Goal: Task Accomplishment & Management: Manage account settings

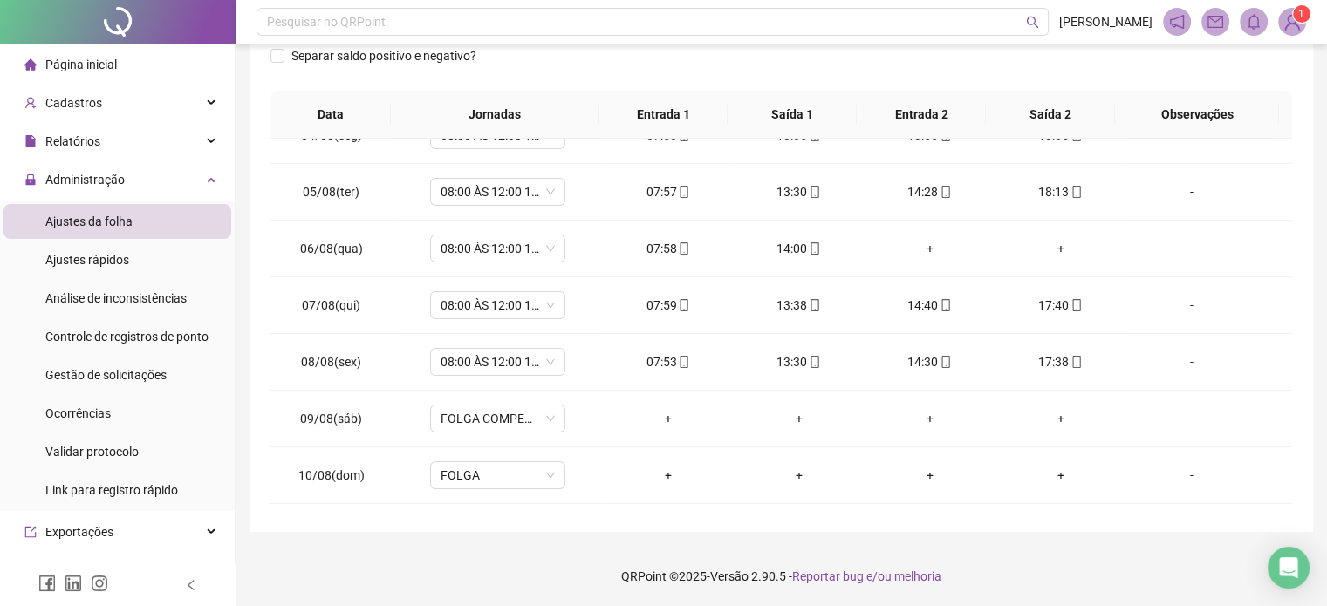
scroll to position [588, 0]
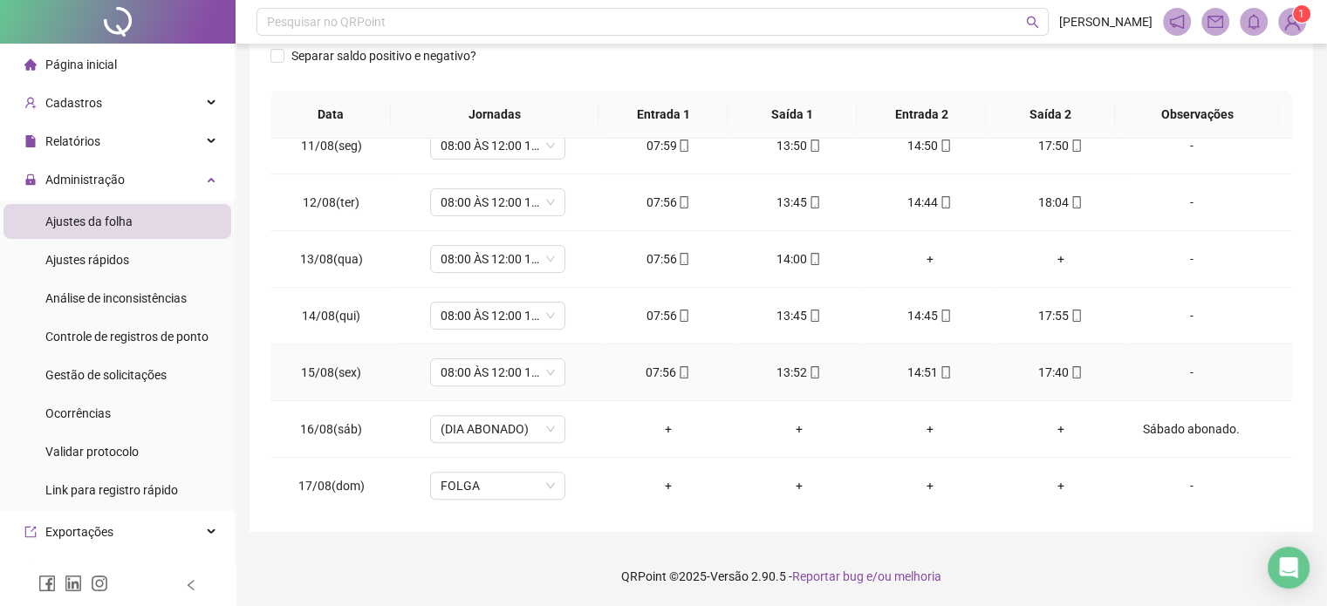
click at [1069, 376] on span at bounding box center [1076, 373] width 14 height 14
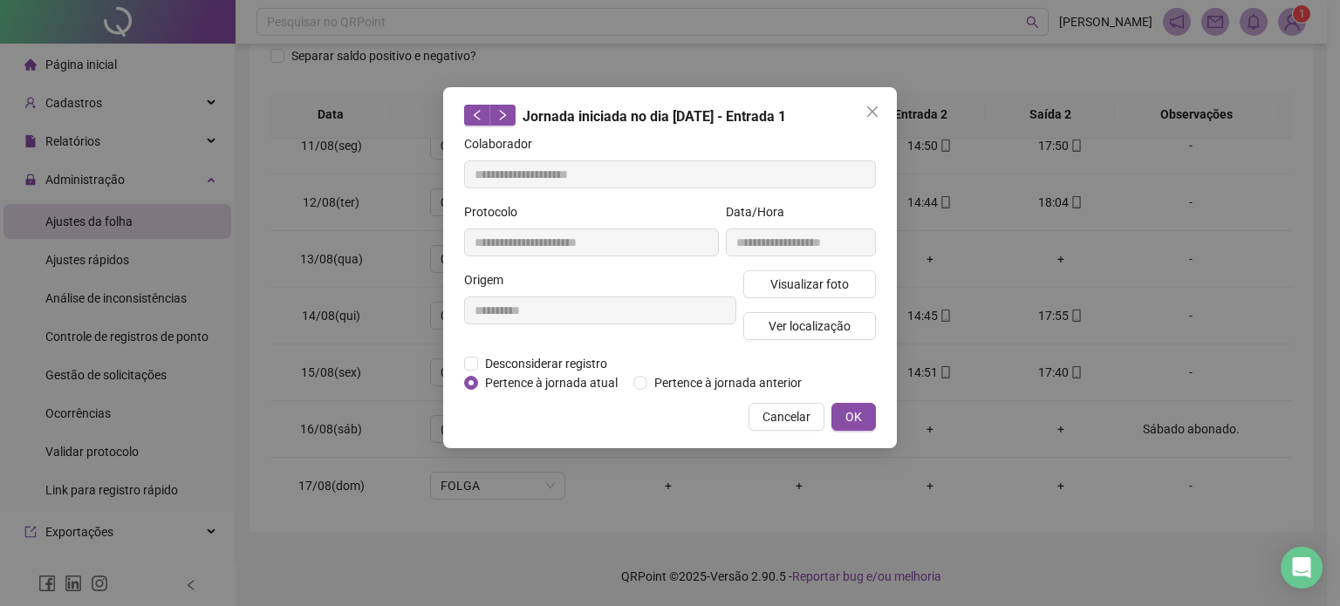
type input "**********"
click at [788, 275] on span "Visualizar foto" at bounding box center [809, 284] width 79 height 19
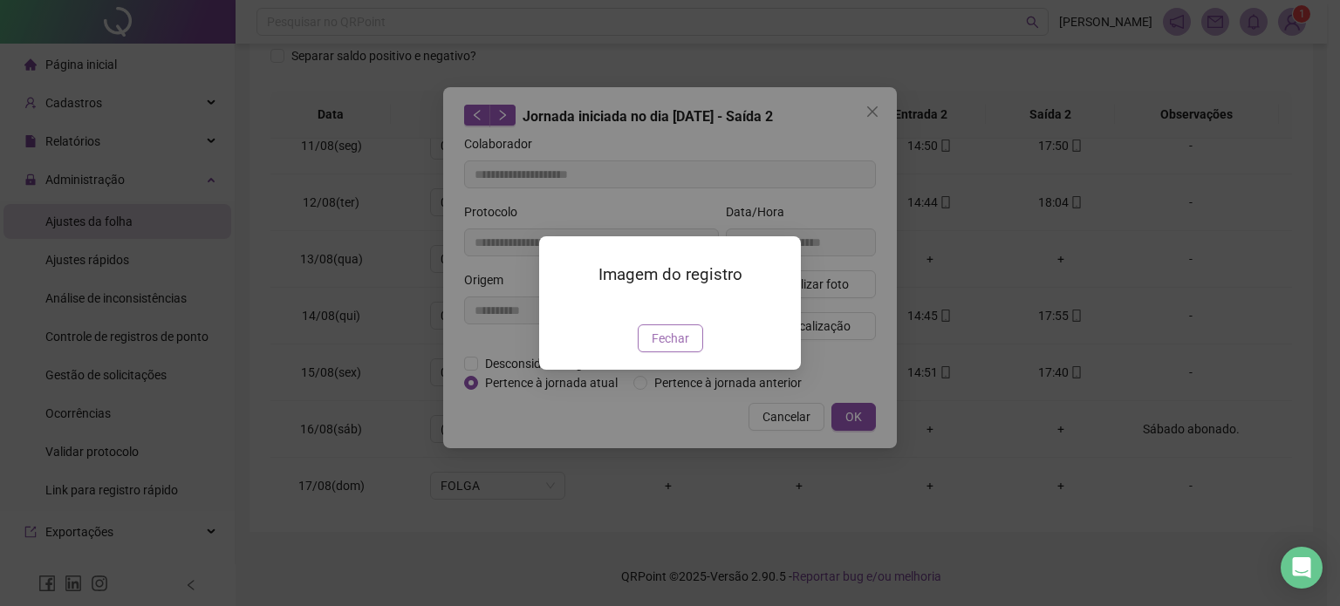
click at [672, 348] on span "Fechar" at bounding box center [671, 338] width 38 height 19
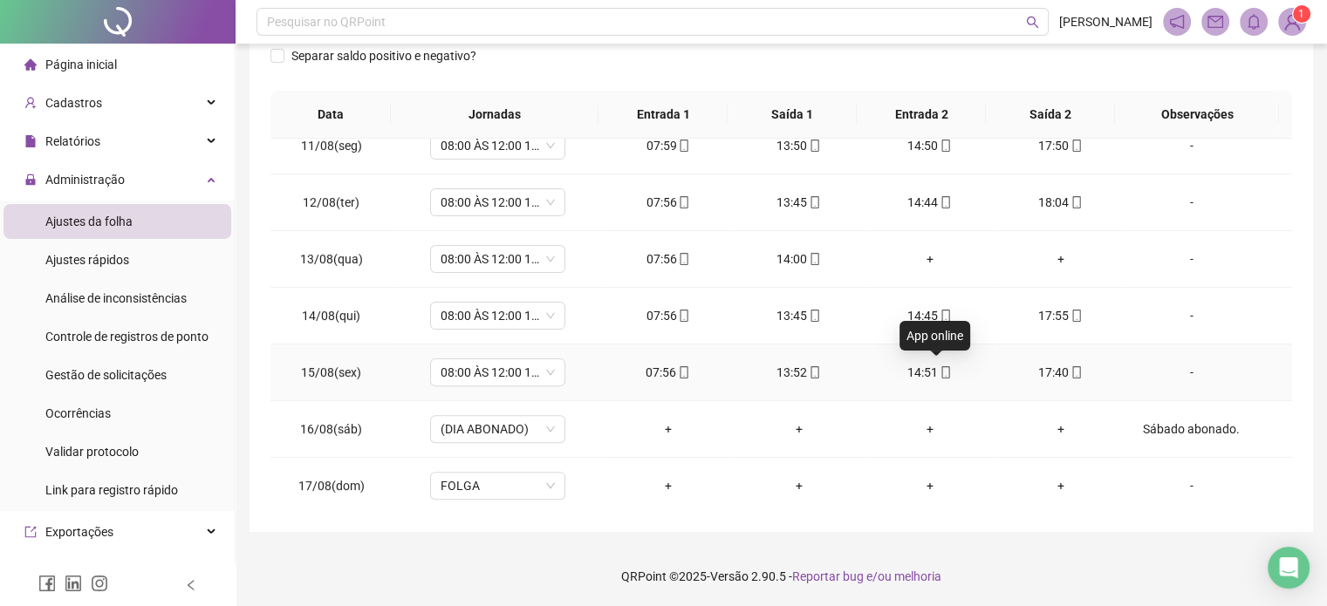
click at [939, 369] on icon "mobile" at bounding box center [945, 372] width 12 height 12
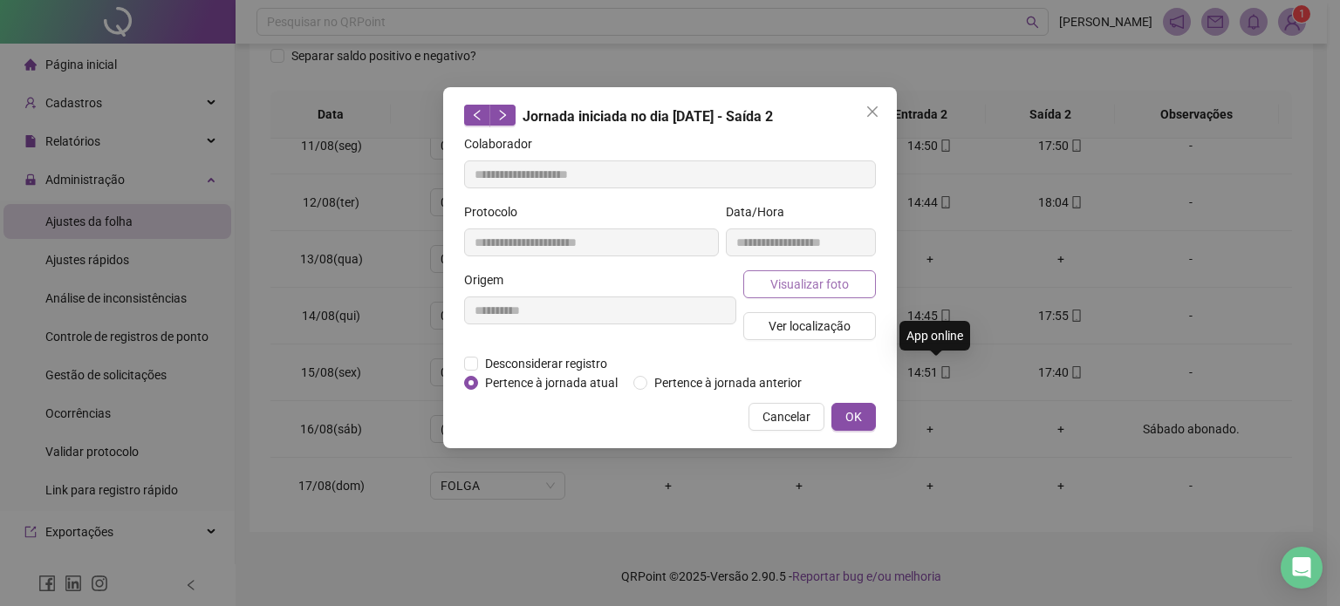
type input "**********"
click at [828, 275] on span "Visualizar foto" at bounding box center [809, 284] width 79 height 19
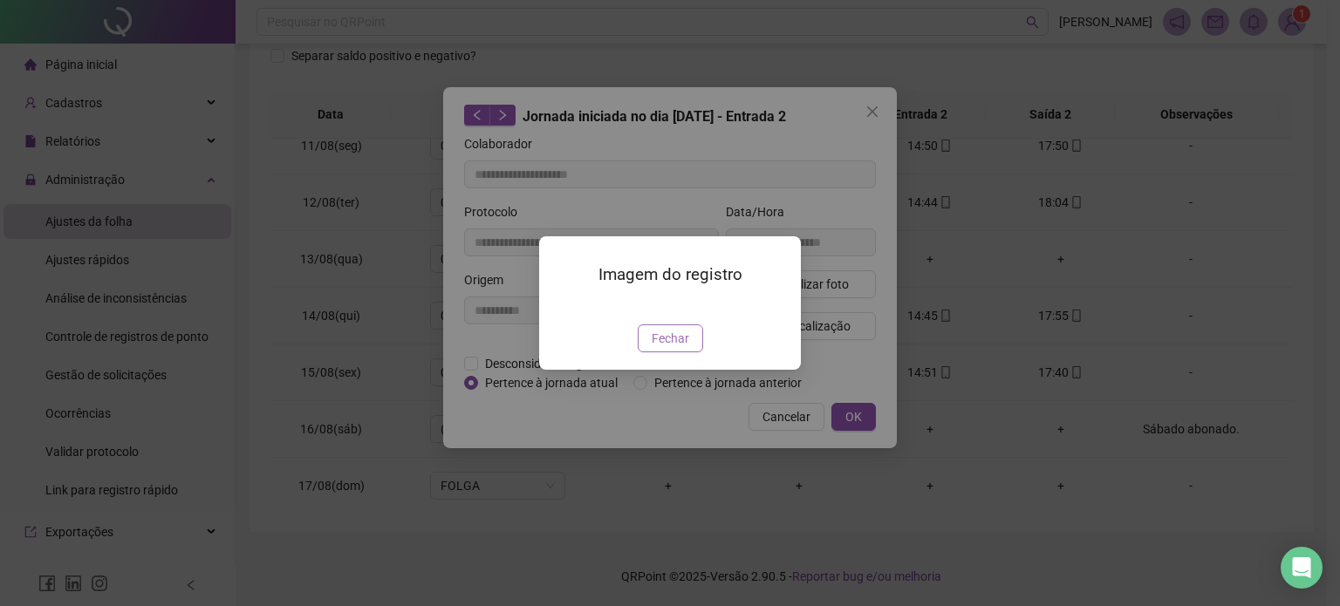
click at [691, 352] on button "Fechar" at bounding box center [670, 339] width 65 height 28
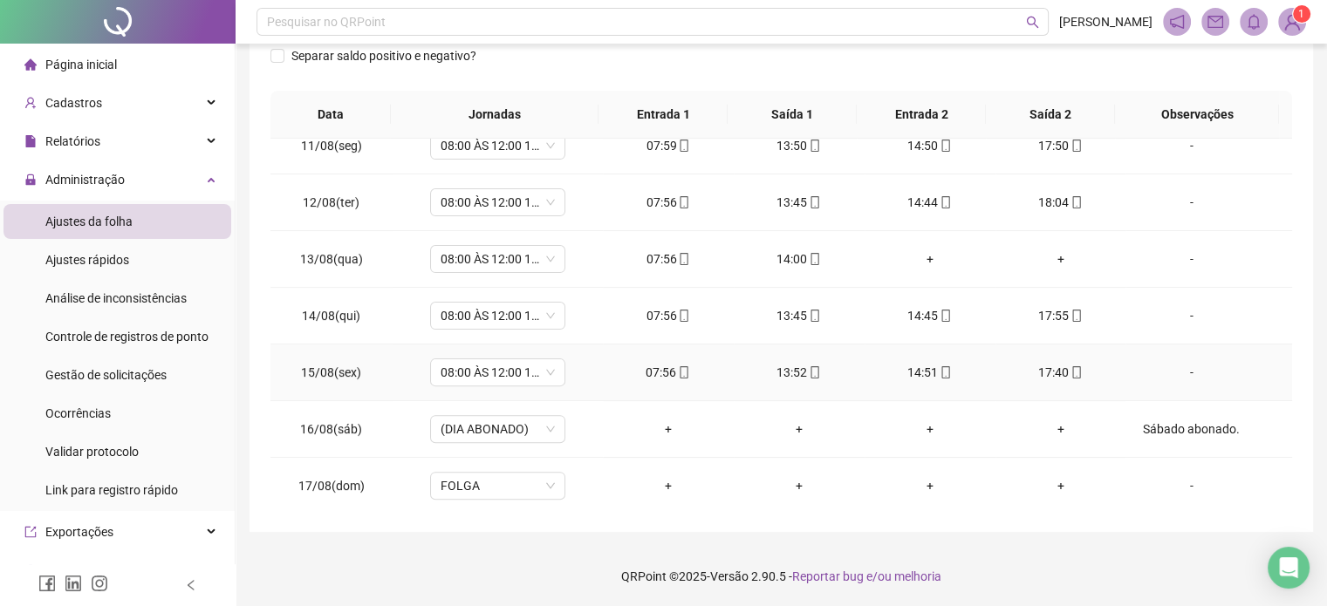
click at [811, 372] on icon "mobile" at bounding box center [815, 372] width 8 height 12
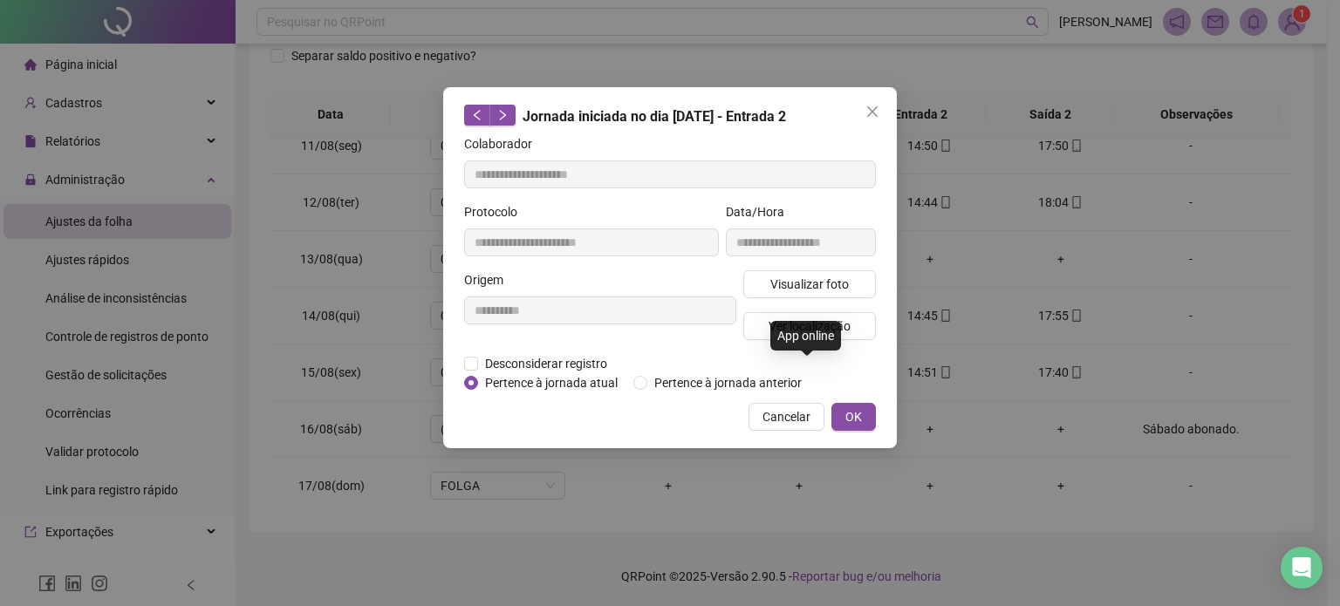
type input "**********"
click at [855, 282] on button "Visualizar foto" at bounding box center [809, 284] width 133 height 28
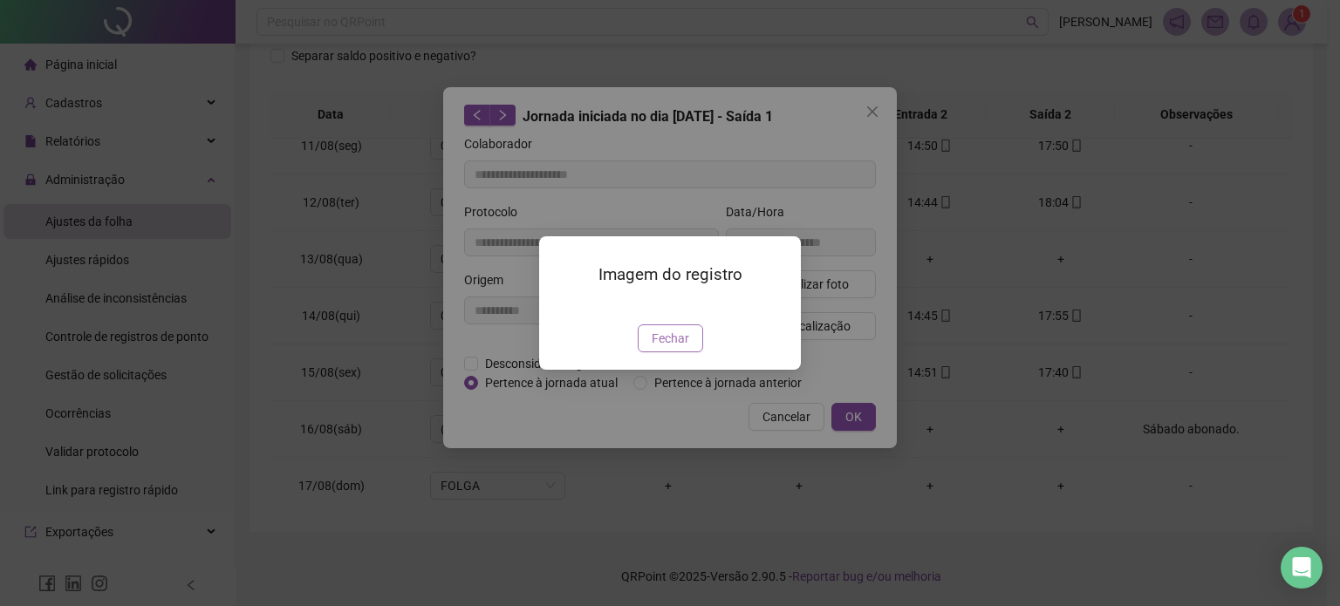
click at [670, 348] on span "Fechar" at bounding box center [671, 338] width 38 height 19
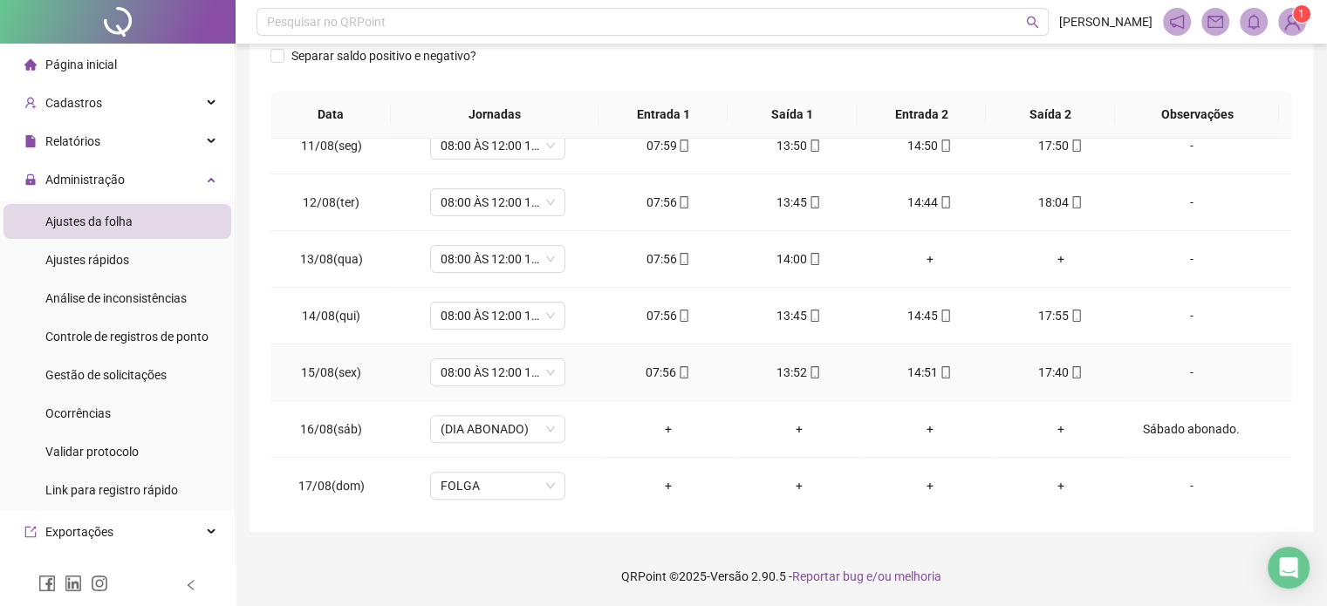
click at [680, 370] on icon "mobile" at bounding box center [684, 372] width 12 height 12
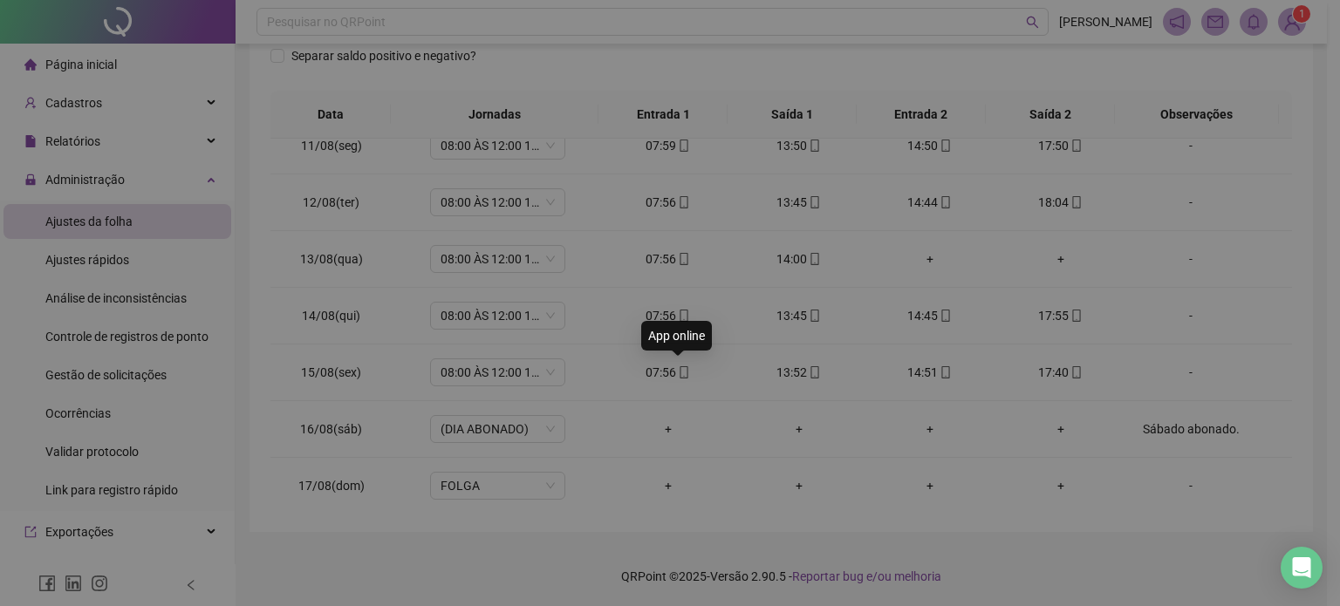
type input "**********"
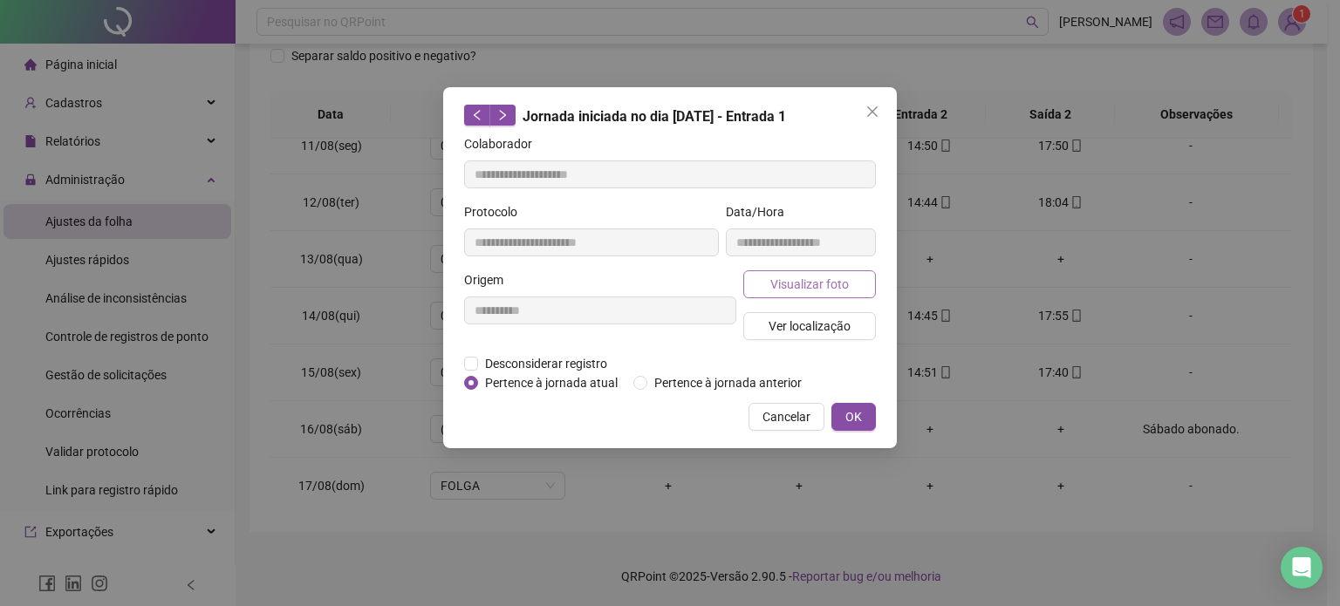
click at [841, 285] on span "Visualizar foto" at bounding box center [809, 284] width 79 height 19
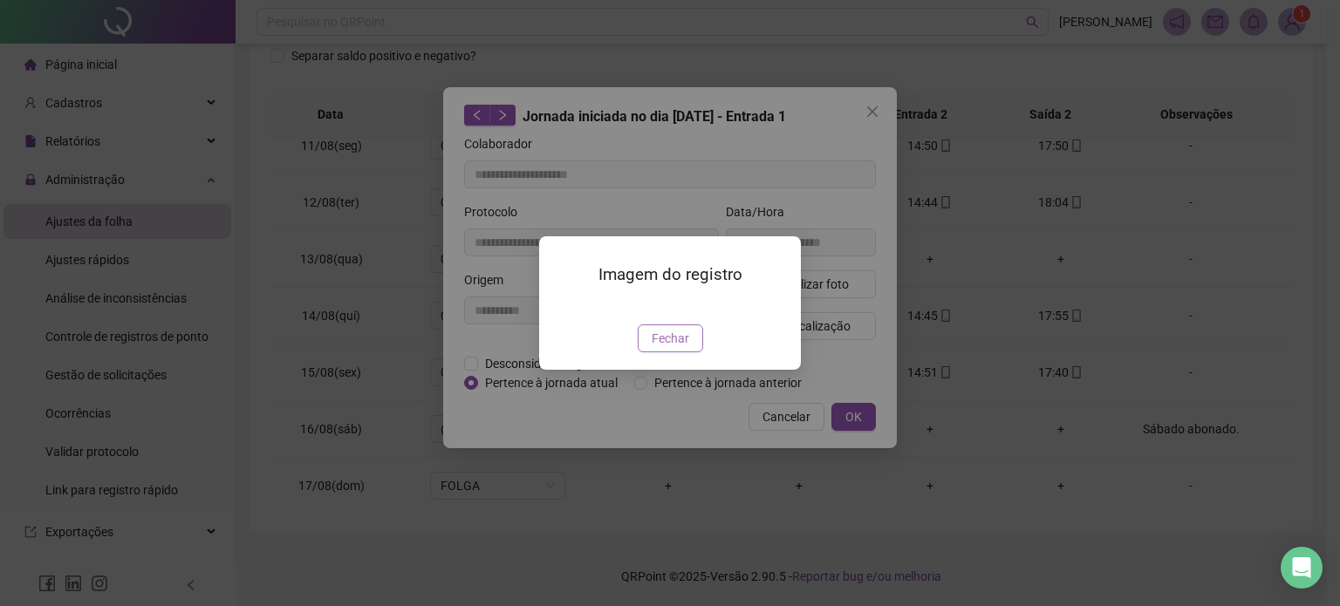
click at [673, 348] on span "Fechar" at bounding box center [671, 338] width 38 height 19
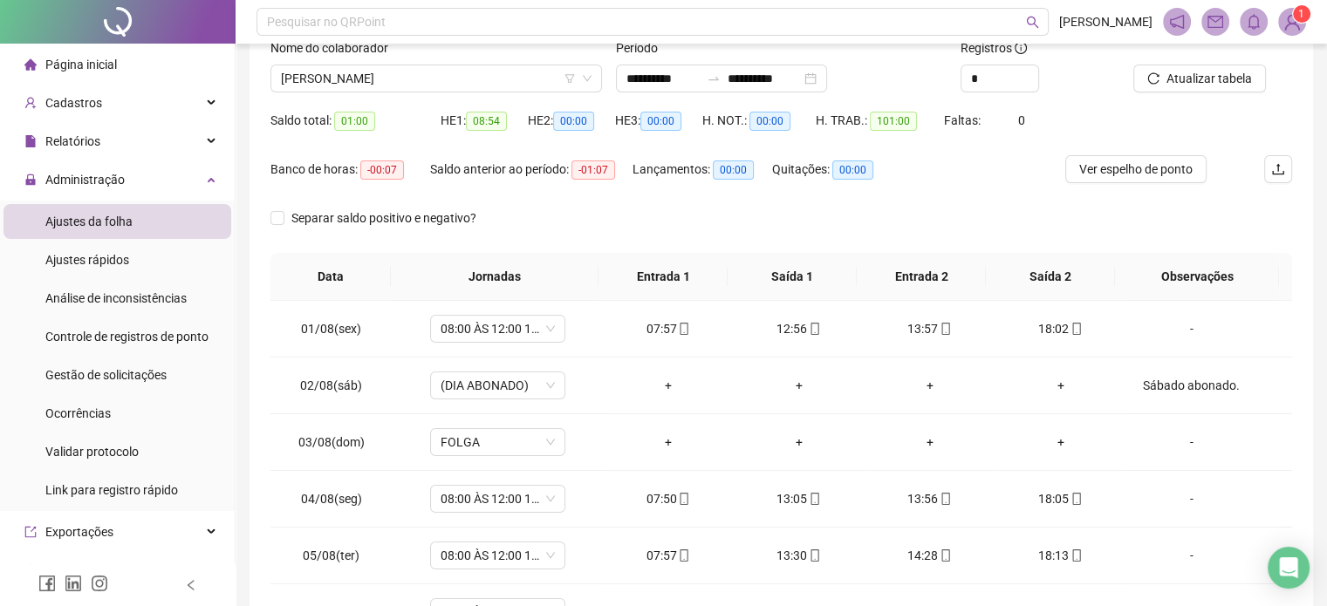
scroll to position [0, 0]
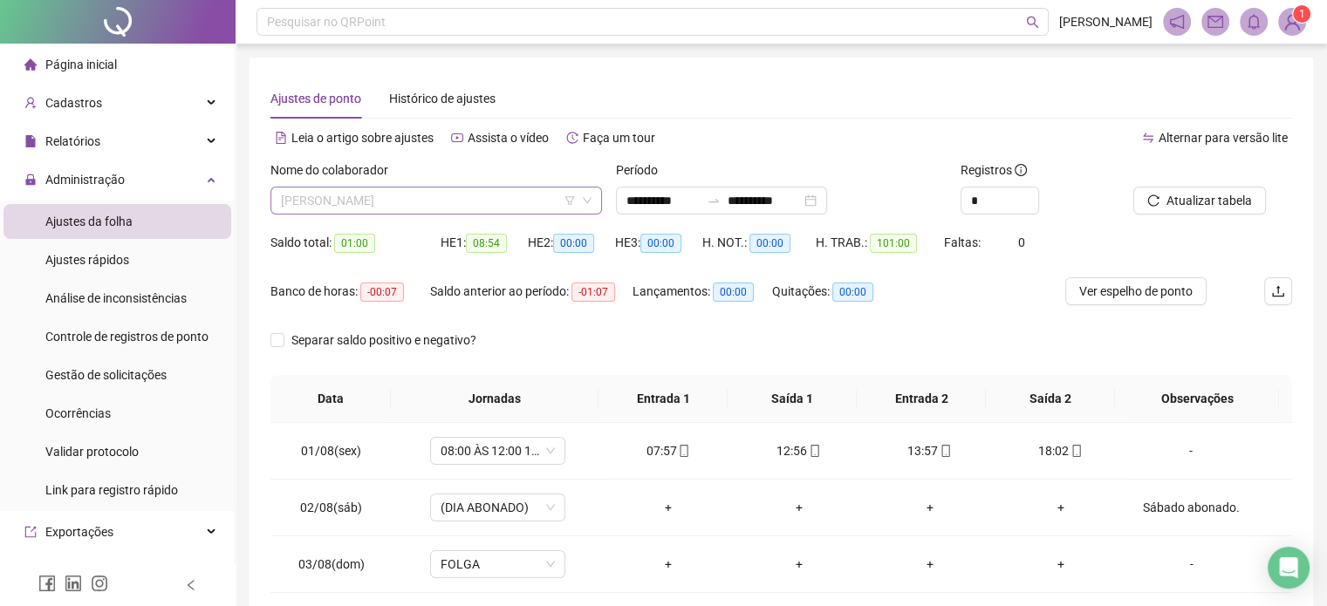
click at [457, 196] on span "NOEMIA MOITINHO SOUZA" at bounding box center [436, 201] width 311 height 26
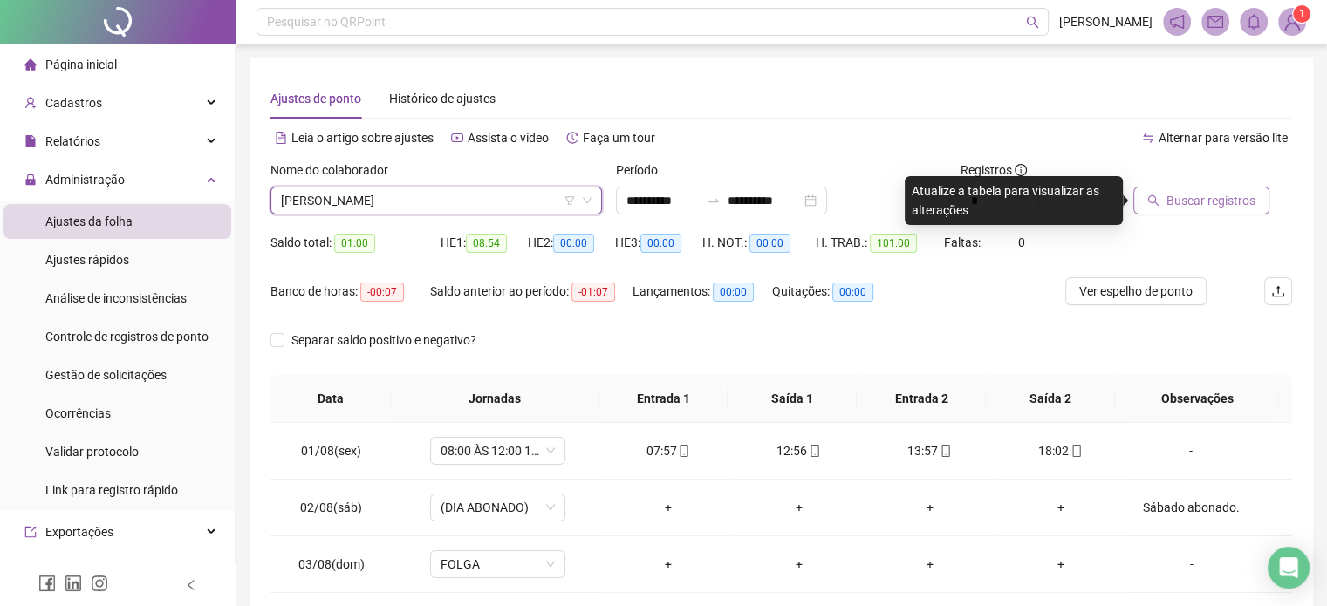
click at [1218, 195] on span "Buscar registros" at bounding box center [1210, 200] width 89 height 19
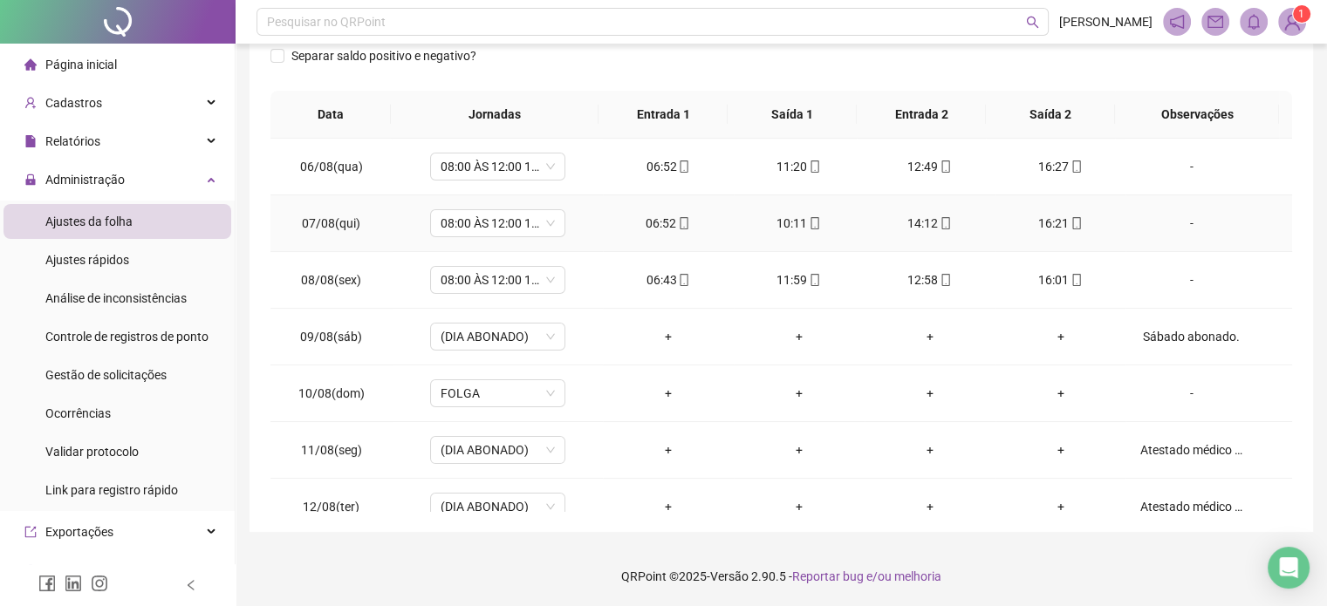
scroll to position [588, 0]
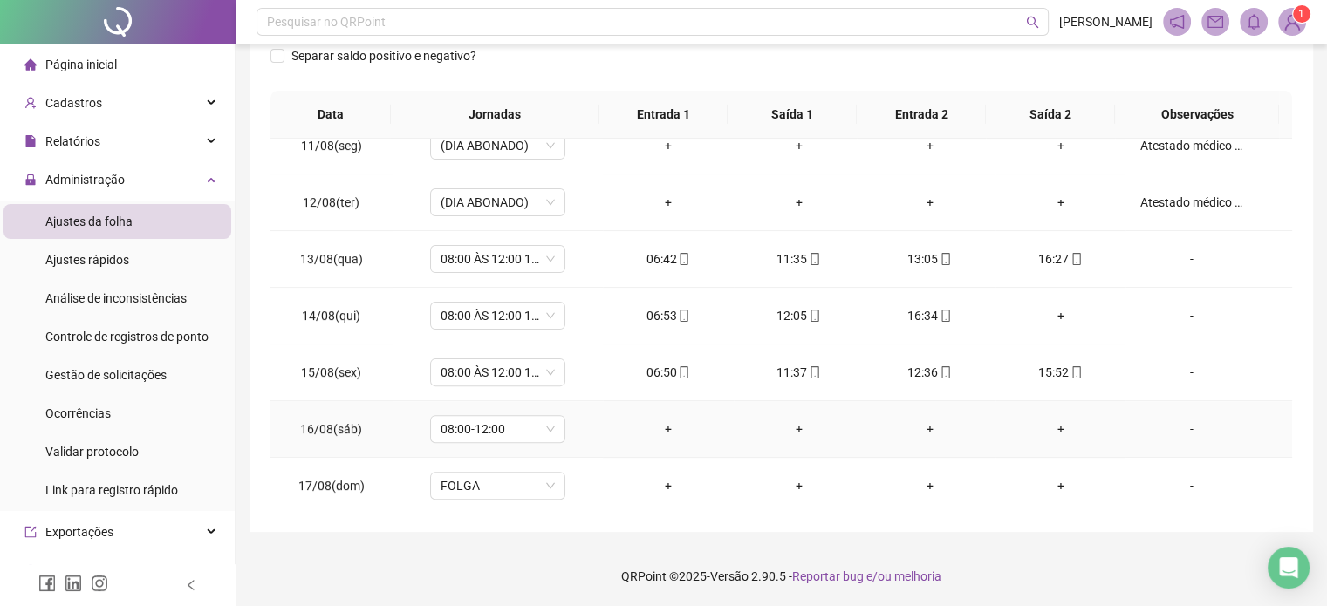
click at [1179, 424] on div "-" at bounding box center [1190, 429] width 103 height 19
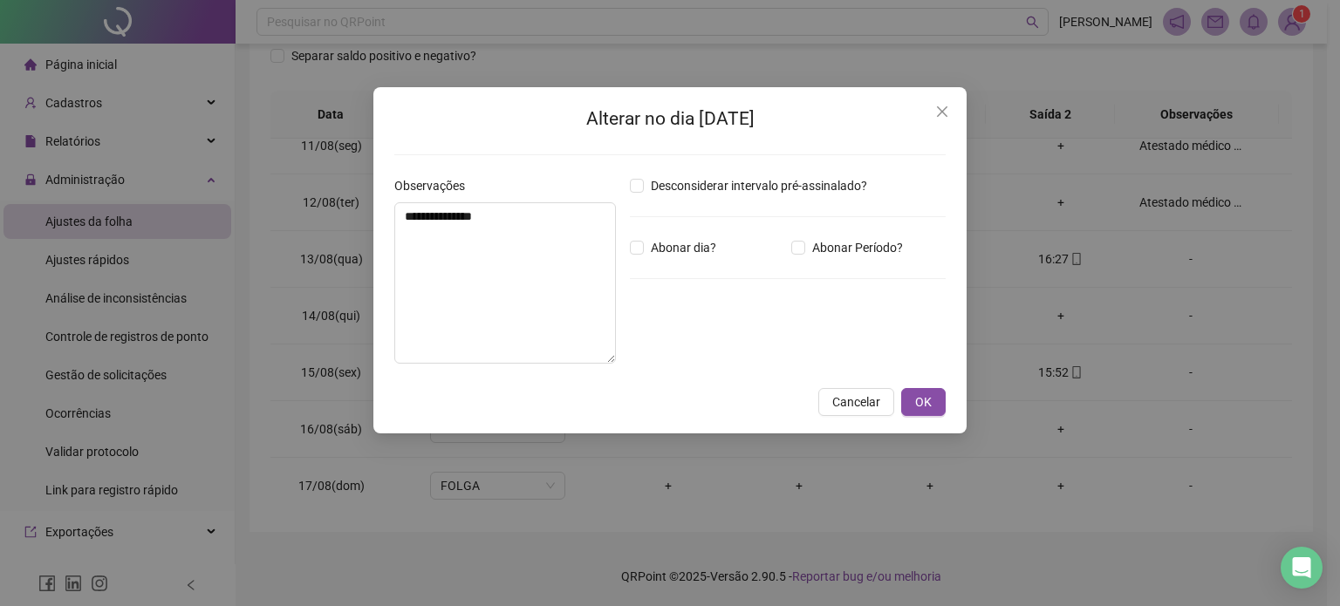
drag, startPoint x: 649, startPoint y: 249, endPoint x: 628, endPoint y: 247, distance: 21.0
click at [649, 247] on span "Abonar dia?" at bounding box center [683, 247] width 79 height 19
click at [516, 257] on textarea "**********" at bounding box center [505, 282] width 222 height 161
type textarea "*"
type textarea "**********"
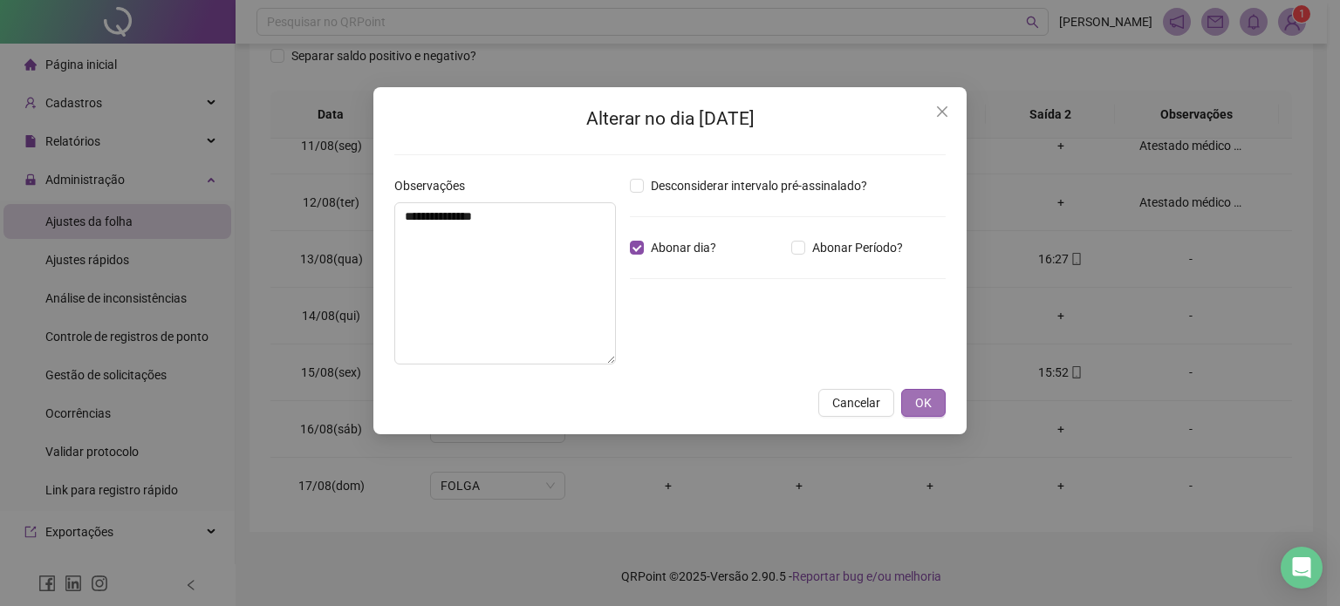
click at [907, 403] on button "OK" at bounding box center [923, 403] width 44 height 28
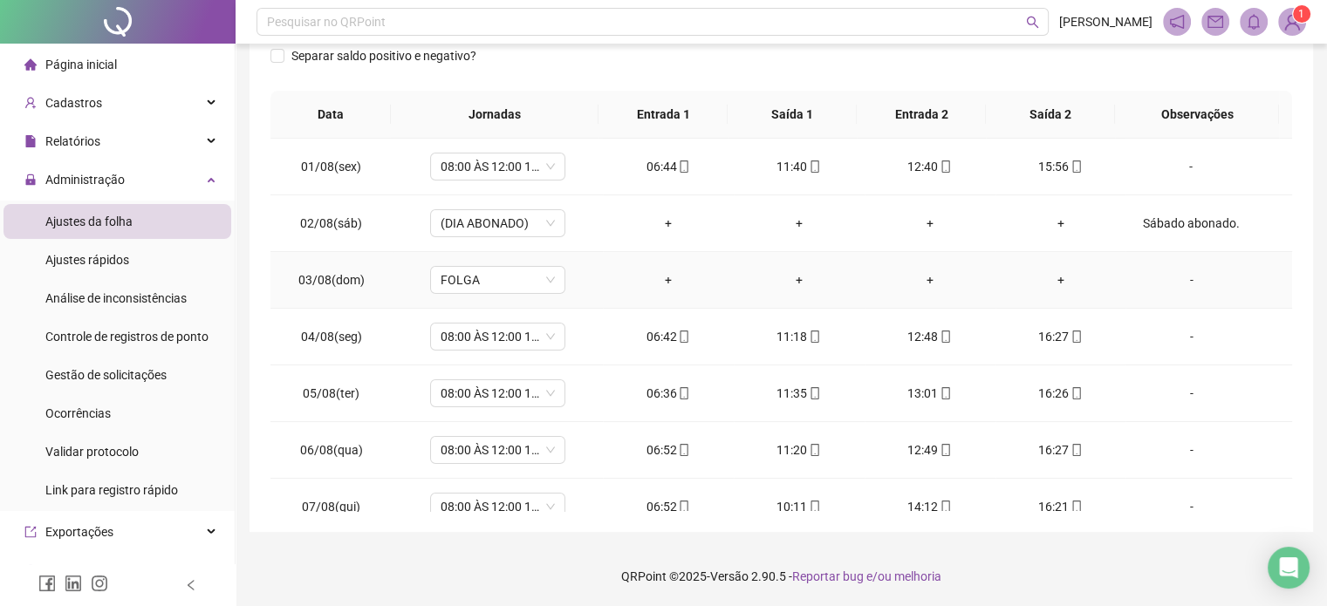
scroll to position [0, 0]
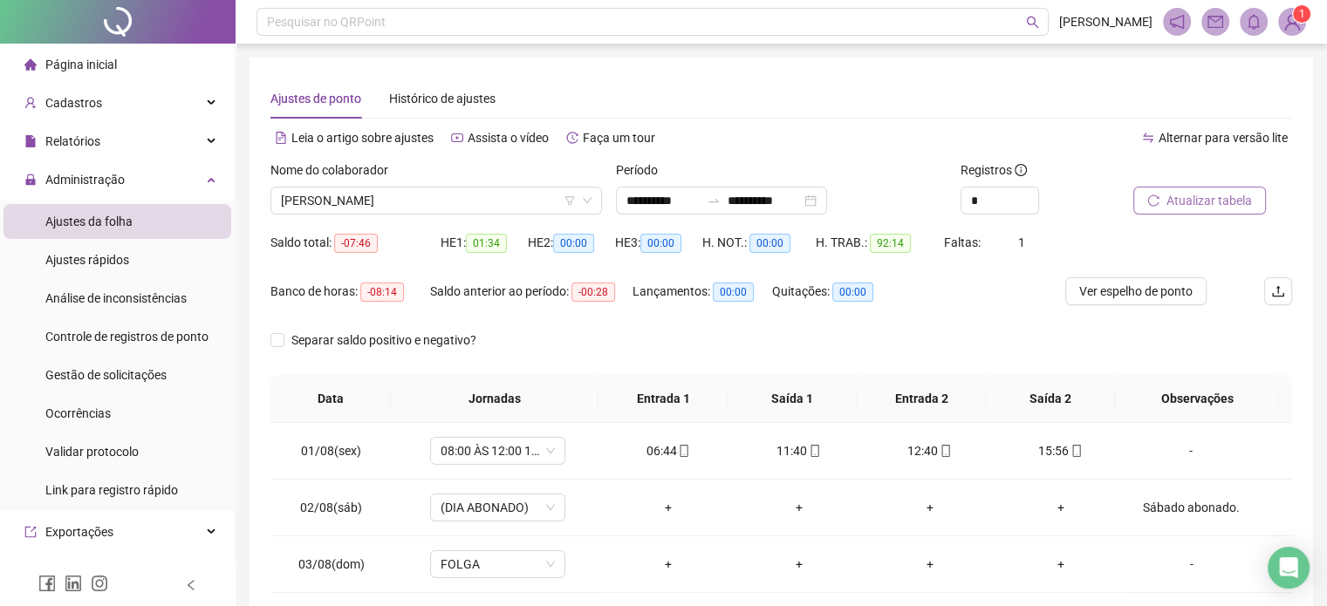
click at [1175, 191] on span "Atualizar tabela" at bounding box center [1208, 200] width 85 height 19
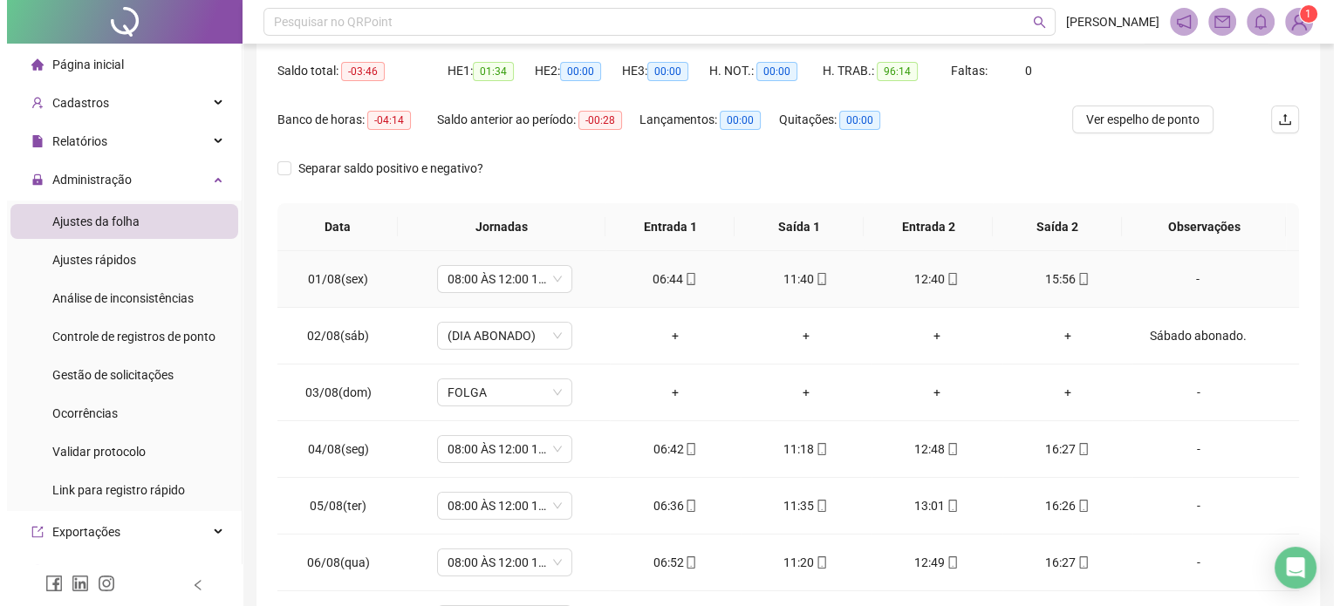
scroll to position [23, 0]
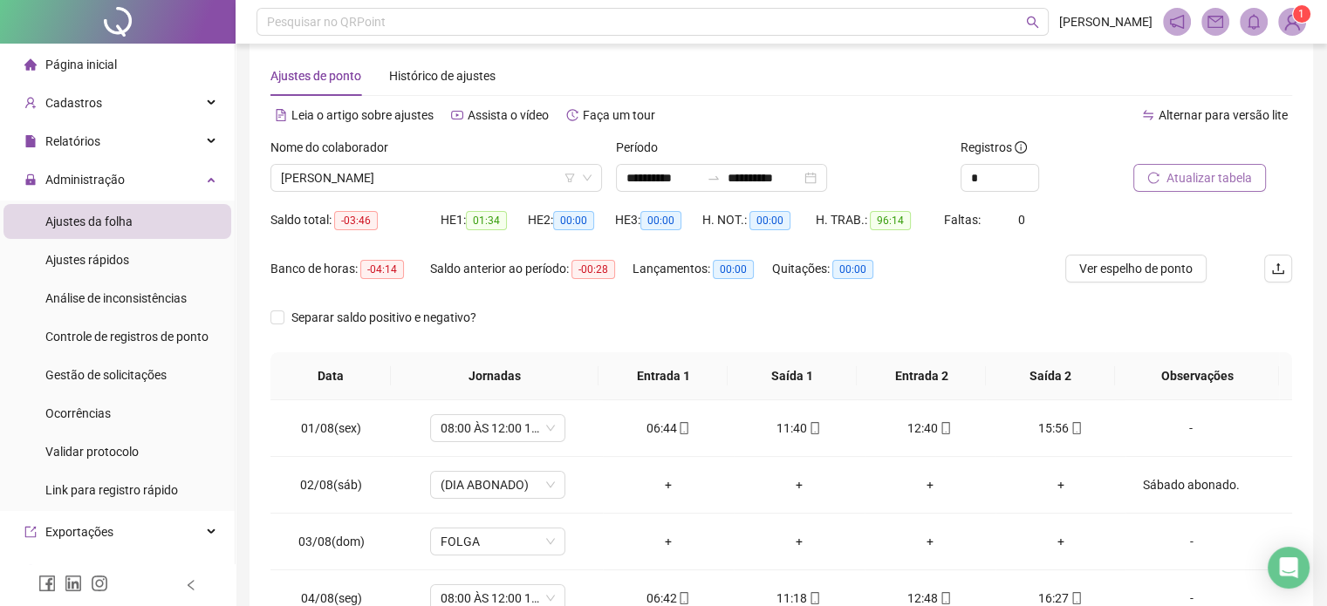
click at [1191, 169] on span "Atualizar tabela" at bounding box center [1208, 177] width 85 height 19
click at [1199, 174] on span "Atualizar tabela" at bounding box center [1208, 177] width 85 height 19
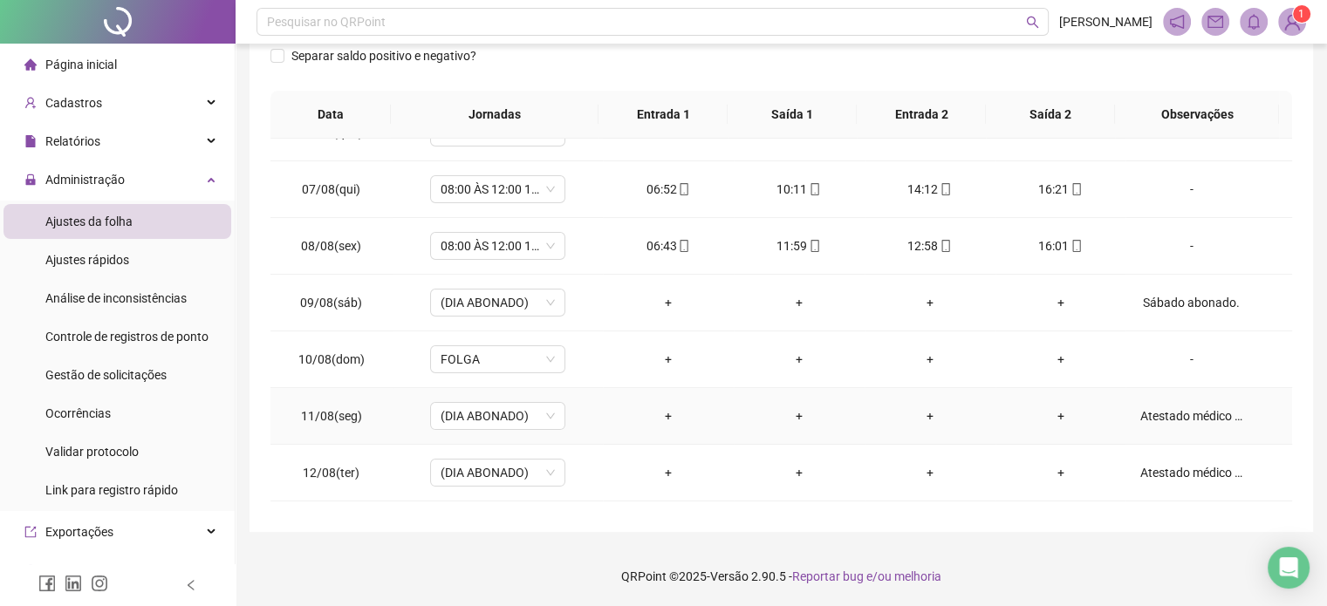
scroll to position [588, 0]
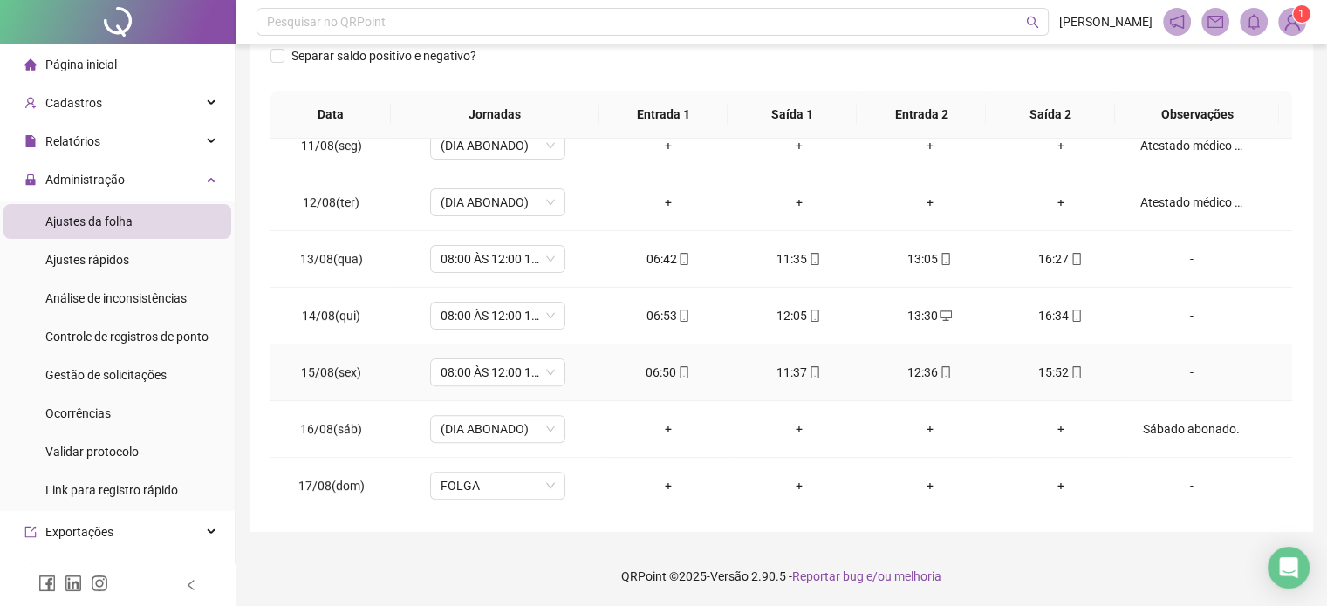
click at [1072, 372] on icon "mobile" at bounding box center [1076, 372] width 8 height 12
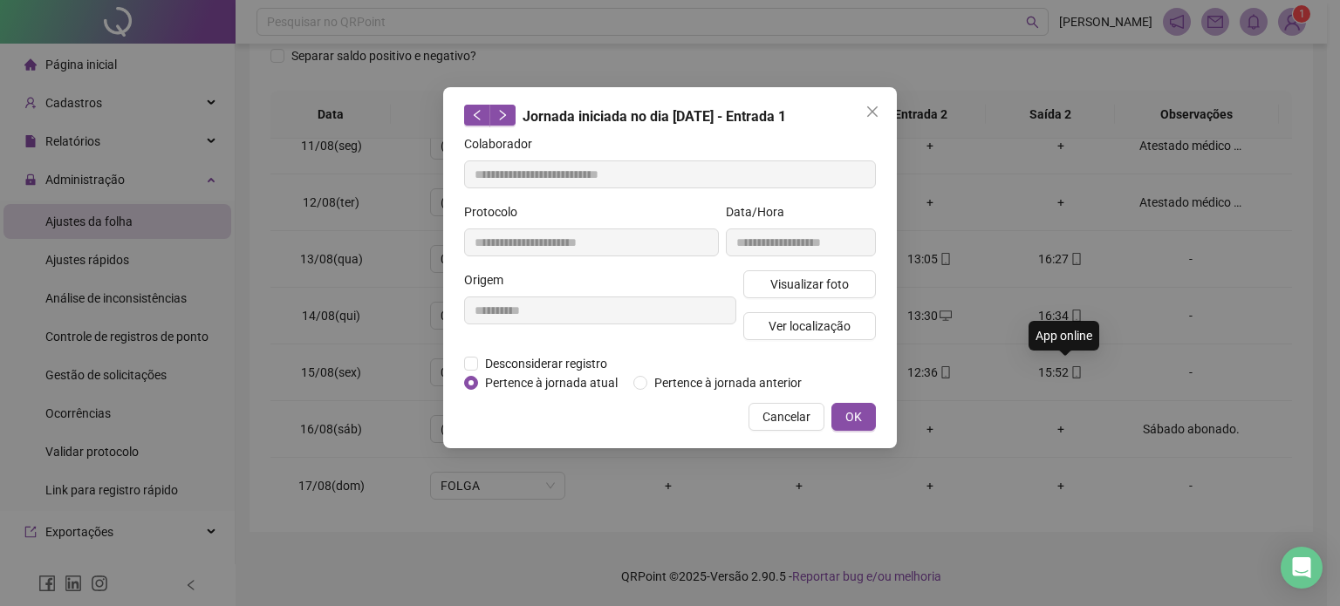
type input "**********"
click at [816, 276] on span "Visualizar foto" at bounding box center [809, 284] width 79 height 19
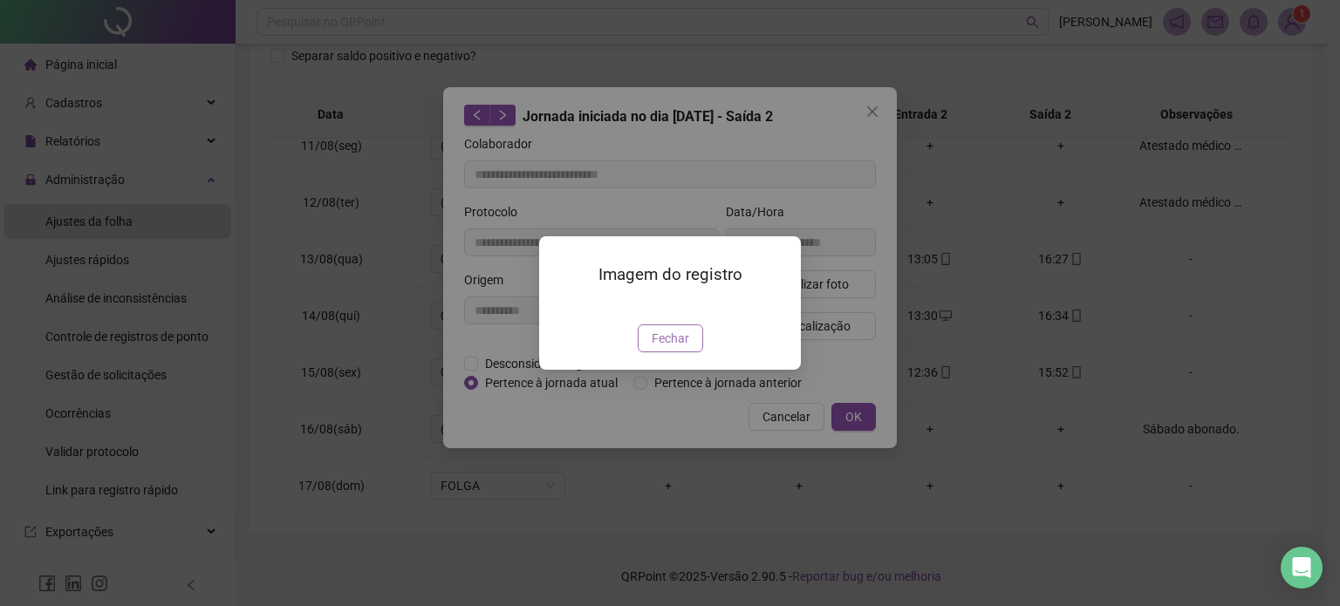
click at [693, 352] on button "Fechar" at bounding box center [670, 339] width 65 height 28
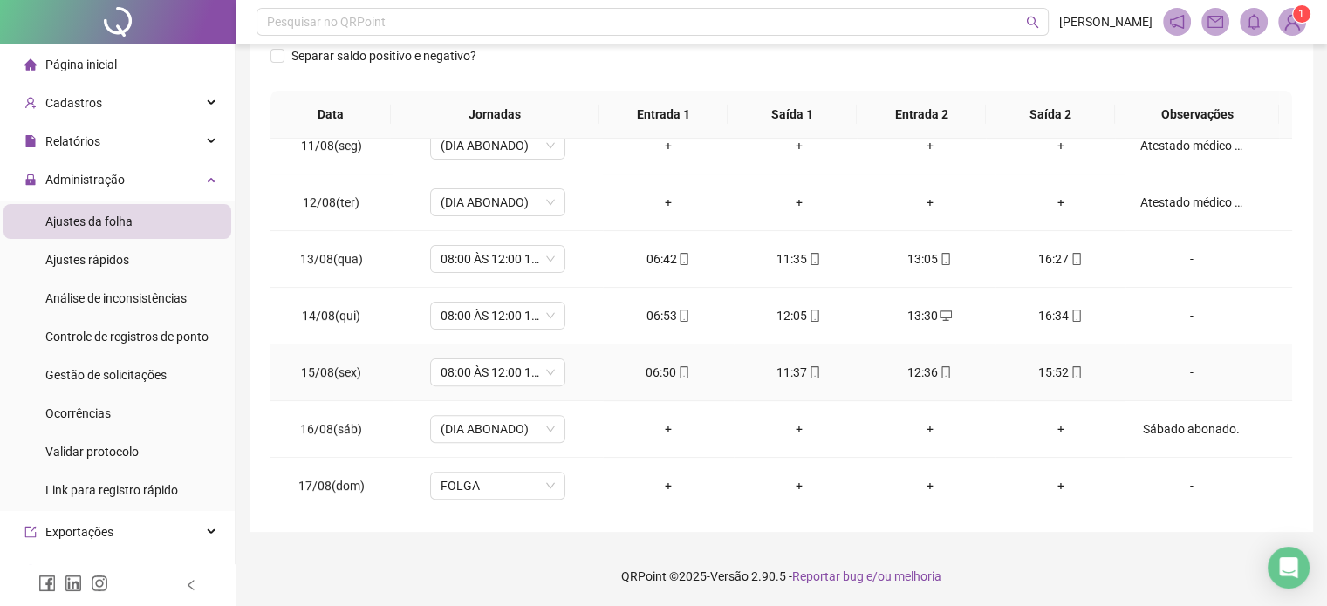
click at [939, 366] on icon "mobile" at bounding box center [945, 372] width 12 height 12
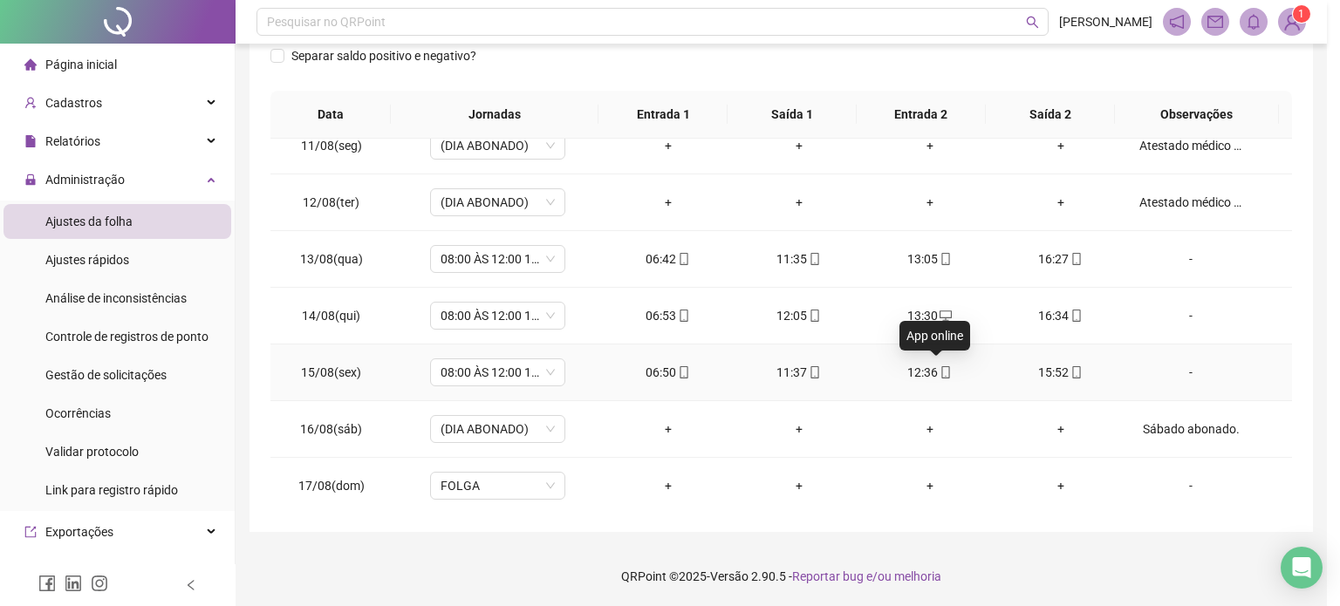
type input "**********"
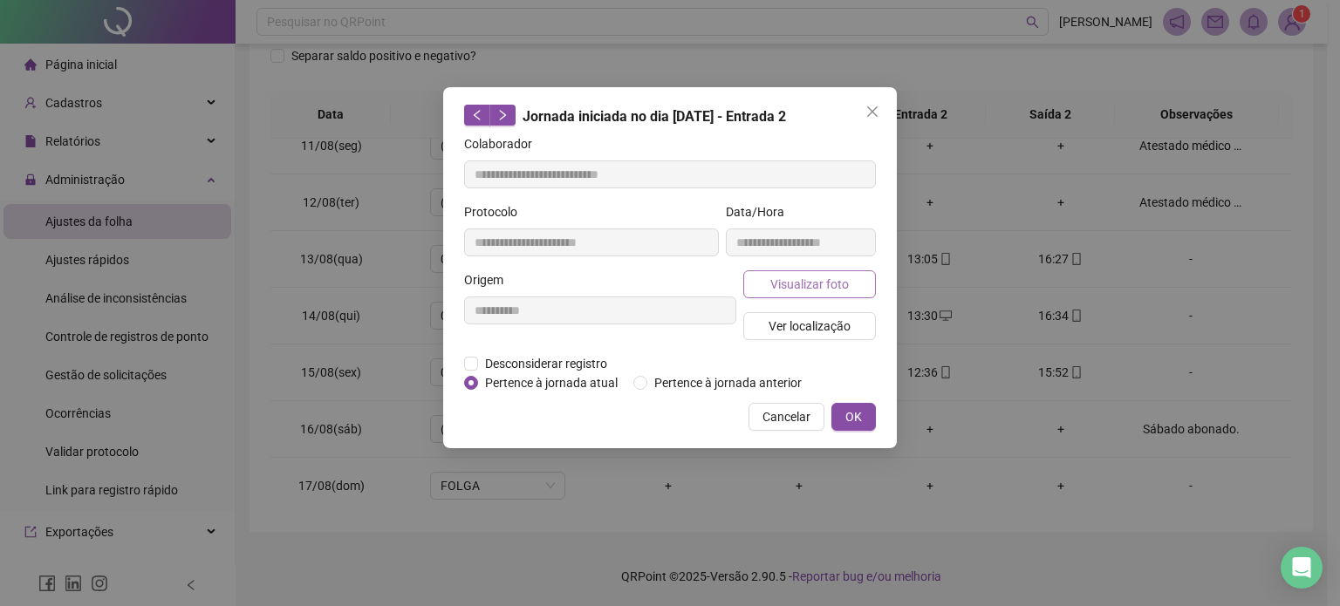
click at [824, 282] on span "Visualizar foto" at bounding box center [809, 284] width 79 height 19
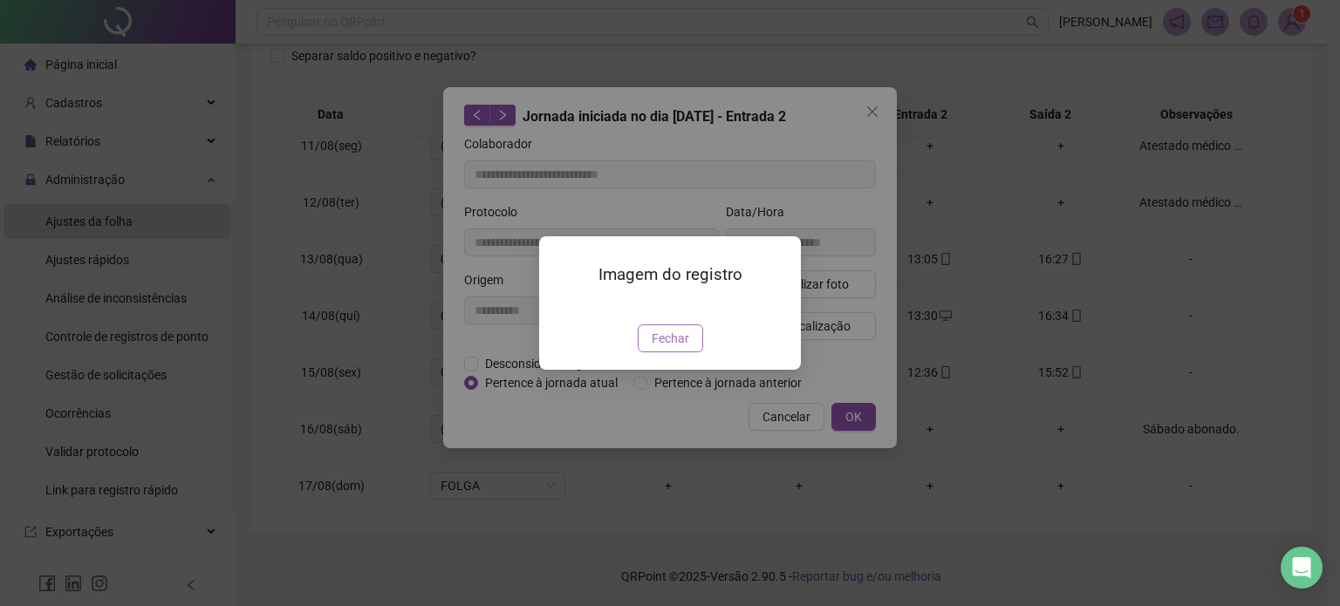
click at [693, 352] on button "Fechar" at bounding box center [670, 339] width 65 height 28
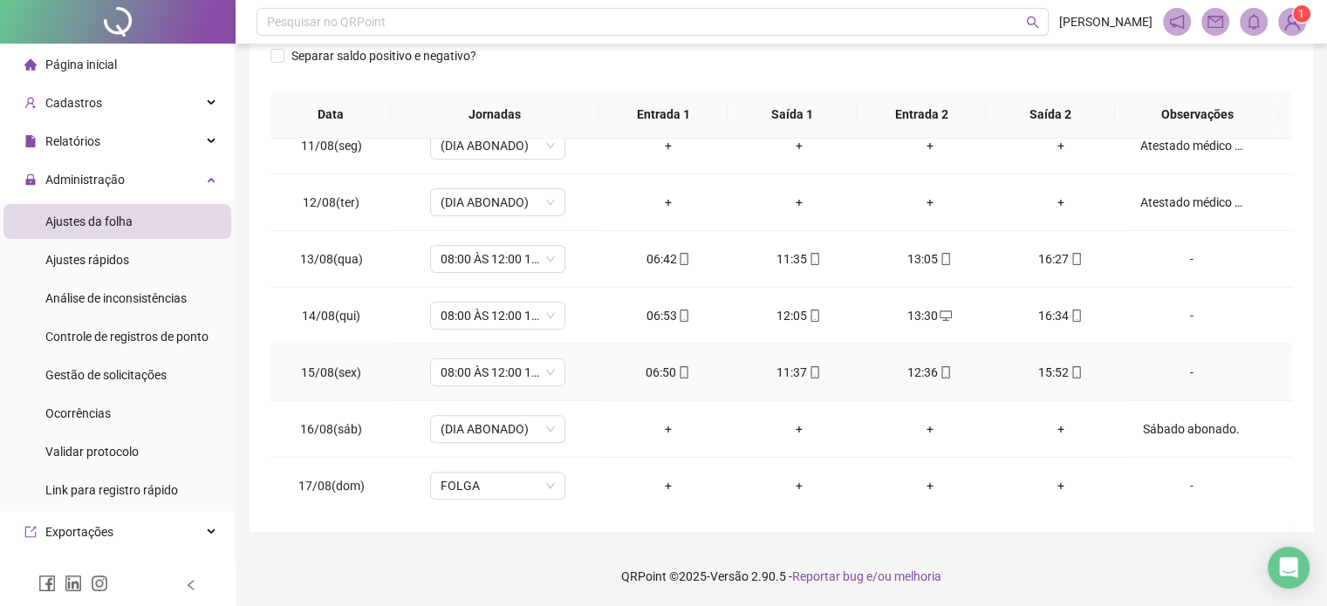
click at [809, 366] on icon "mobile" at bounding box center [815, 372] width 12 height 12
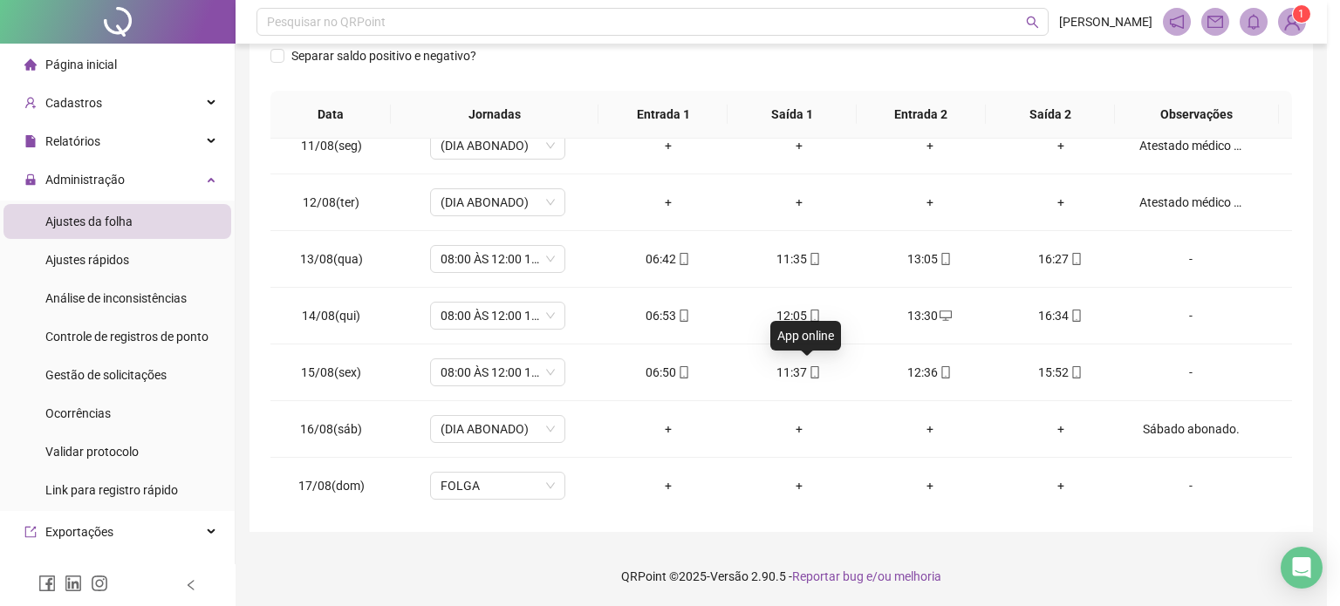
type input "**********"
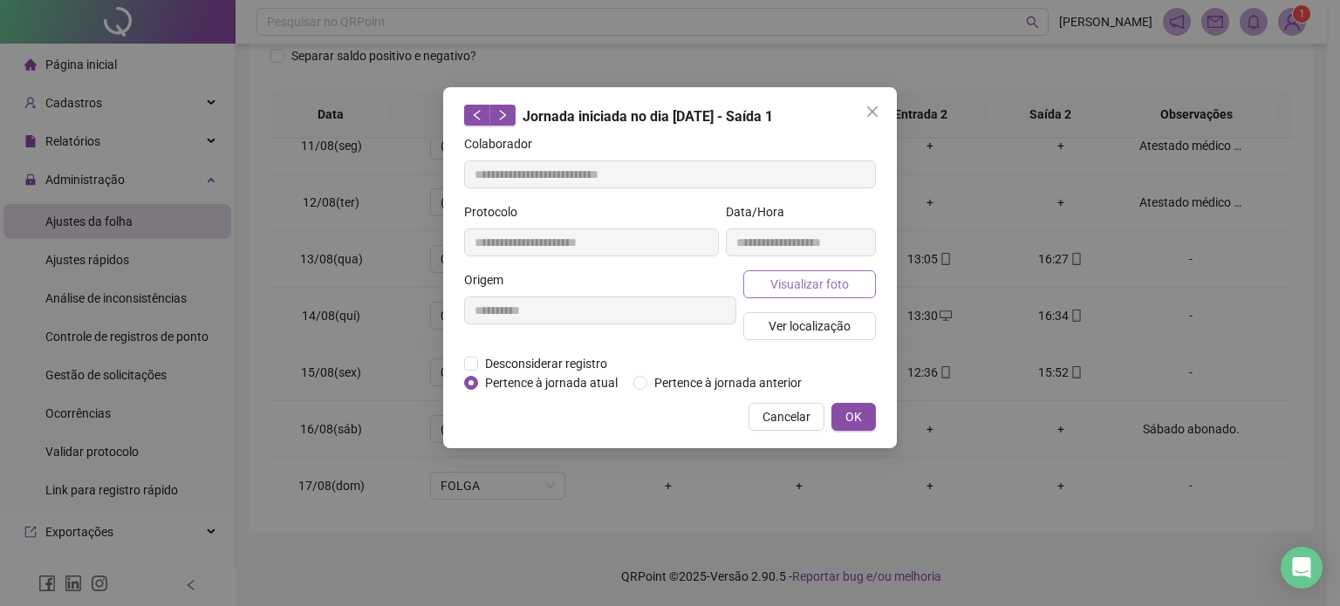
click at [834, 285] on span "Visualizar foto" at bounding box center [809, 284] width 79 height 19
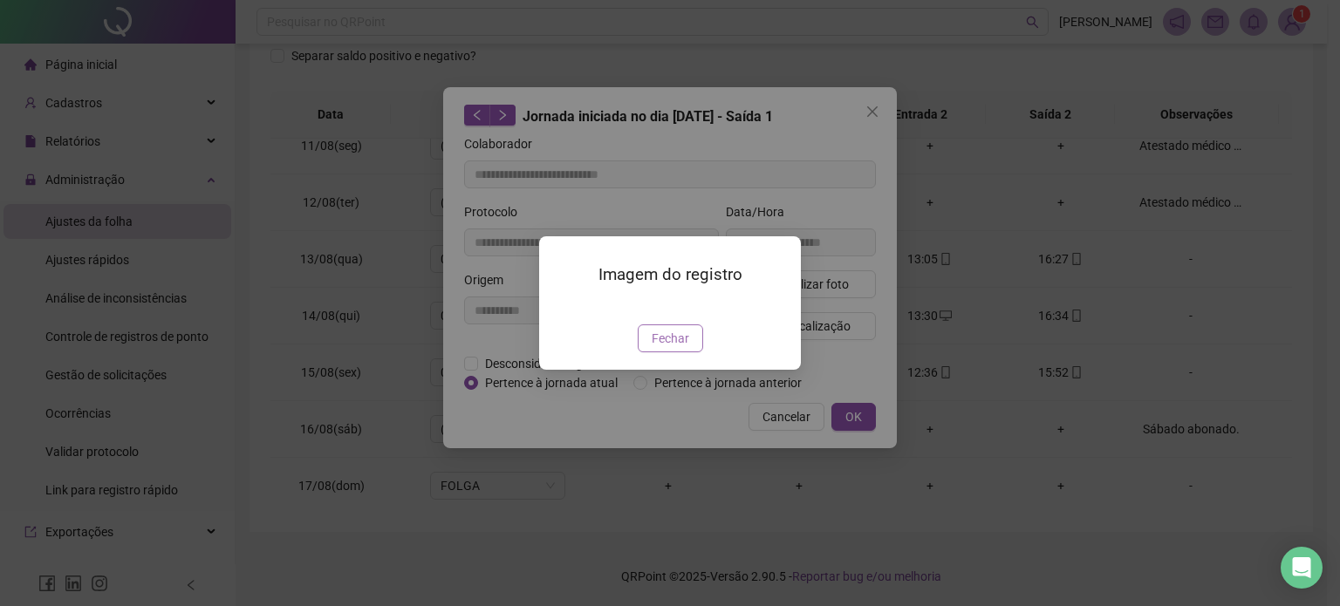
click at [677, 352] on button "Fechar" at bounding box center [670, 339] width 65 height 28
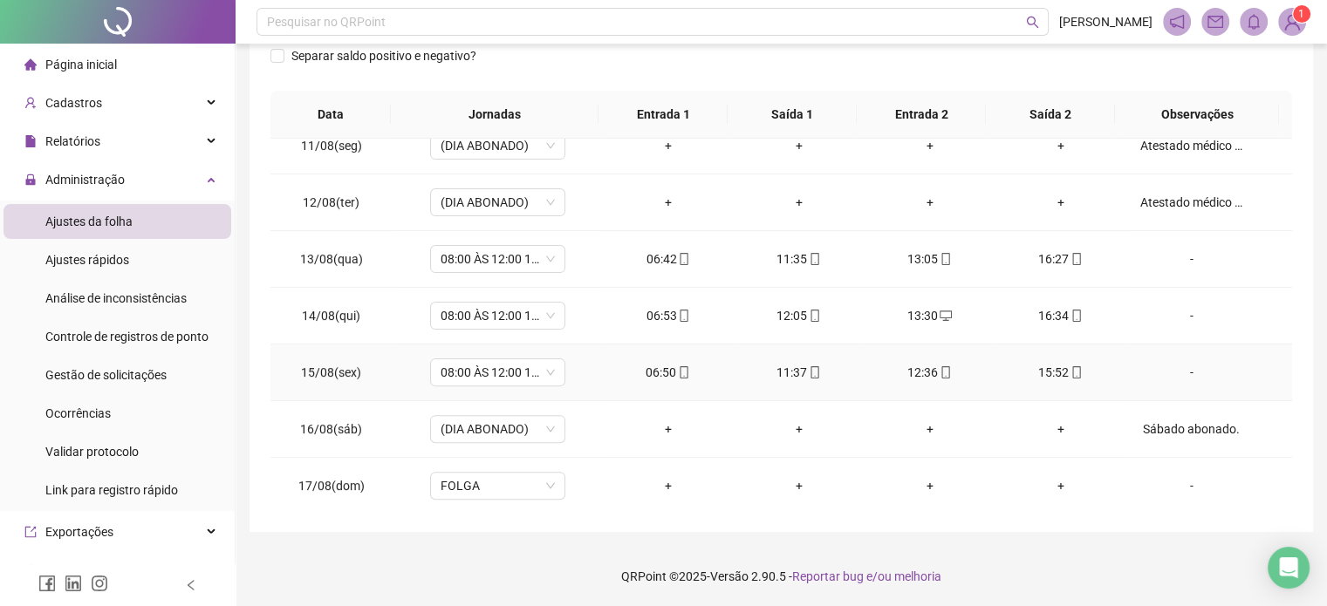
click at [678, 372] on icon "mobile" at bounding box center [684, 372] width 12 height 12
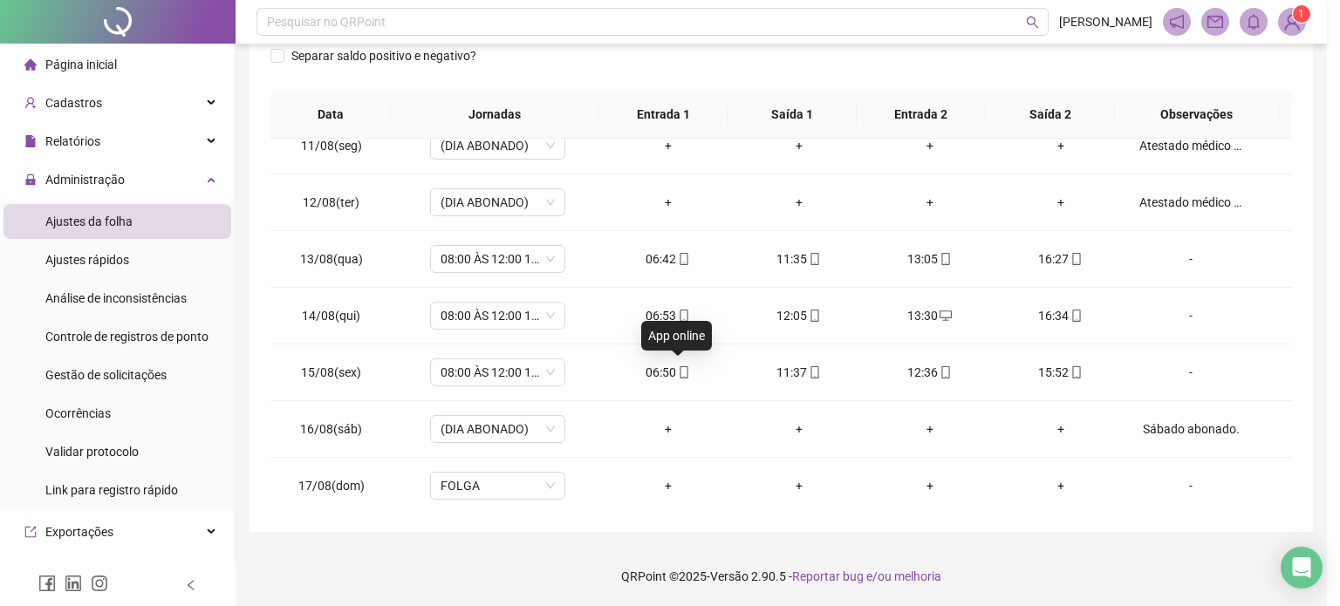
type input "**********"
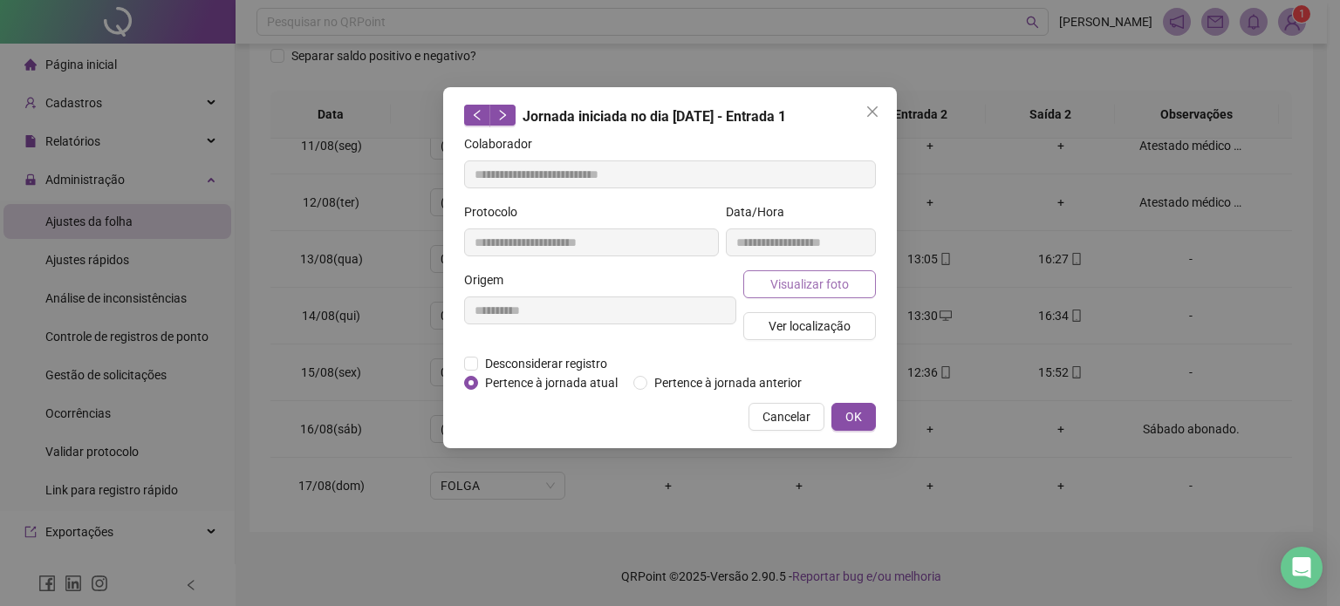
click at [805, 275] on span "Visualizar foto" at bounding box center [809, 284] width 79 height 19
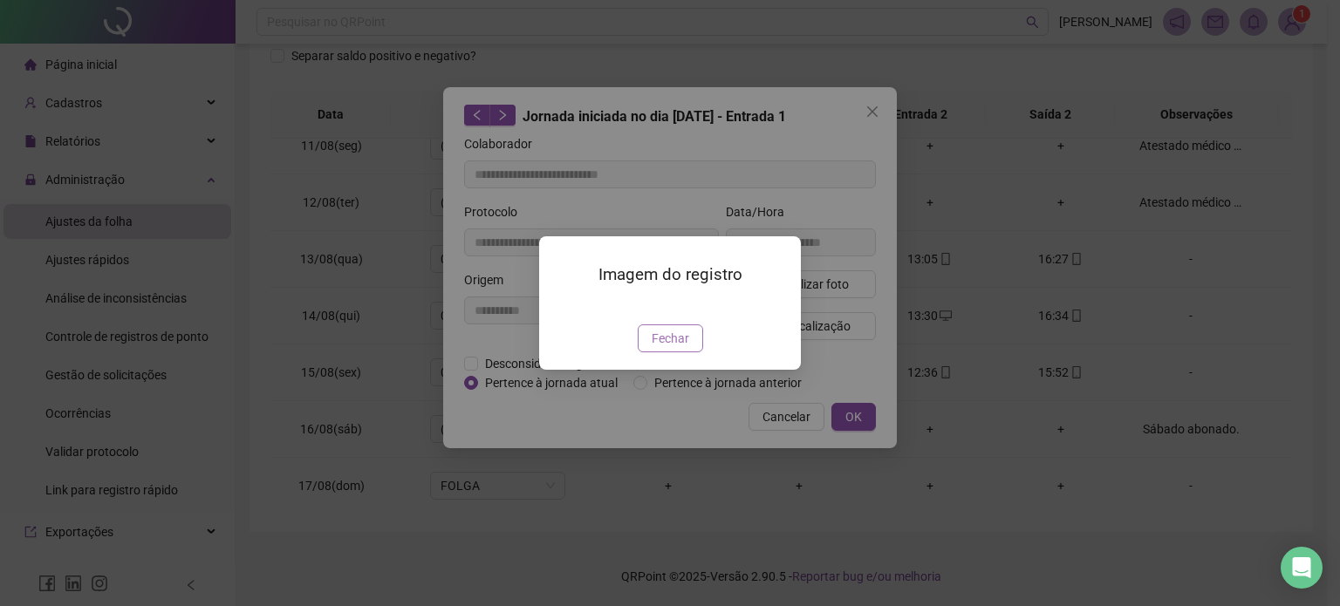
click at [675, 348] on span "Fechar" at bounding box center [671, 338] width 38 height 19
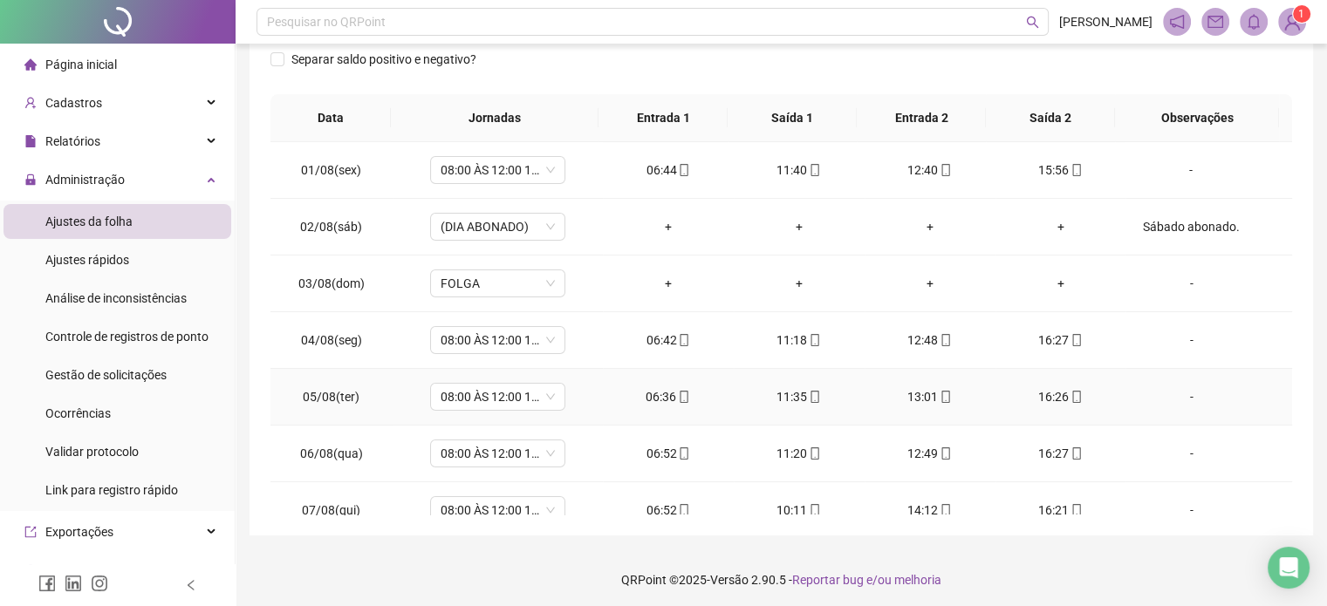
scroll to position [0, 0]
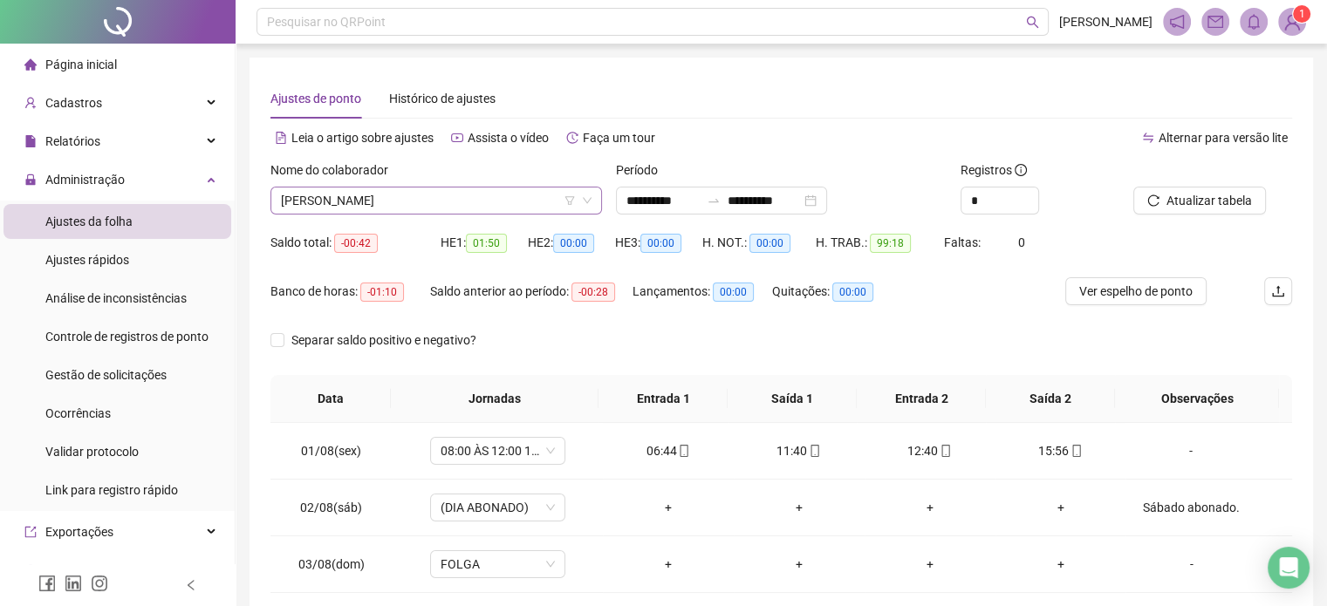
click at [475, 201] on span "[PERSON_NAME] [PERSON_NAME] [PERSON_NAME]" at bounding box center [436, 201] width 311 height 26
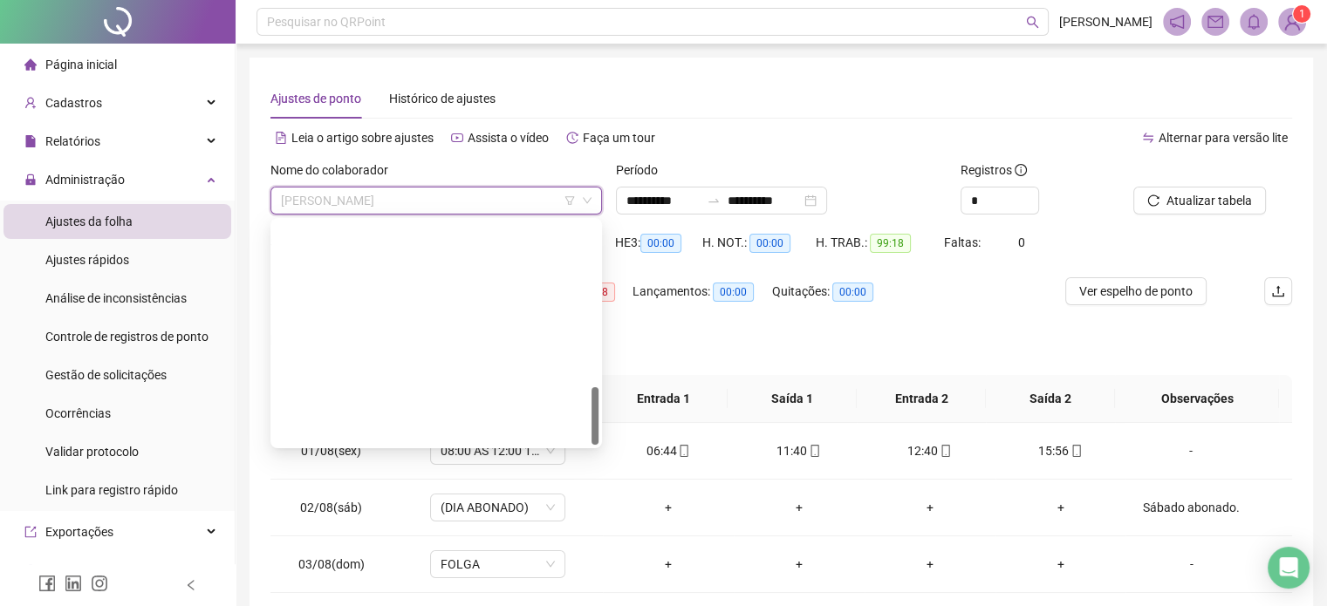
scroll to position [642, 0]
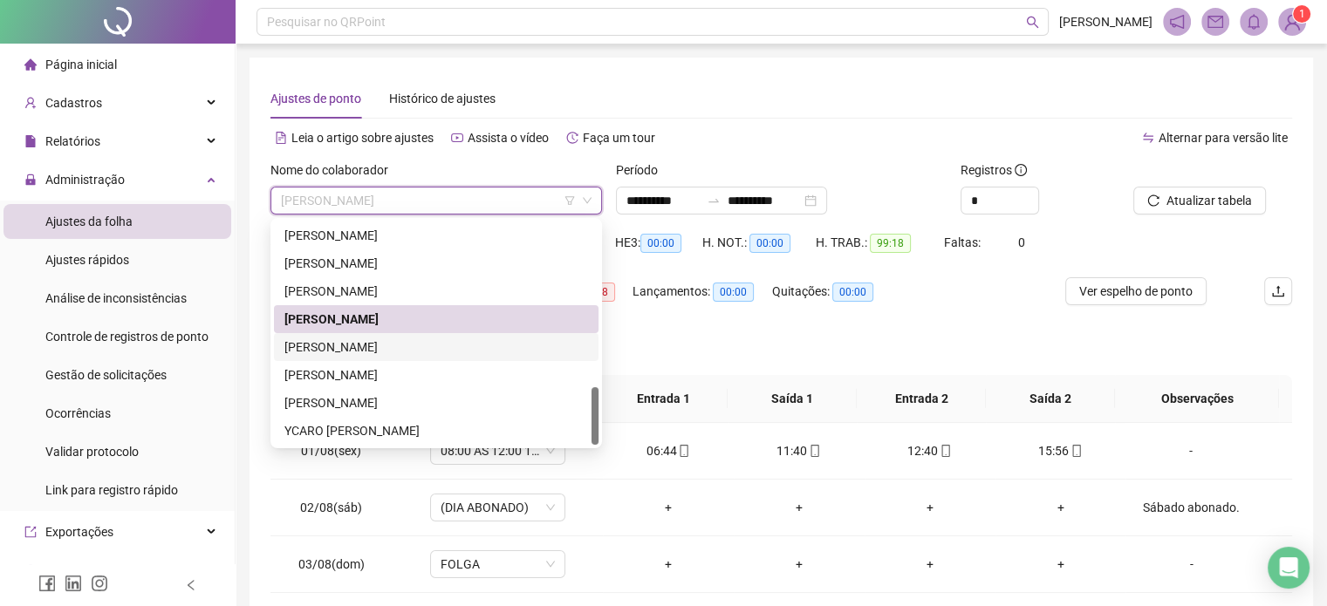
click at [423, 351] on div "PALOMA DIAS SILVA" at bounding box center [436, 347] width 304 height 19
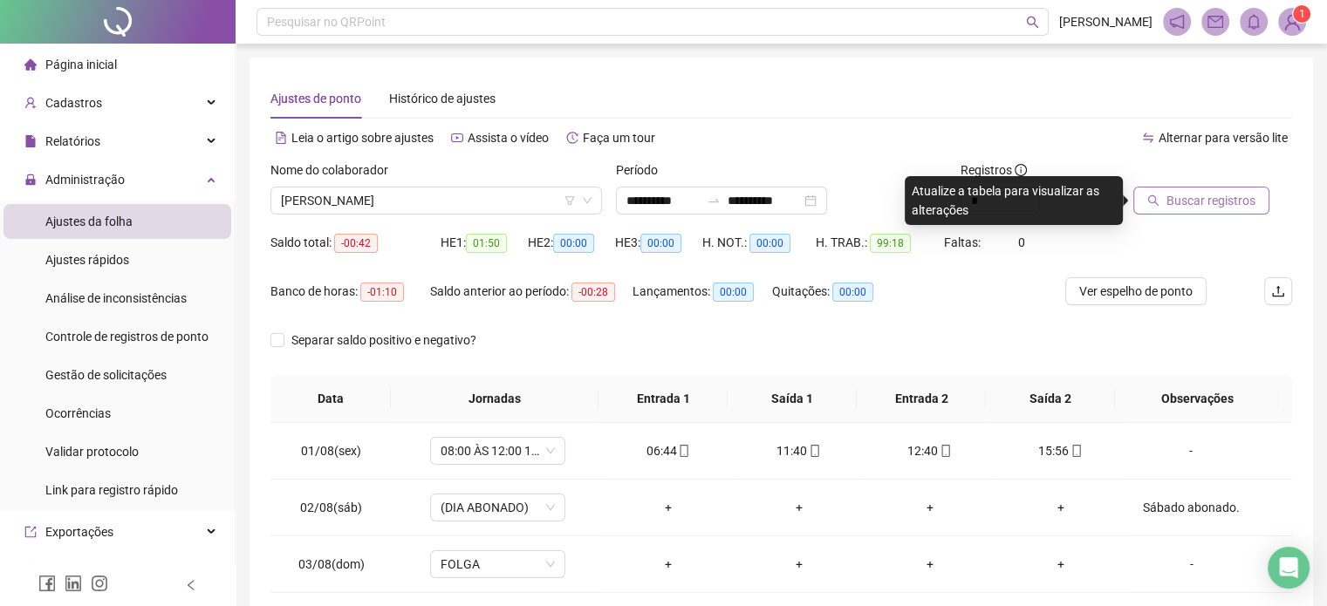
click at [1154, 202] on icon "search" at bounding box center [1153, 200] width 11 height 11
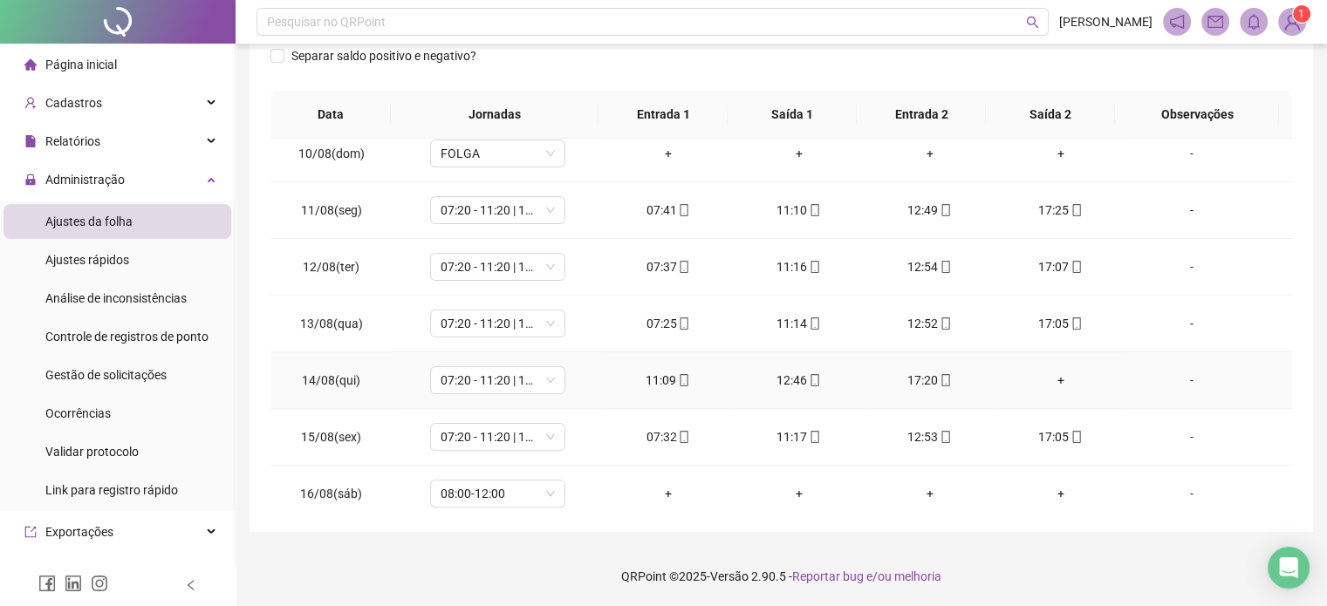
scroll to position [588, 0]
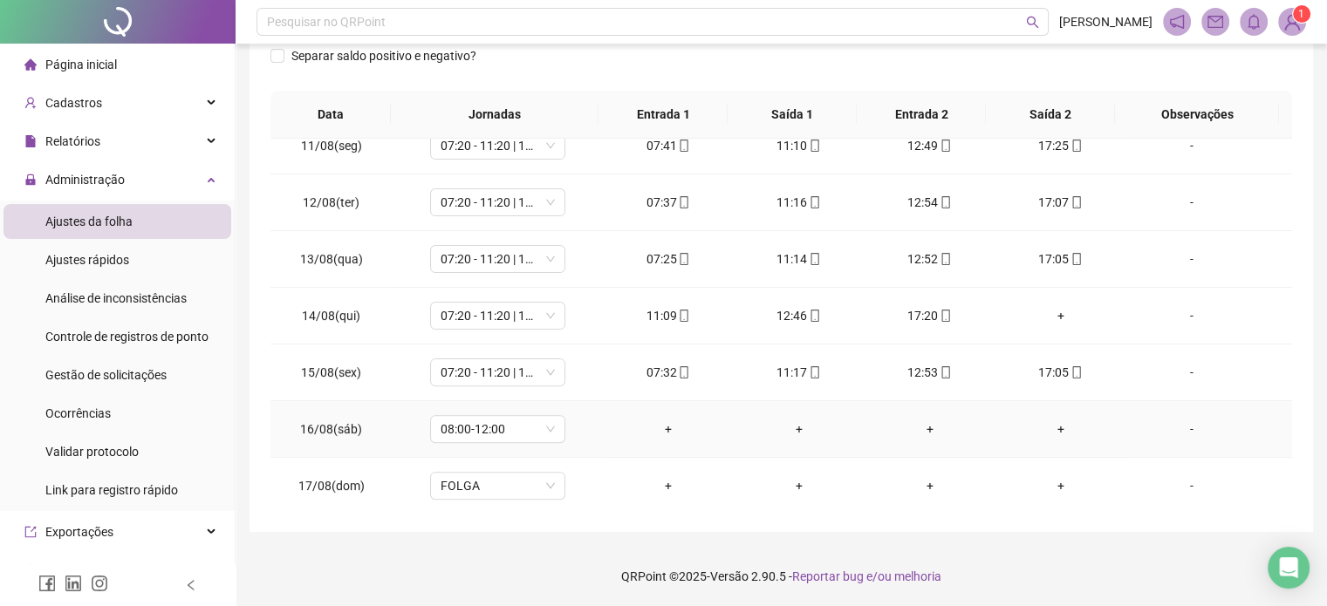
click at [1178, 423] on div "-" at bounding box center [1190, 429] width 103 height 19
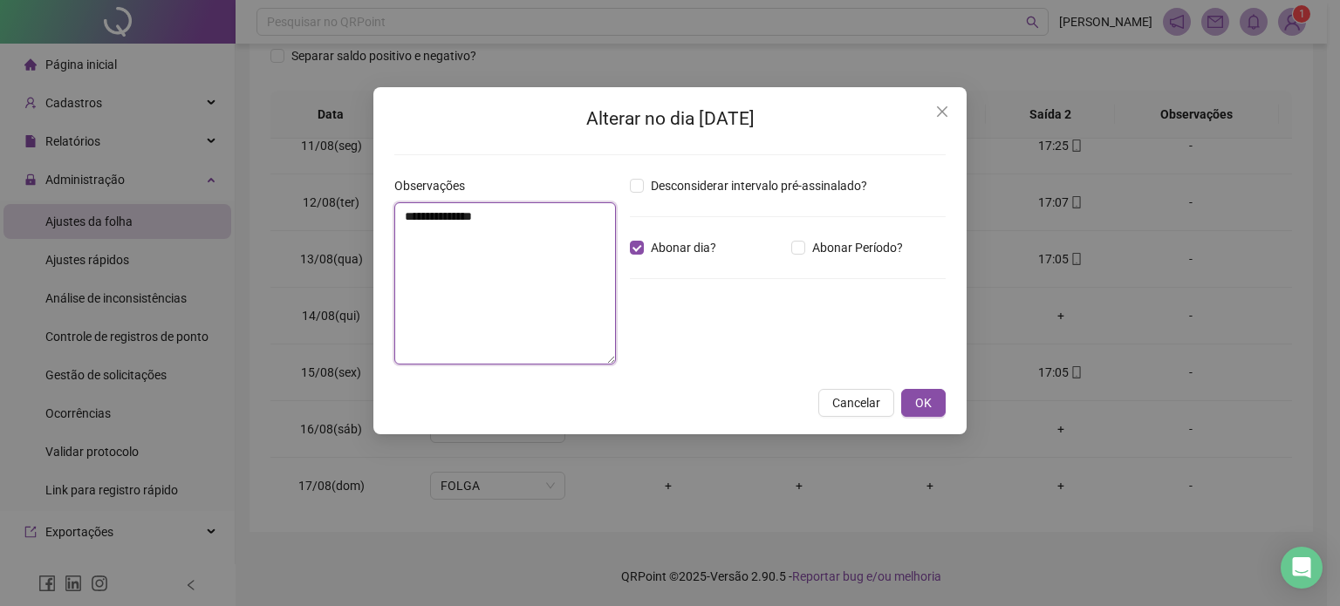
click at [550, 257] on textarea "**********" at bounding box center [505, 283] width 222 height 162
type textarea "**********"
click at [916, 395] on span "OK" at bounding box center [923, 402] width 17 height 19
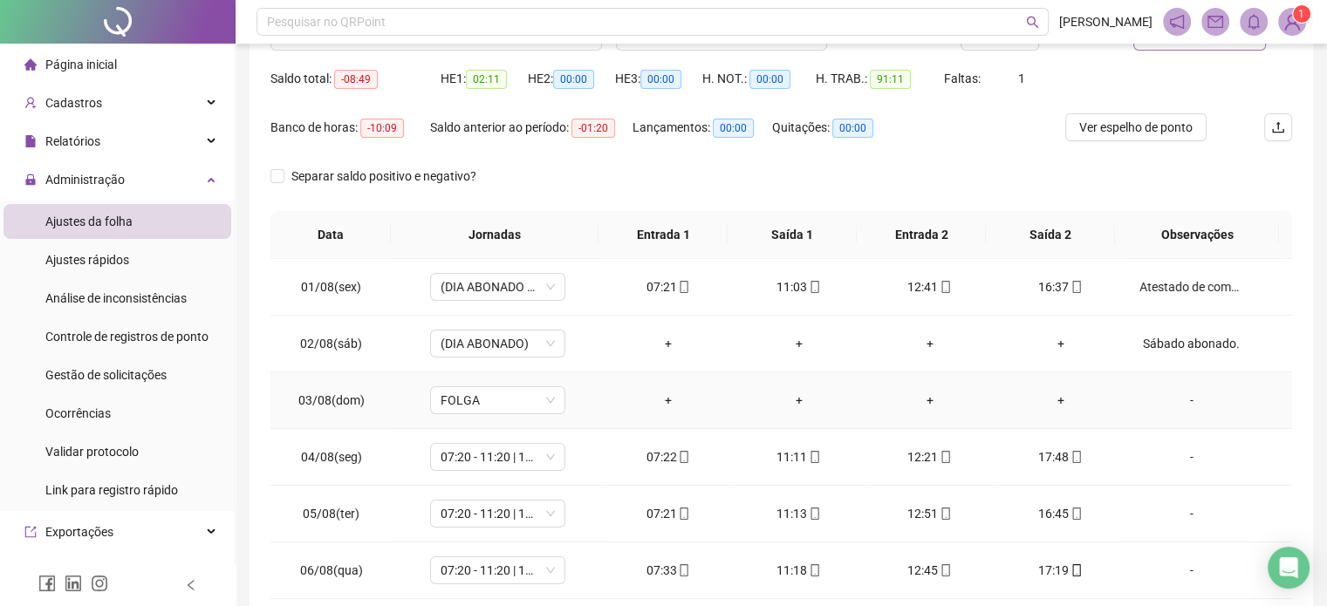
scroll to position [0, 0]
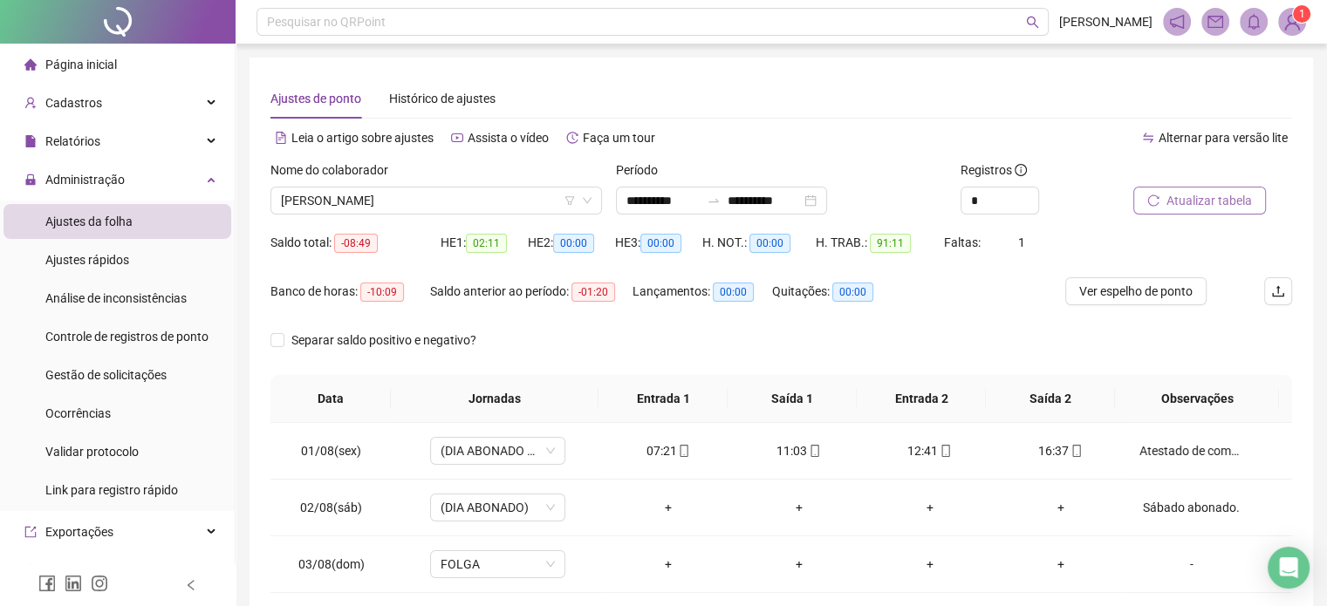
click at [1180, 195] on span "Atualizar tabela" at bounding box center [1208, 200] width 85 height 19
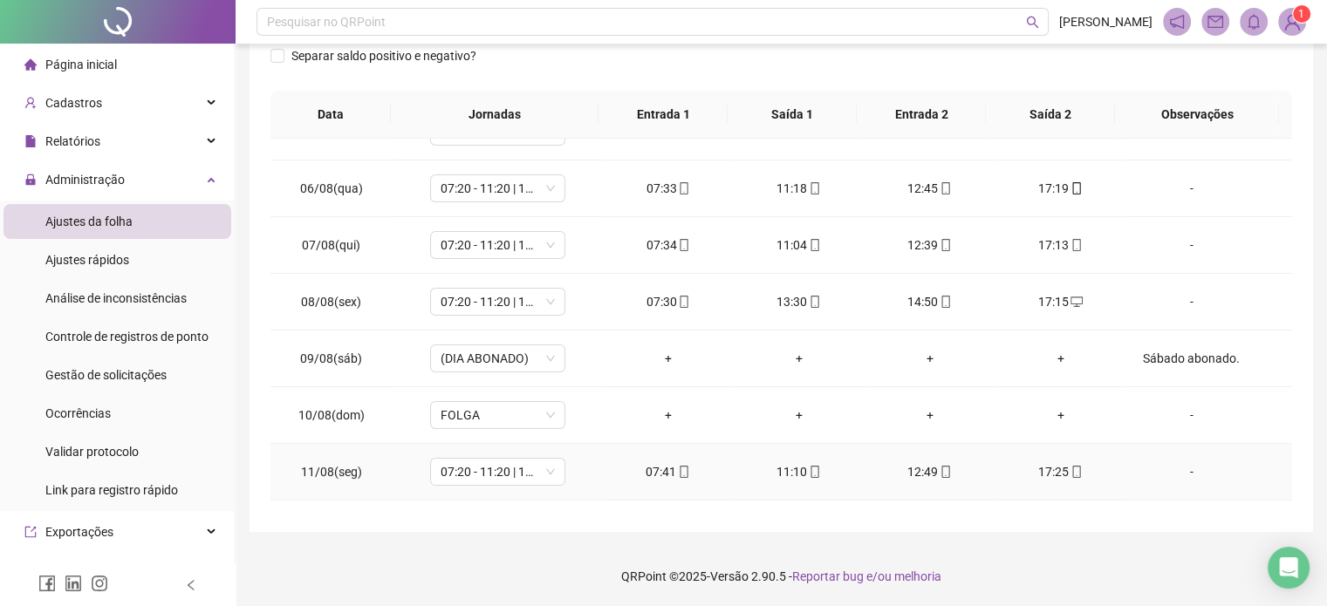
scroll to position [588, 0]
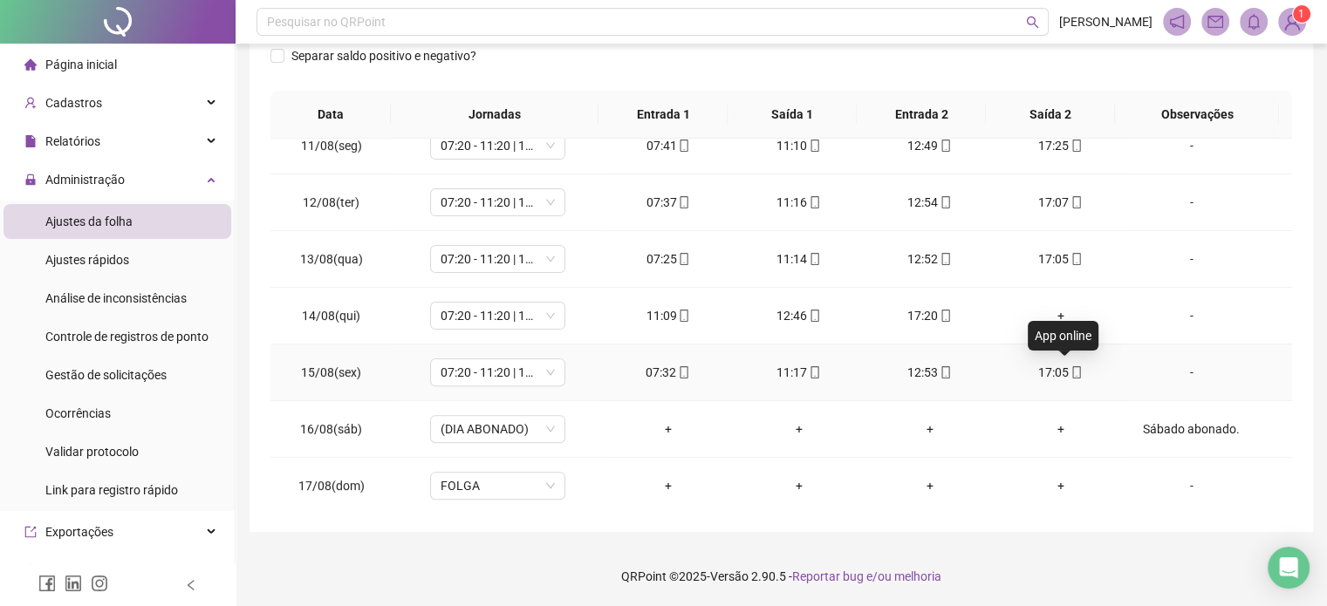
click at [1072, 375] on icon "mobile" at bounding box center [1076, 372] width 8 height 12
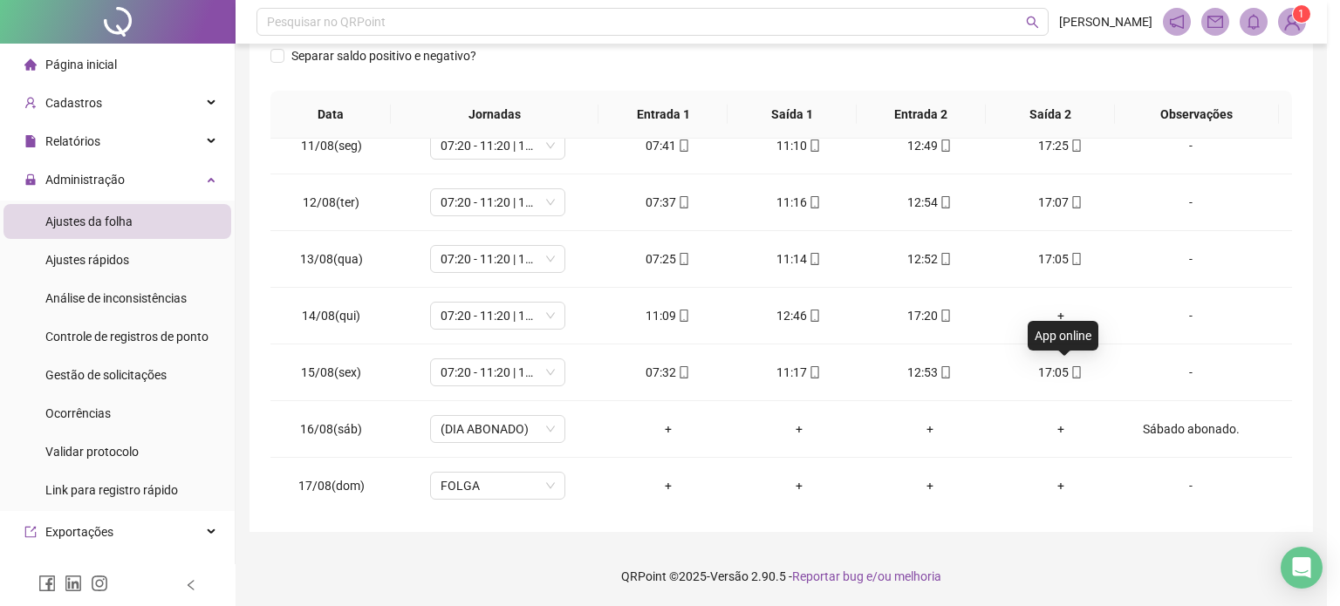
type input "**********"
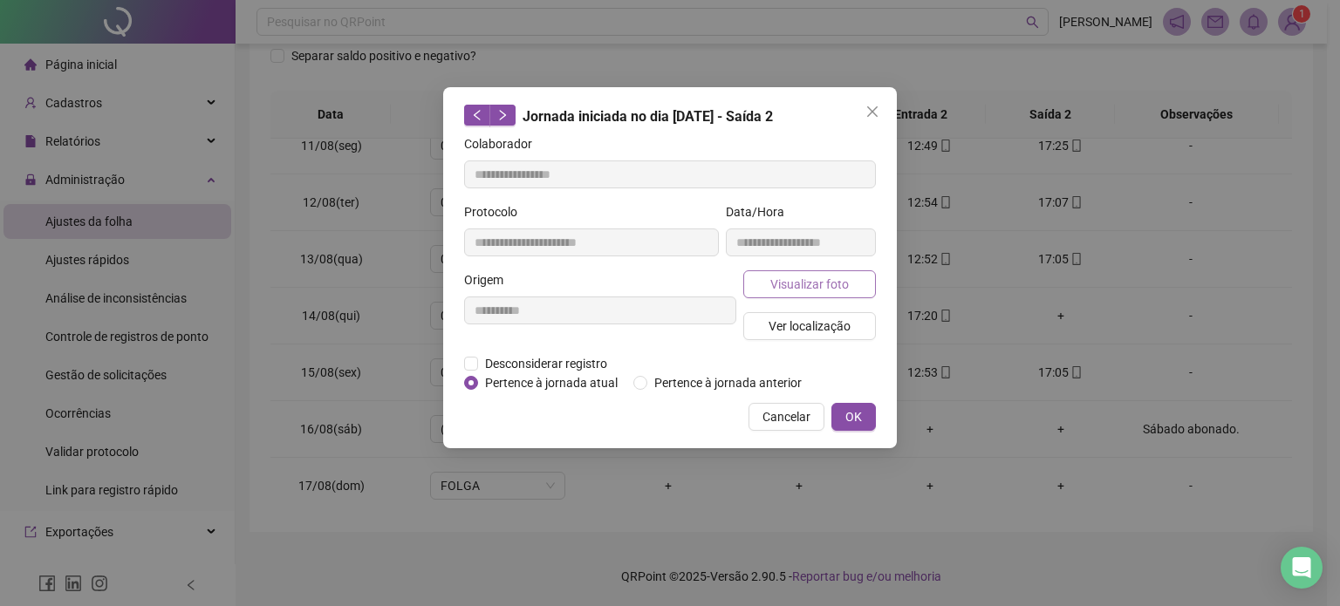
click at [832, 284] on span "Visualizar foto" at bounding box center [809, 284] width 79 height 19
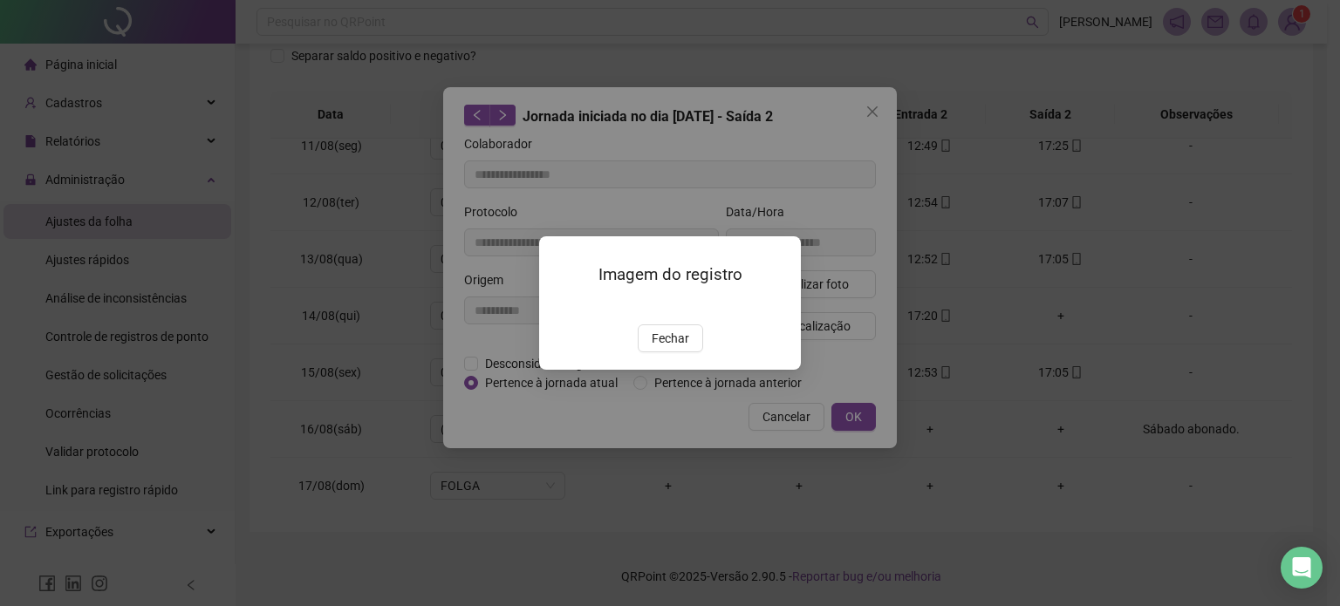
click at [703, 352] on div "Fechar" at bounding box center [670, 339] width 220 height 28
click at [682, 348] on span "Fechar" at bounding box center [671, 338] width 38 height 19
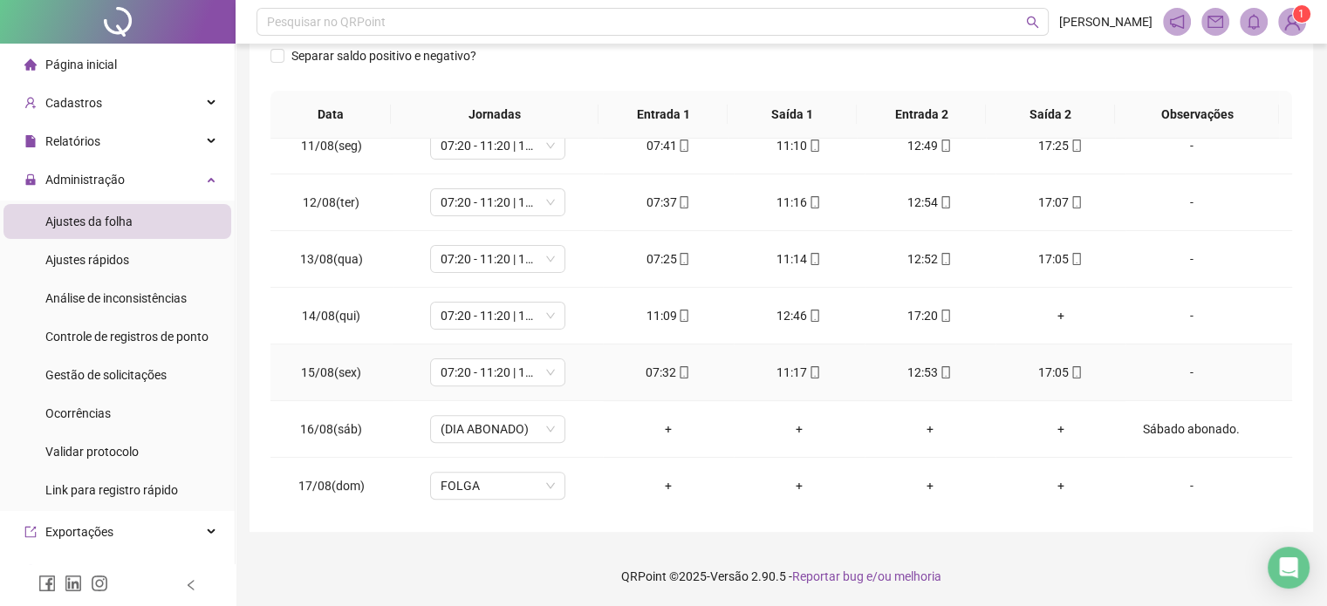
click at [942, 367] on div "12:53" at bounding box center [929, 372] width 103 height 19
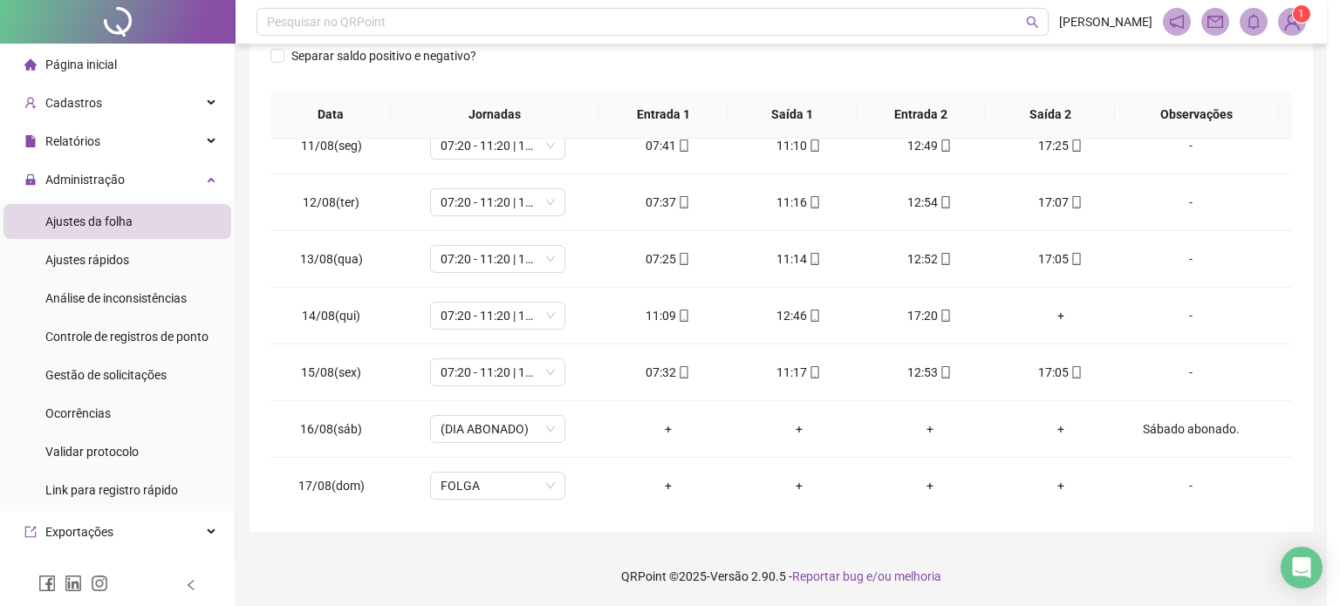
type input "**********"
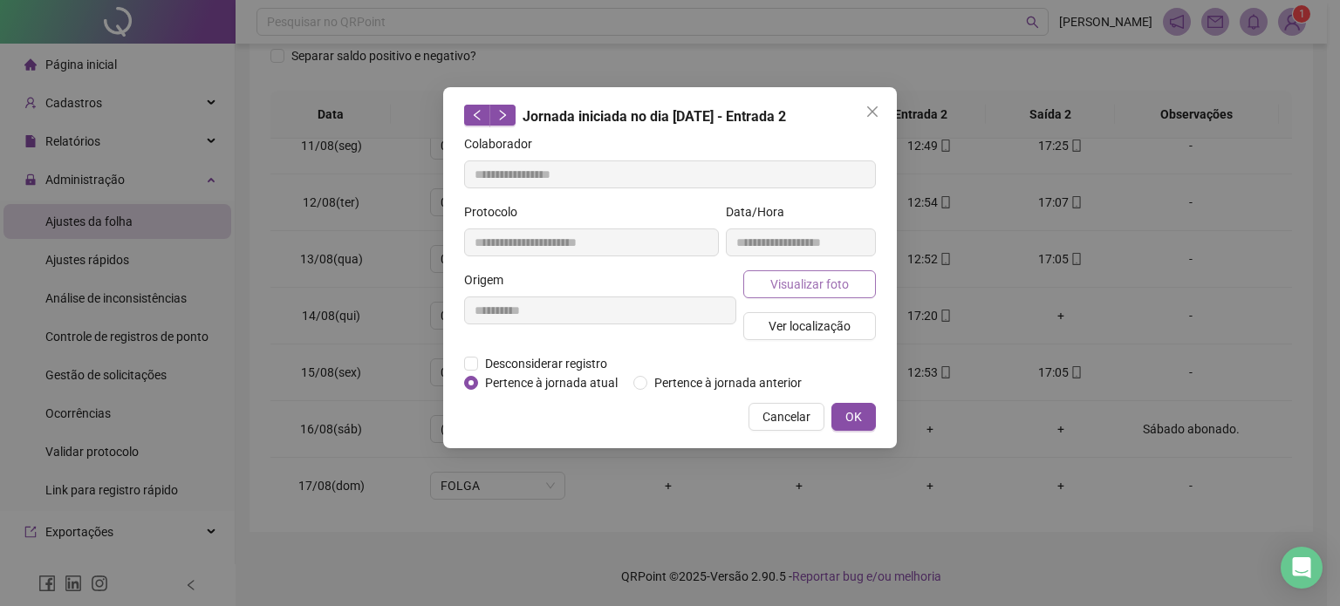
click at [802, 285] on span "Visualizar foto" at bounding box center [809, 284] width 79 height 19
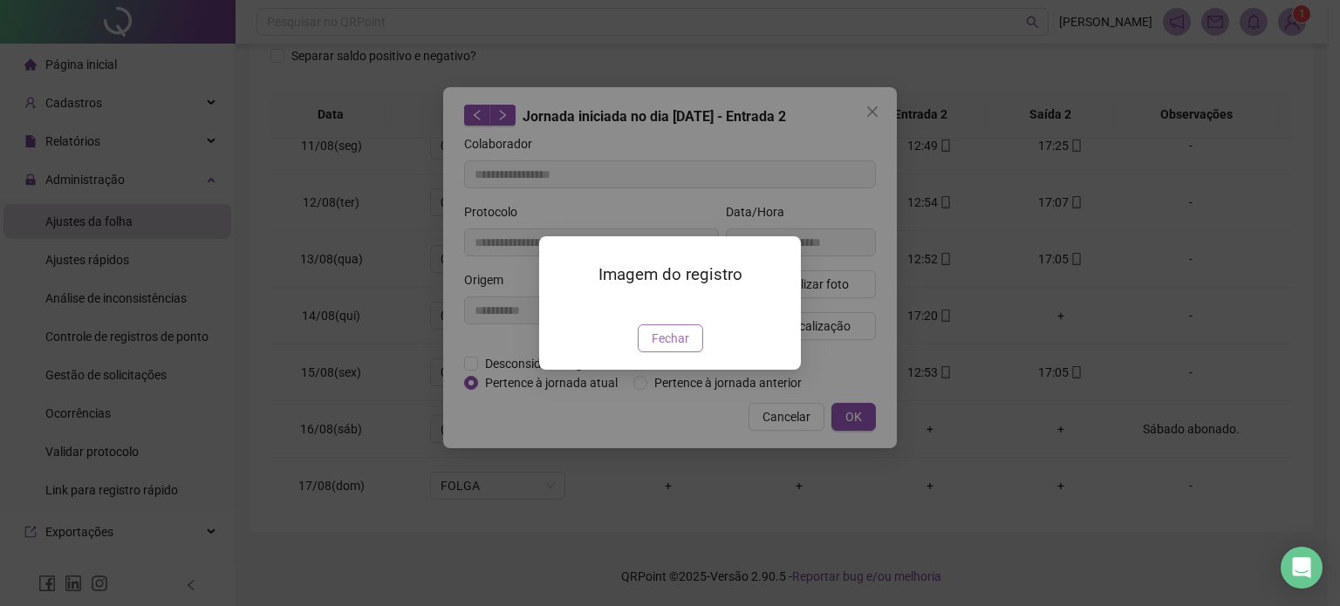
click at [660, 348] on span "Fechar" at bounding box center [671, 338] width 38 height 19
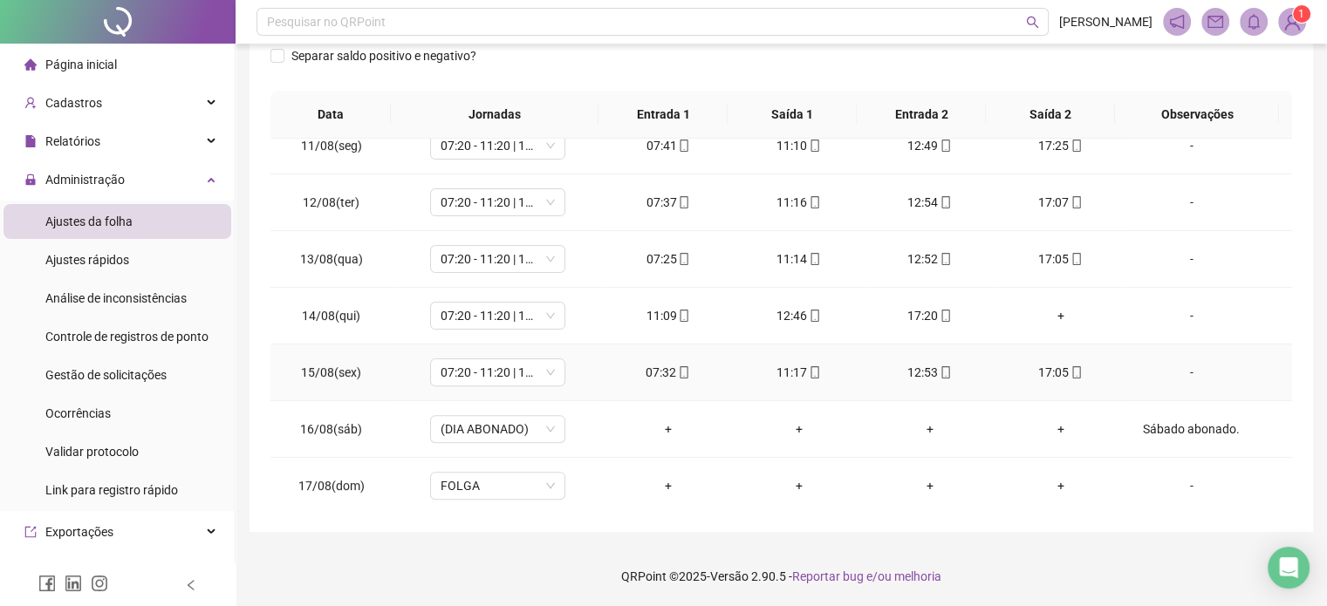
click at [809, 368] on icon "mobile" at bounding box center [815, 372] width 12 height 12
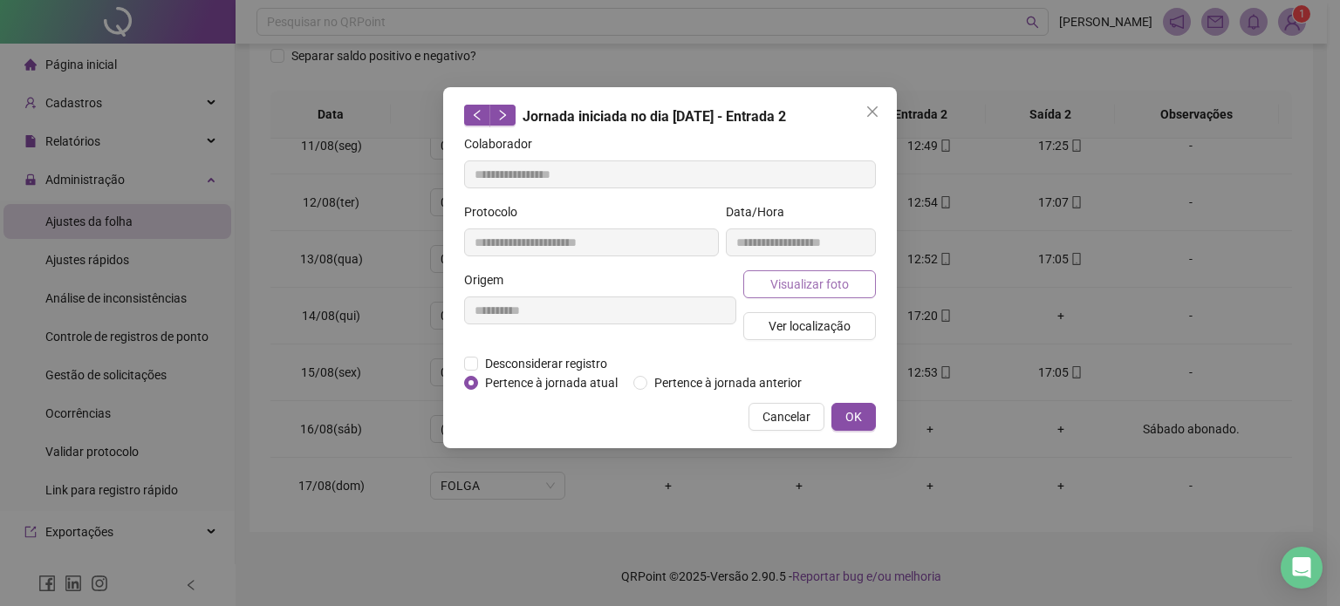
click at [857, 287] on button "Visualizar foto" at bounding box center [809, 284] width 133 height 28
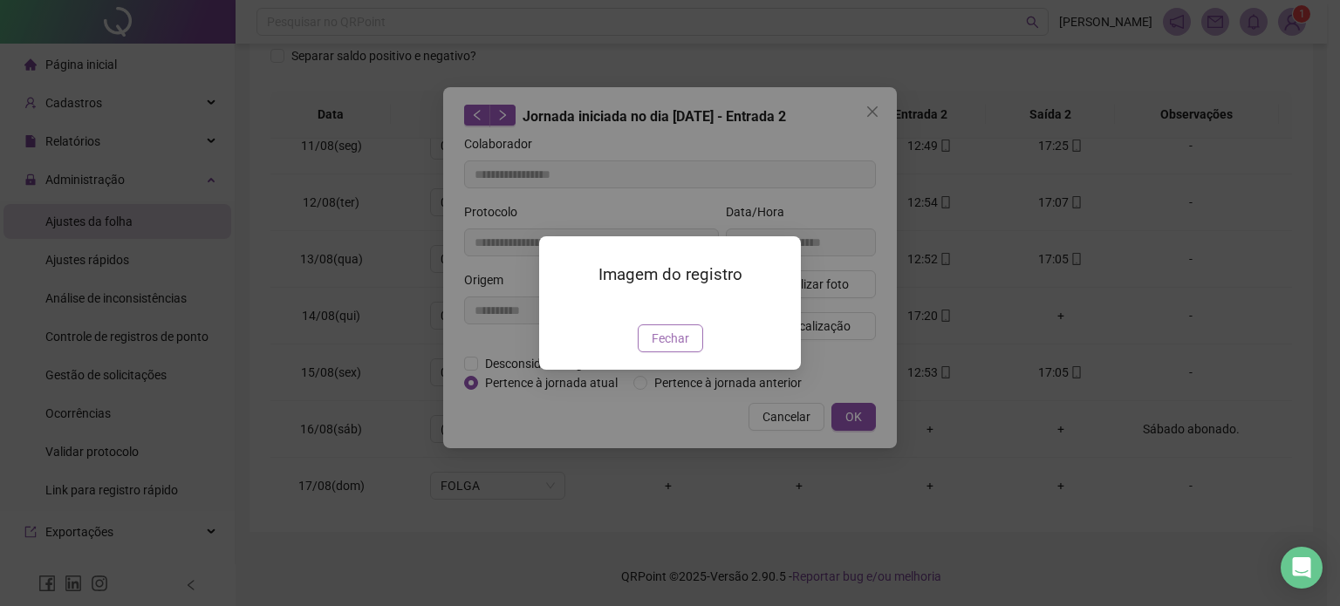
click at [666, 348] on span "Fechar" at bounding box center [671, 338] width 38 height 19
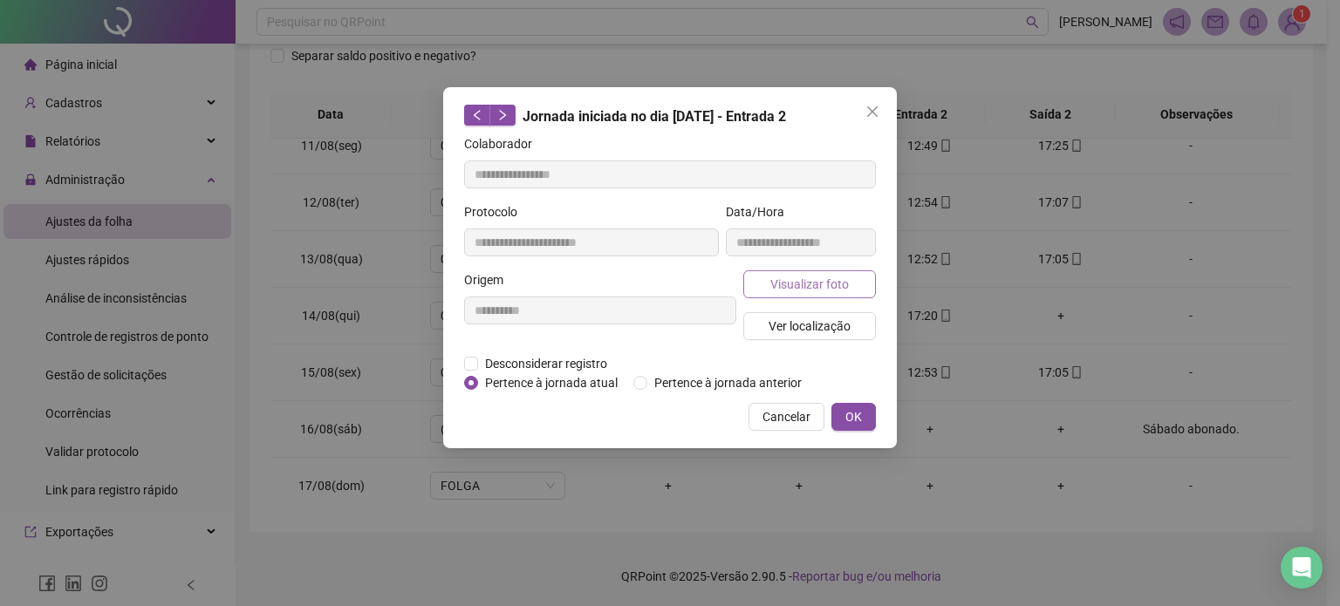
click at [831, 271] on button "Visualizar foto" at bounding box center [809, 284] width 133 height 28
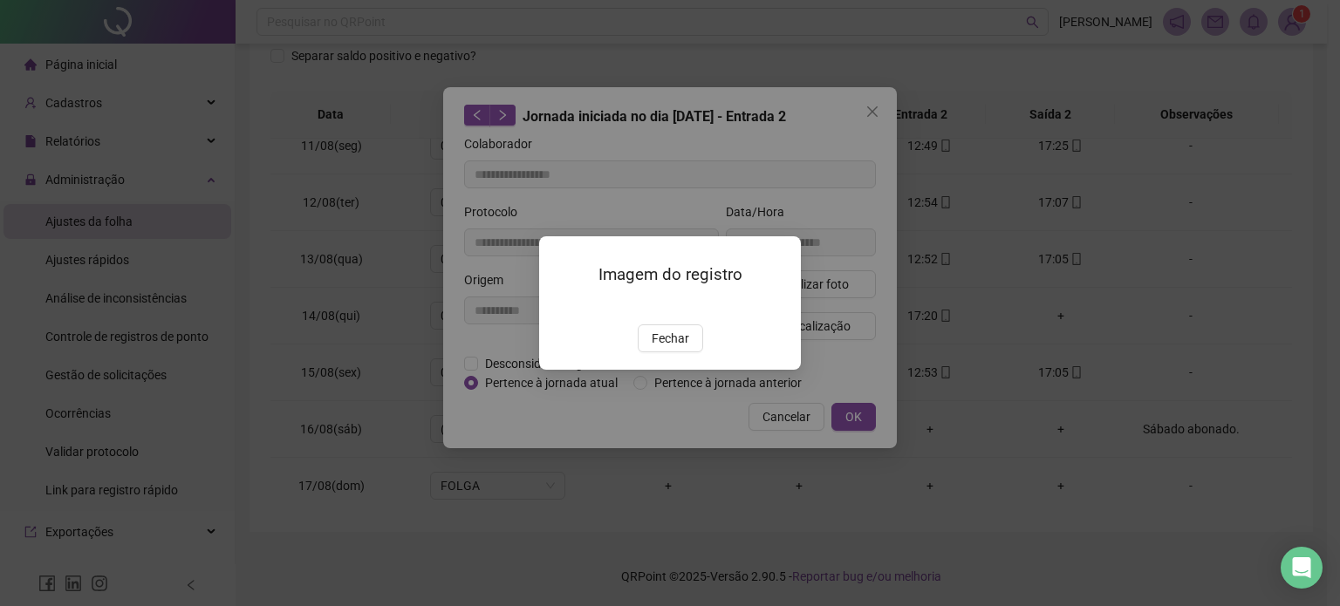
drag, startPoint x: 671, startPoint y: 435, endPoint x: 684, endPoint y: 413, distance: 25.4
click at [670, 348] on span "Fechar" at bounding box center [671, 338] width 38 height 19
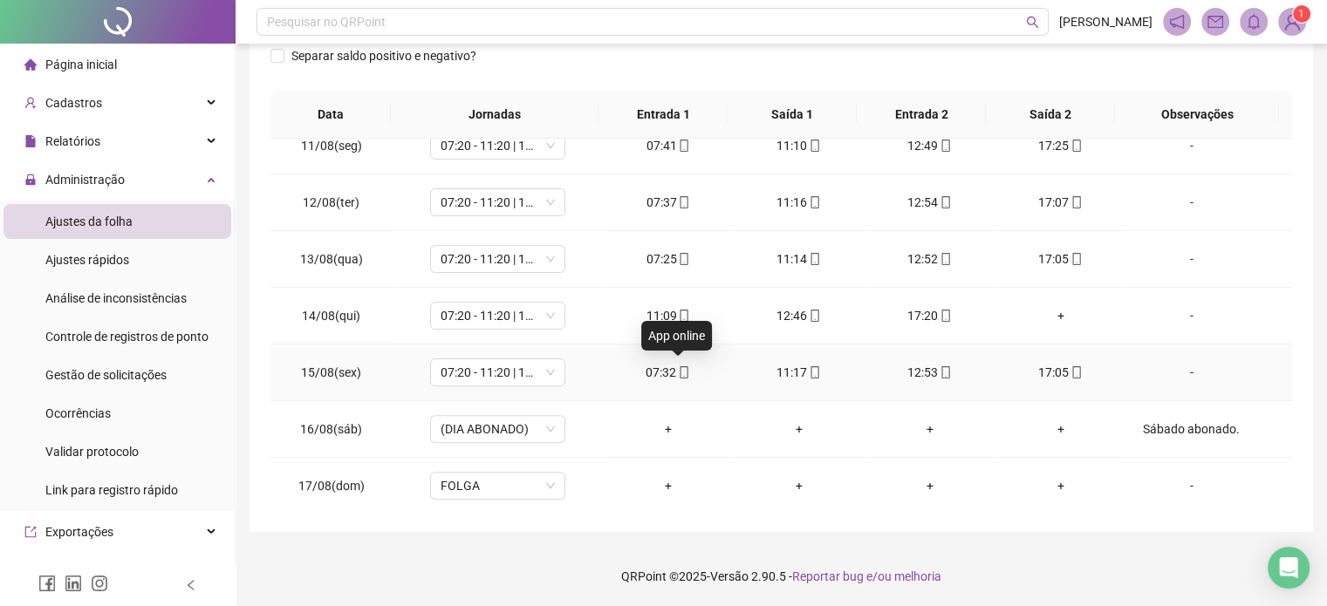
click at [678, 372] on icon "mobile" at bounding box center [684, 372] width 12 height 12
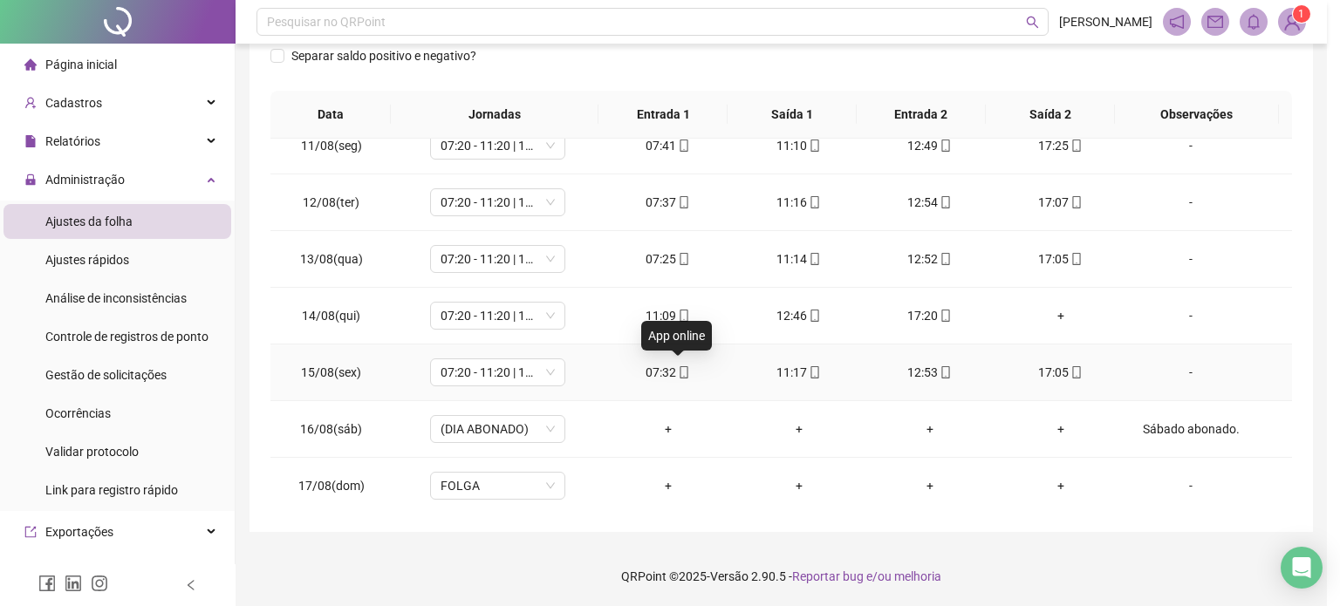
type input "**********"
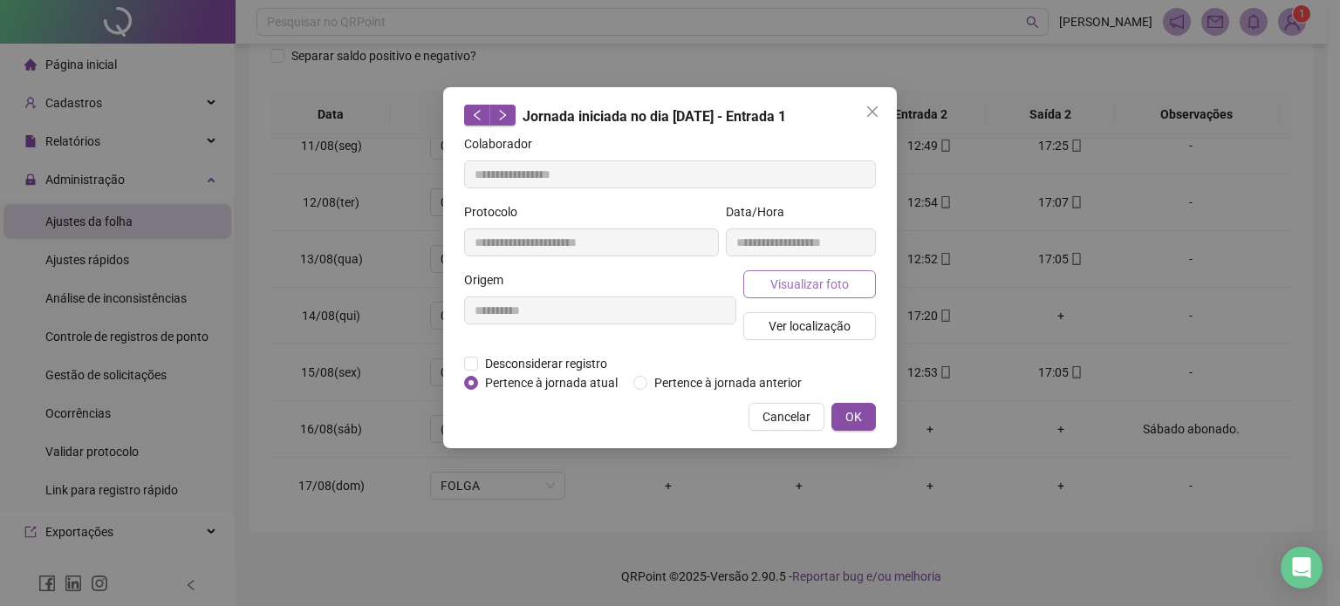
click at [797, 271] on button "Visualizar foto" at bounding box center [809, 284] width 133 height 28
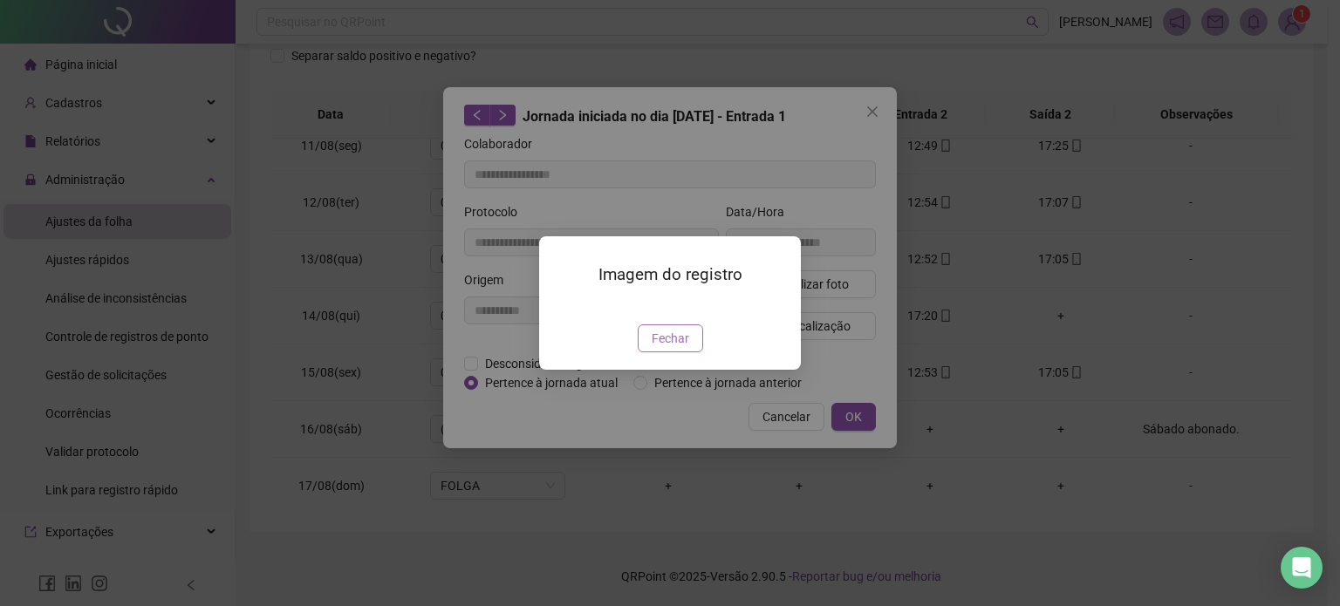
click at [659, 348] on span "Fechar" at bounding box center [671, 338] width 38 height 19
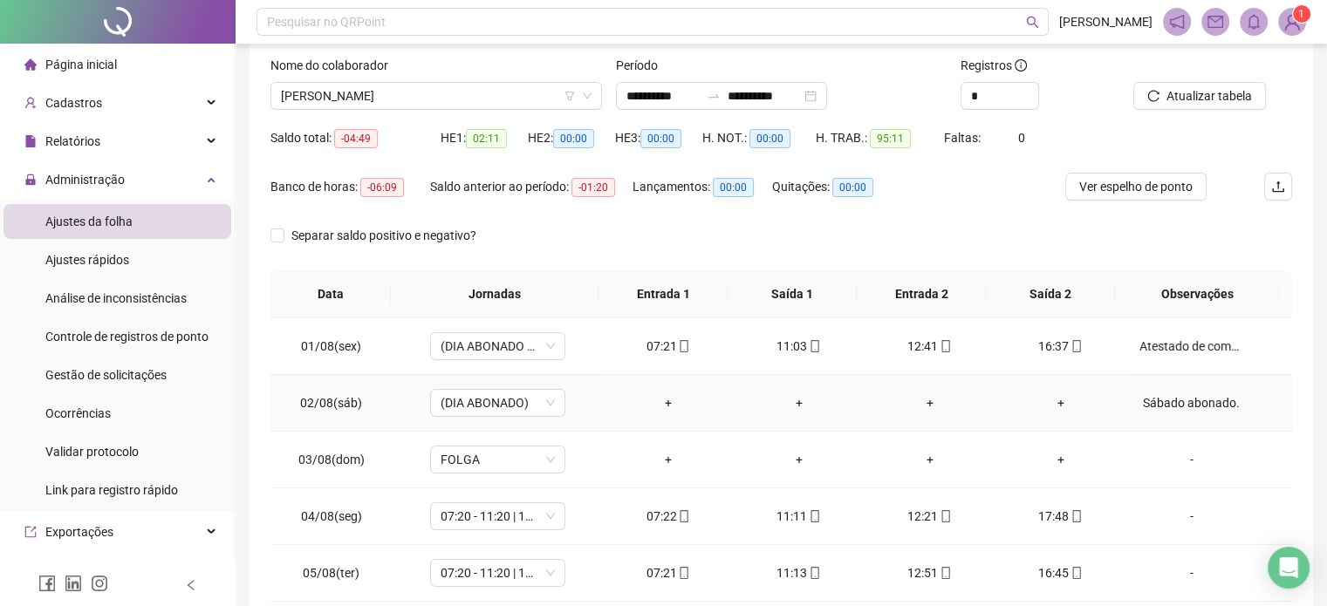
scroll to position [0, 0]
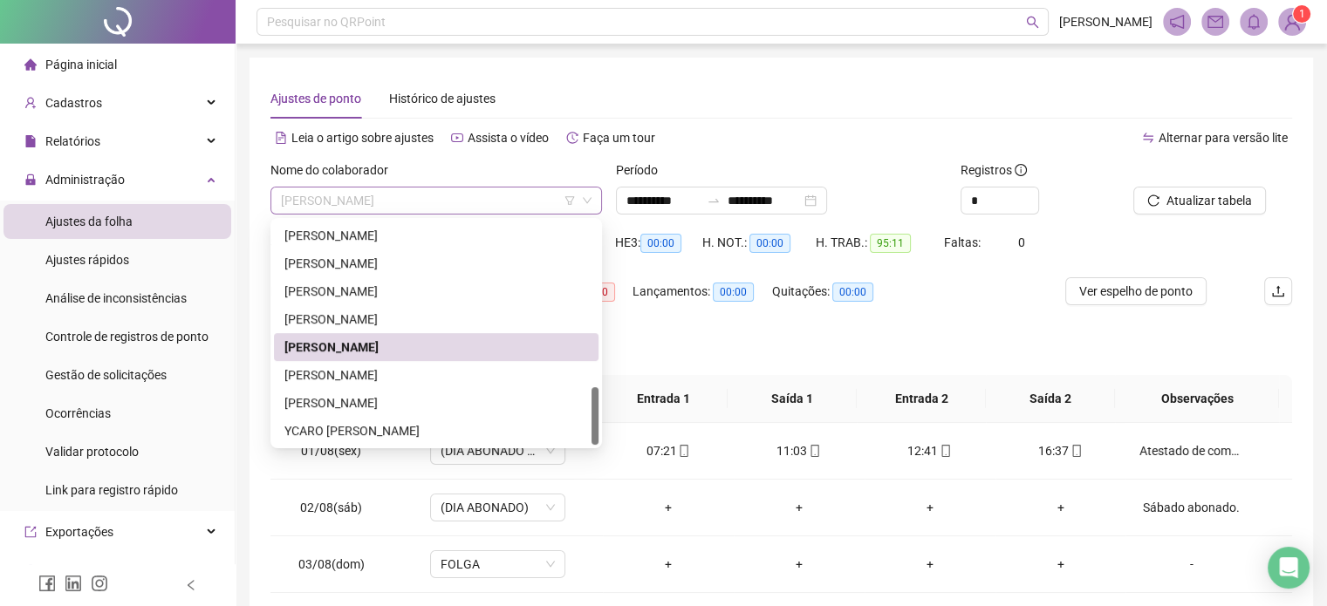
click at [502, 202] on span "PALOMA DIAS SILVA" at bounding box center [436, 201] width 311 height 26
click at [390, 376] on div "THIAGO FREIRE LIMA" at bounding box center [436, 375] width 304 height 19
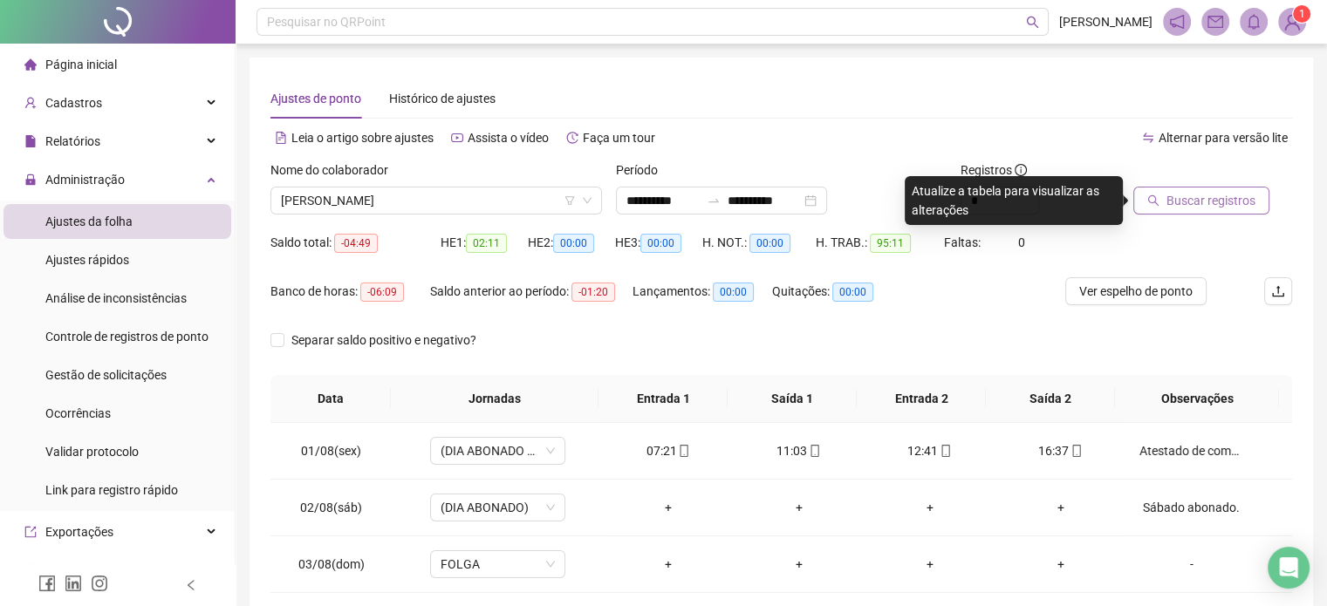
click at [1207, 193] on span "Buscar registros" at bounding box center [1210, 200] width 89 height 19
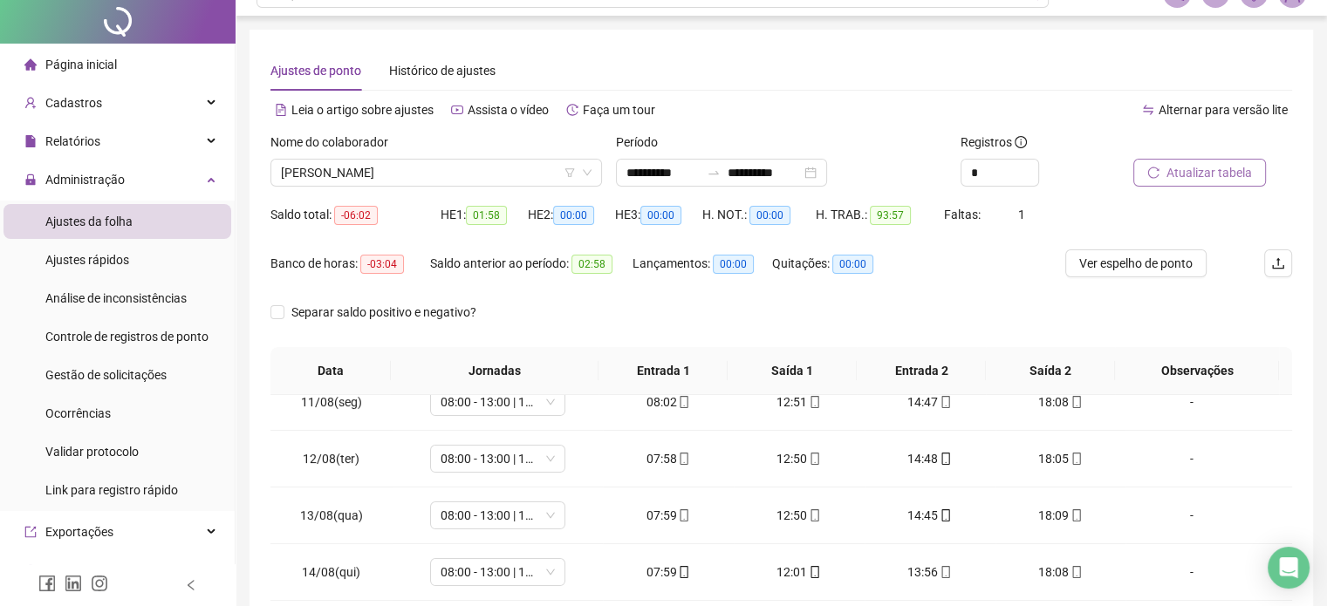
scroll to position [284, 0]
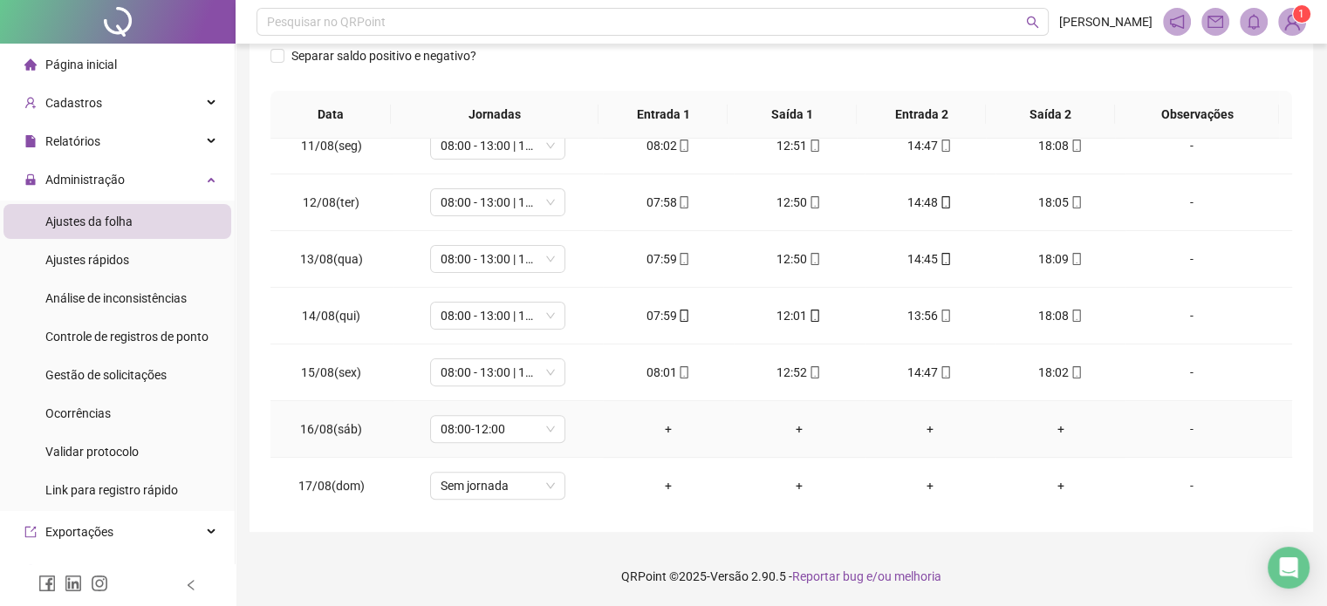
click at [1177, 425] on div "-" at bounding box center [1190, 429] width 103 height 19
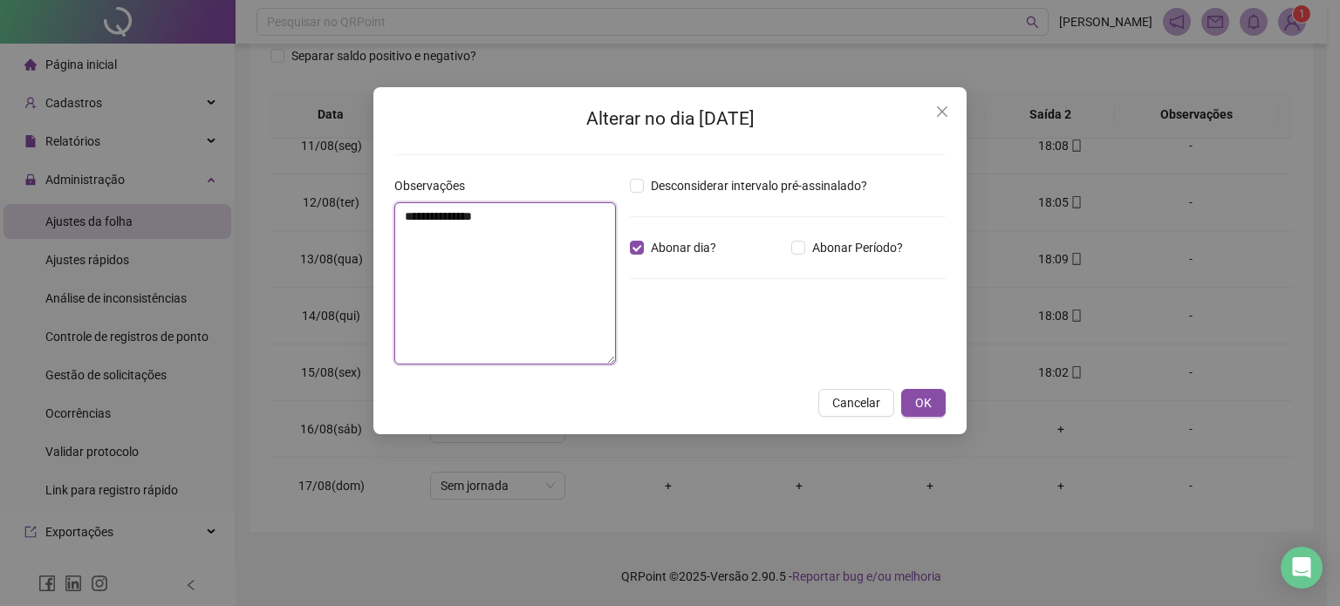
click at [521, 255] on textarea "**********" at bounding box center [505, 283] width 222 height 162
type textarea "**********"
click at [935, 400] on button "OK" at bounding box center [923, 403] width 44 height 28
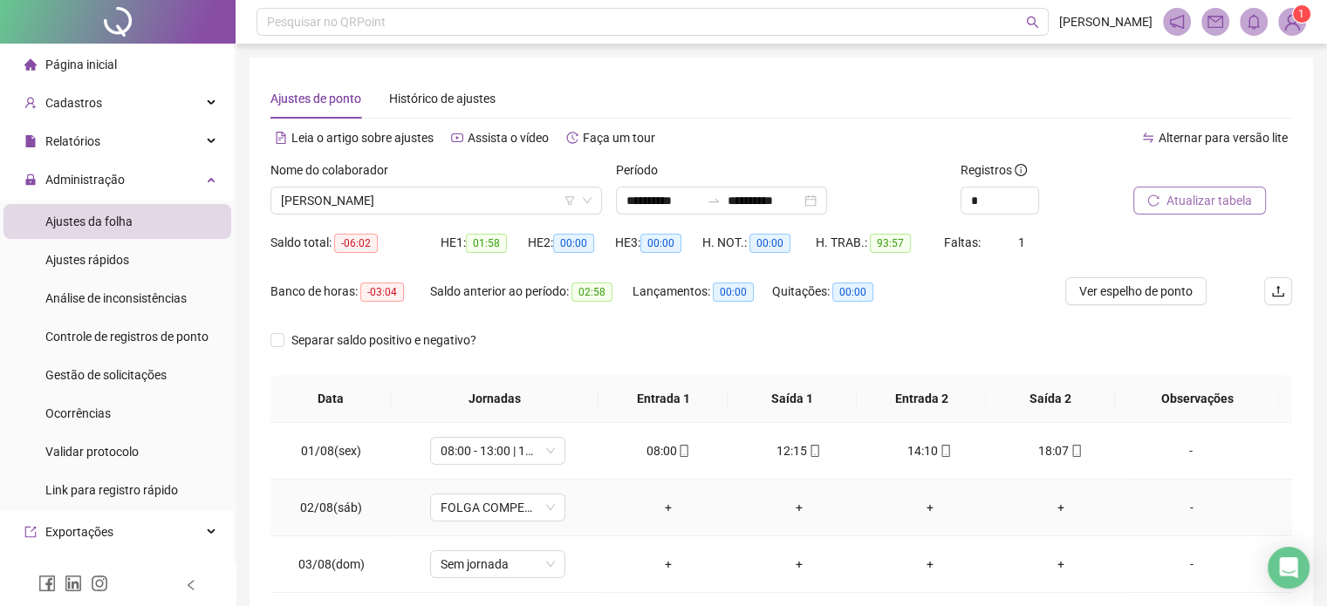
scroll to position [0, 0]
click at [1190, 198] on span "Atualizar tabela" at bounding box center [1208, 200] width 85 height 19
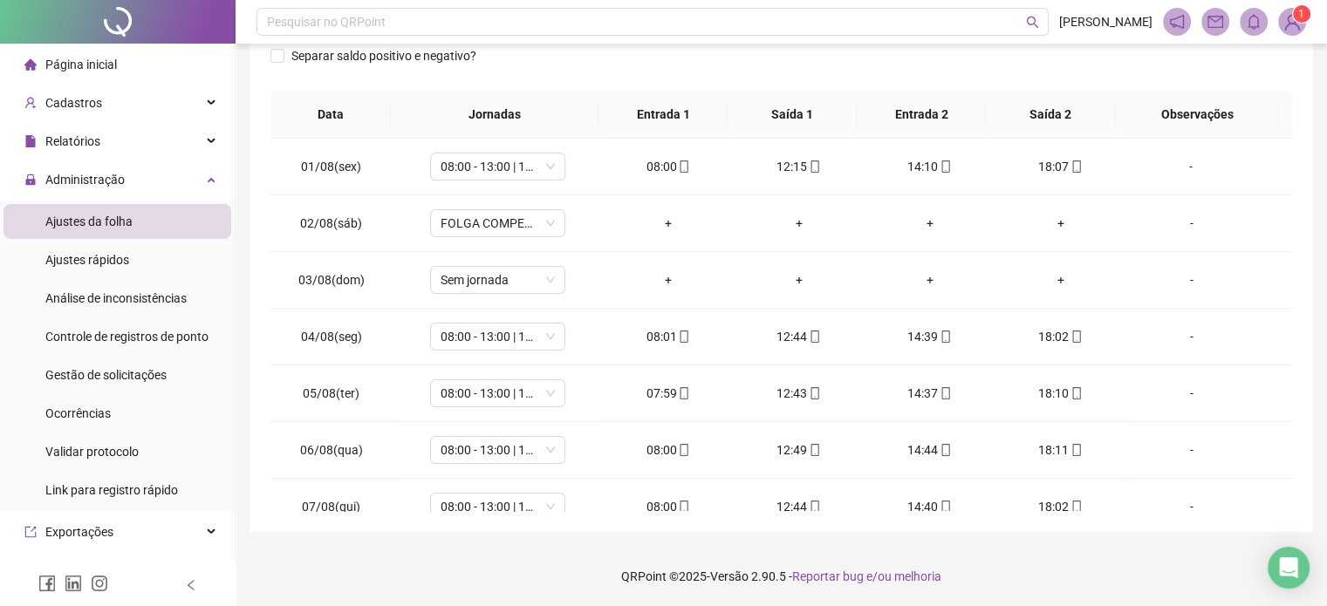
scroll to position [588, 0]
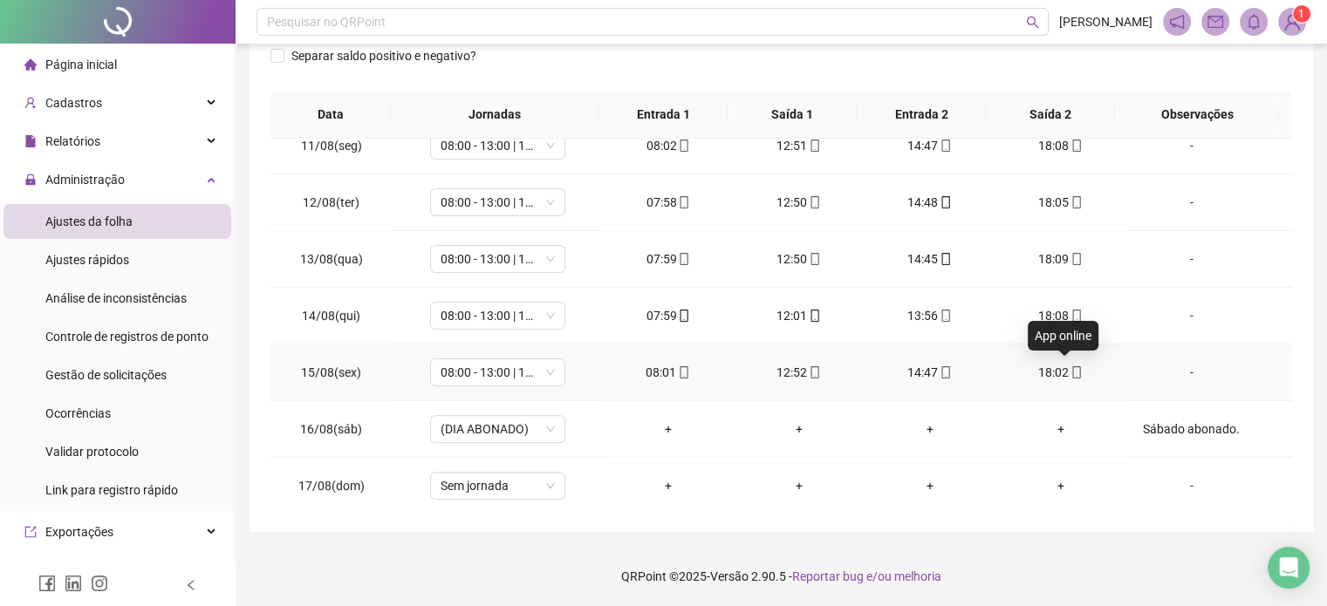
click at [1069, 366] on span at bounding box center [1076, 373] width 14 height 14
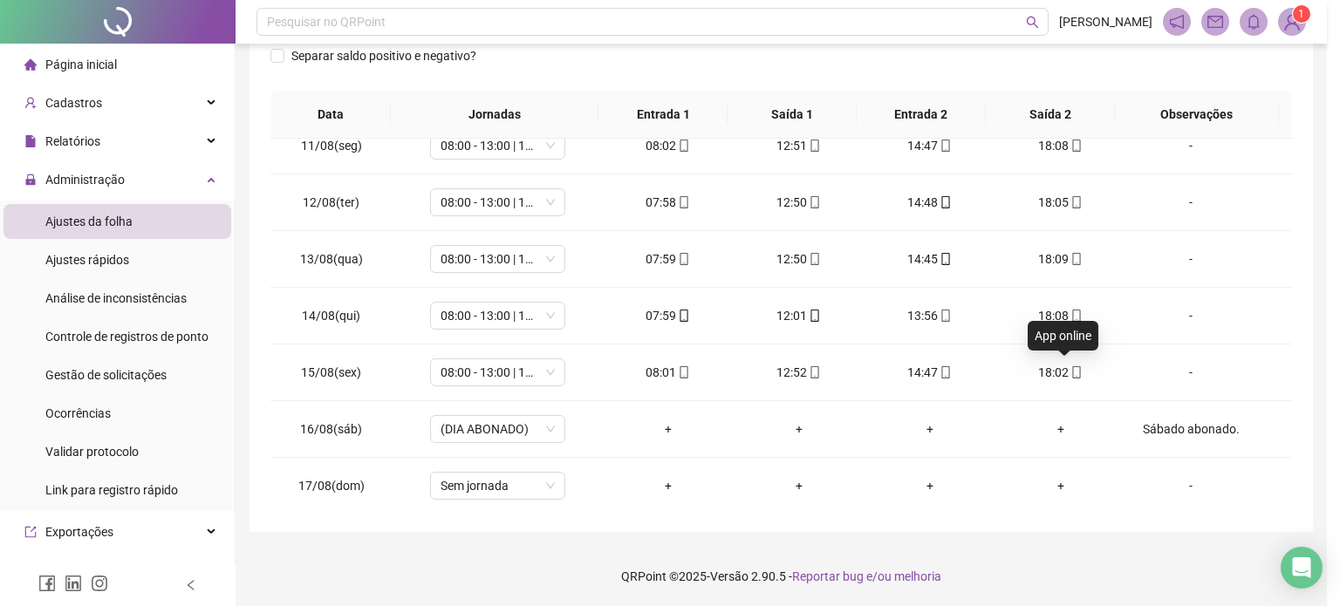
type input "**********"
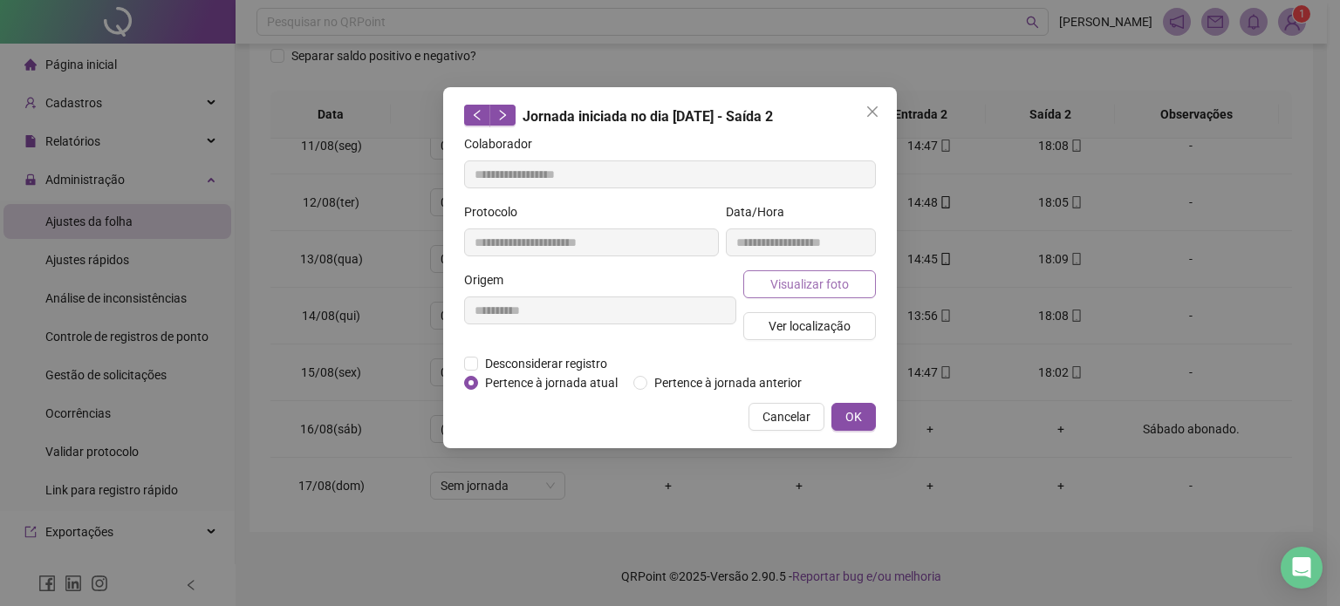
click at [782, 282] on span "Visualizar foto" at bounding box center [809, 284] width 79 height 19
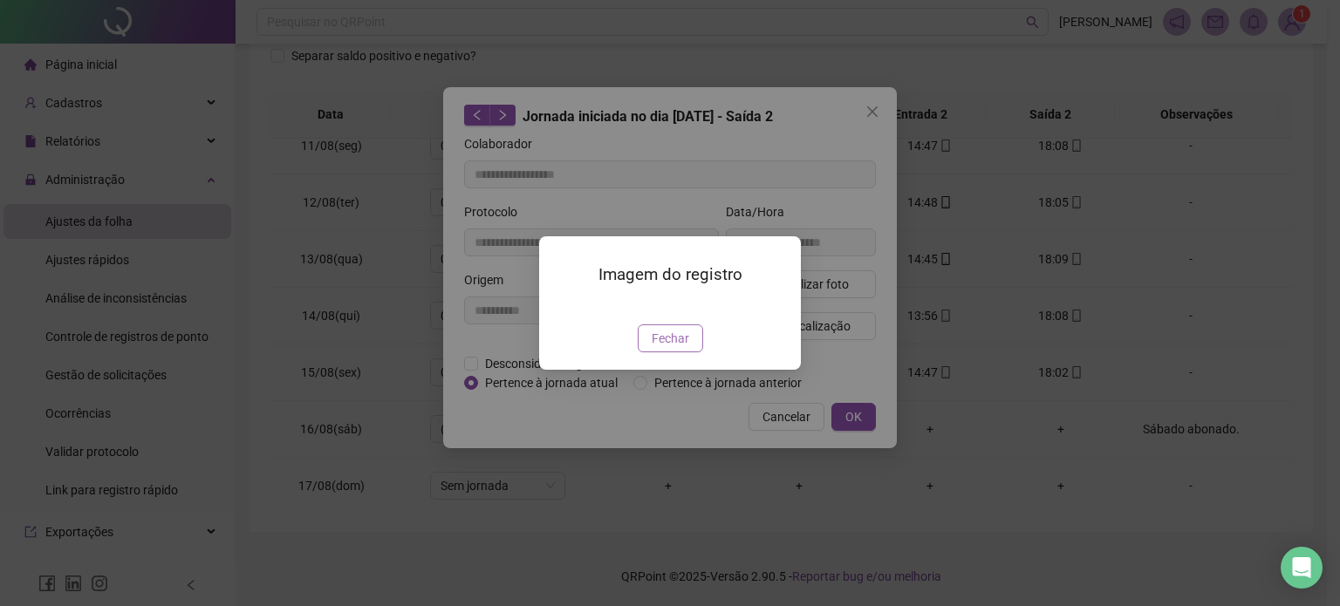
click at [659, 348] on span "Fechar" at bounding box center [671, 338] width 38 height 19
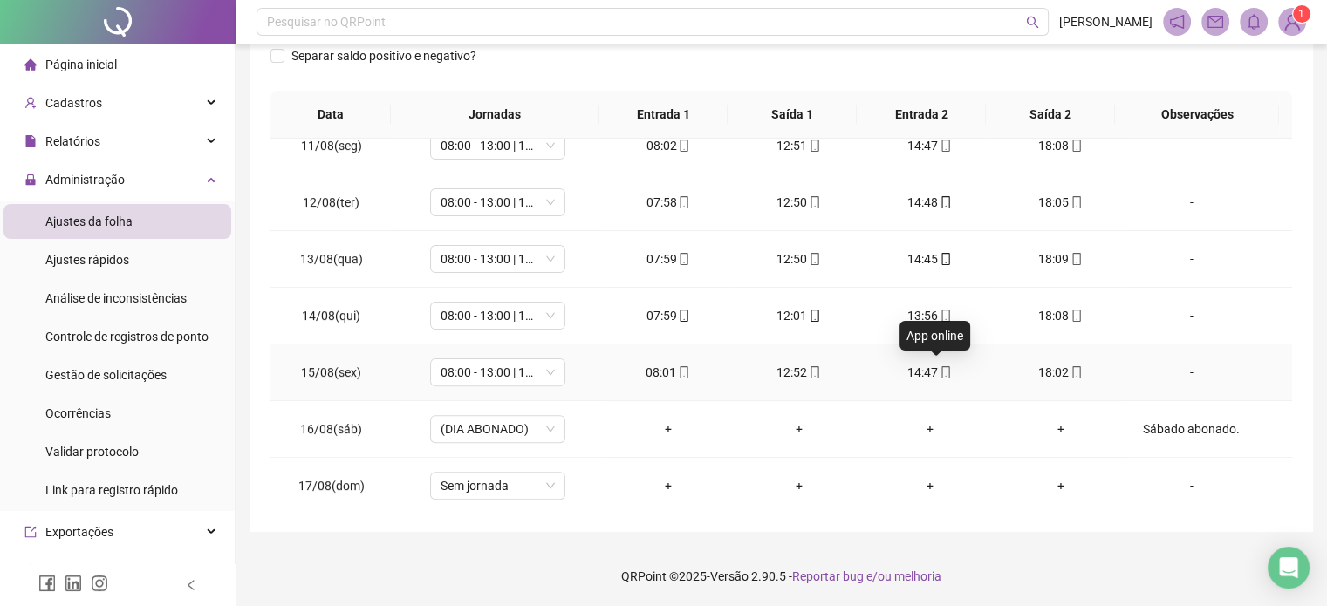
click at [942, 372] on icon "mobile" at bounding box center [946, 372] width 8 height 12
type input "**********"
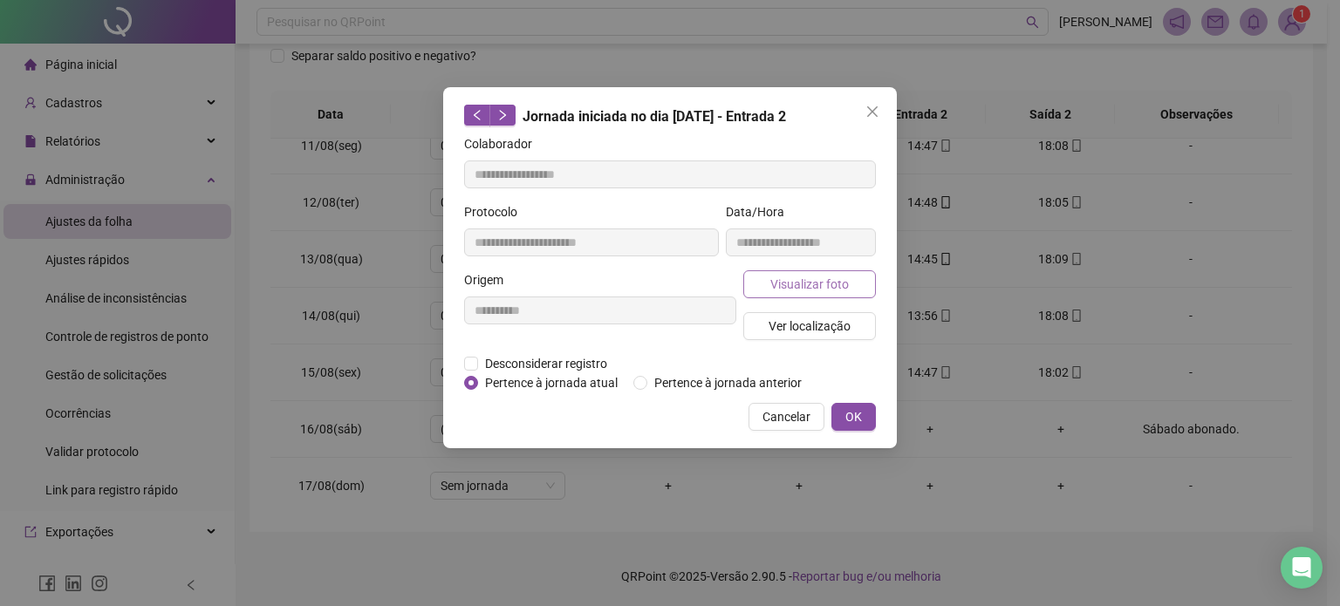
click at [827, 275] on span "Visualizar foto" at bounding box center [809, 284] width 79 height 19
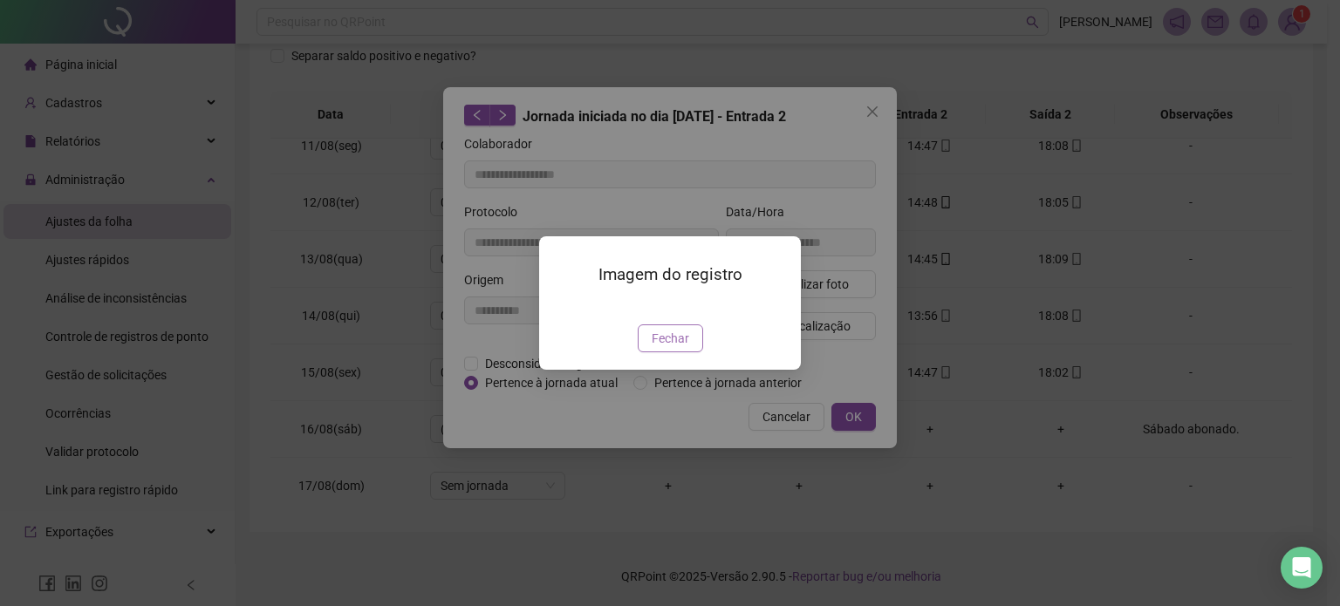
click at [687, 348] on span "Fechar" at bounding box center [671, 338] width 38 height 19
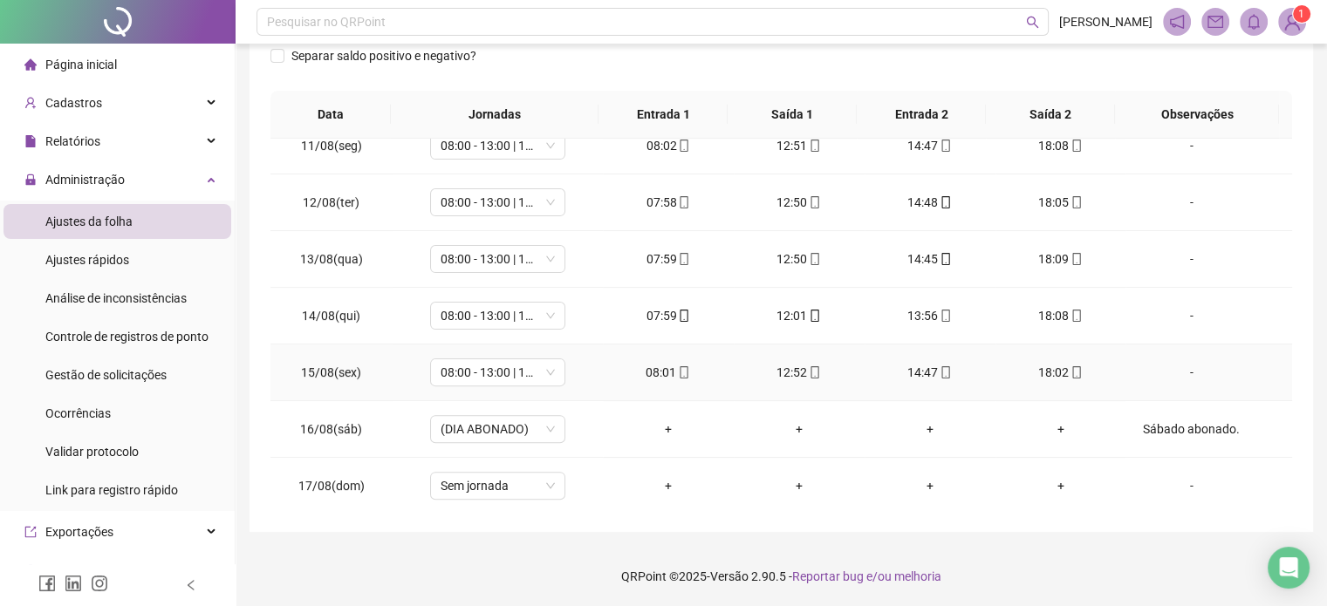
click at [809, 371] on icon "mobile" at bounding box center [815, 372] width 12 height 12
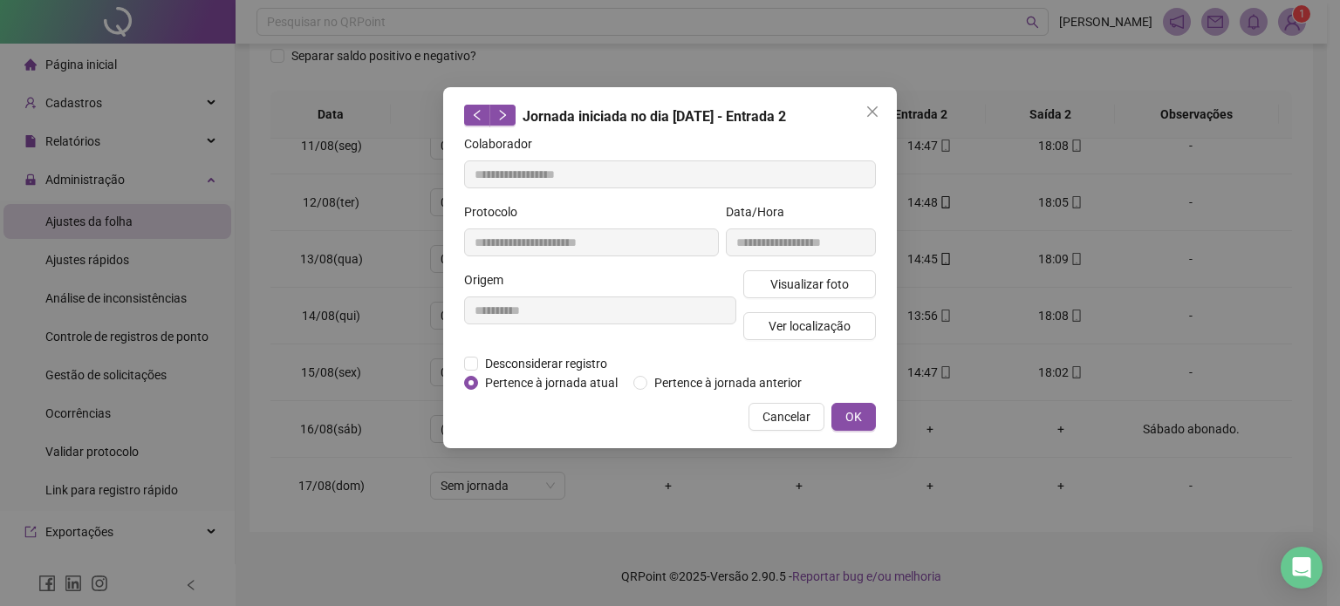
type input "**********"
click at [818, 287] on span "Visualizar foto" at bounding box center [809, 284] width 79 height 19
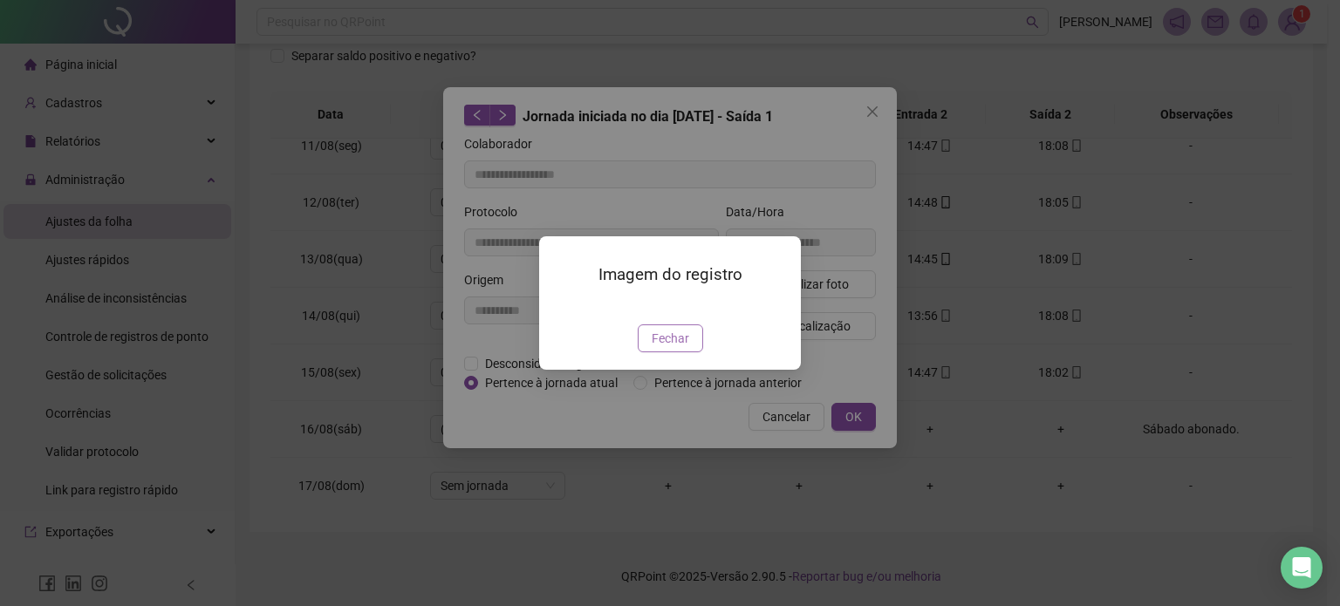
click at [687, 348] on span "Fechar" at bounding box center [671, 338] width 38 height 19
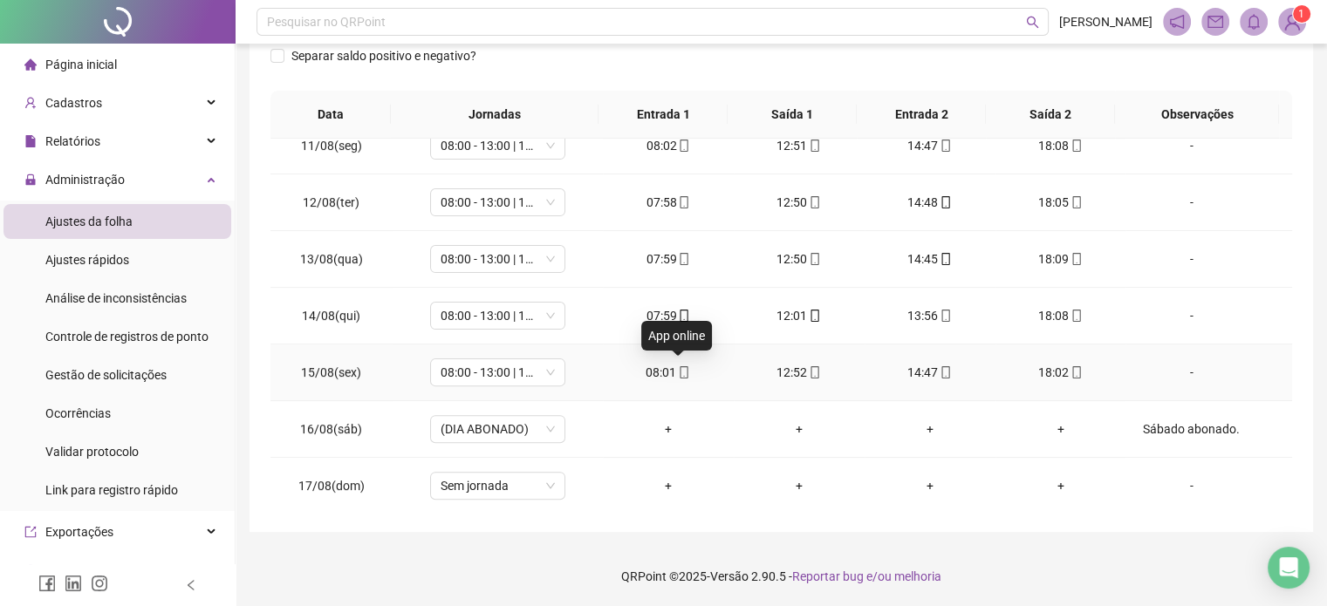
click at [676, 369] on span "mobile" at bounding box center [683, 372] width 14 height 12
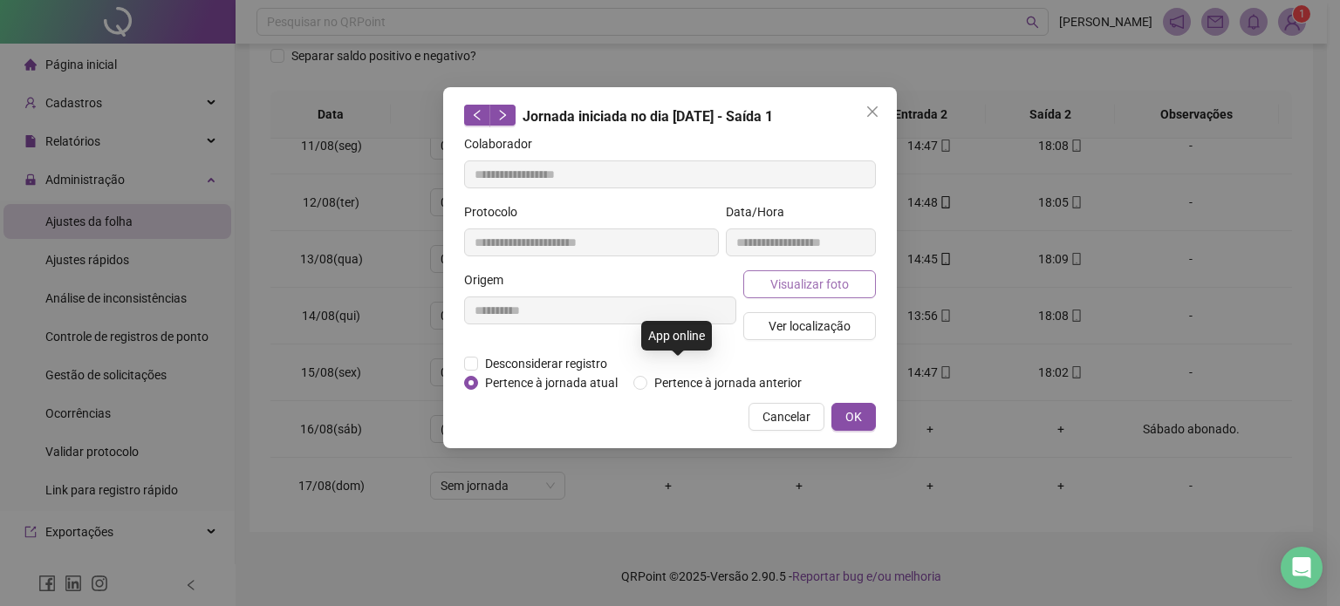
type input "**********"
click at [808, 272] on button "Visualizar foto" at bounding box center [809, 284] width 133 height 28
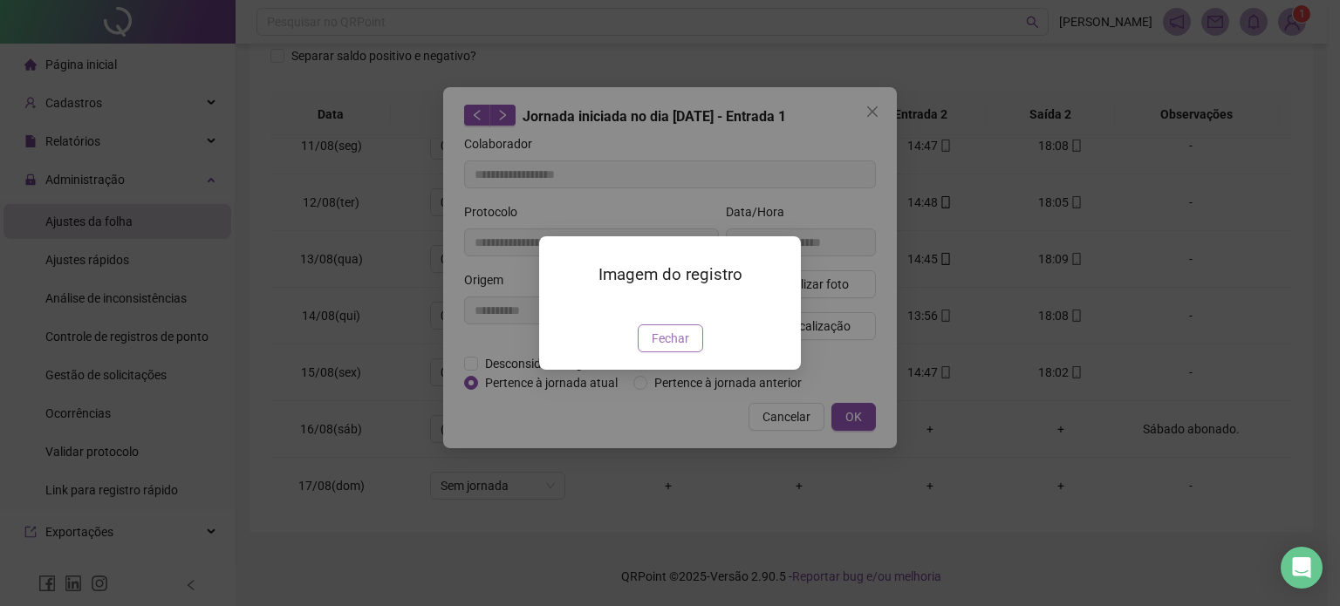
click at [679, 348] on span "Fechar" at bounding box center [671, 338] width 38 height 19
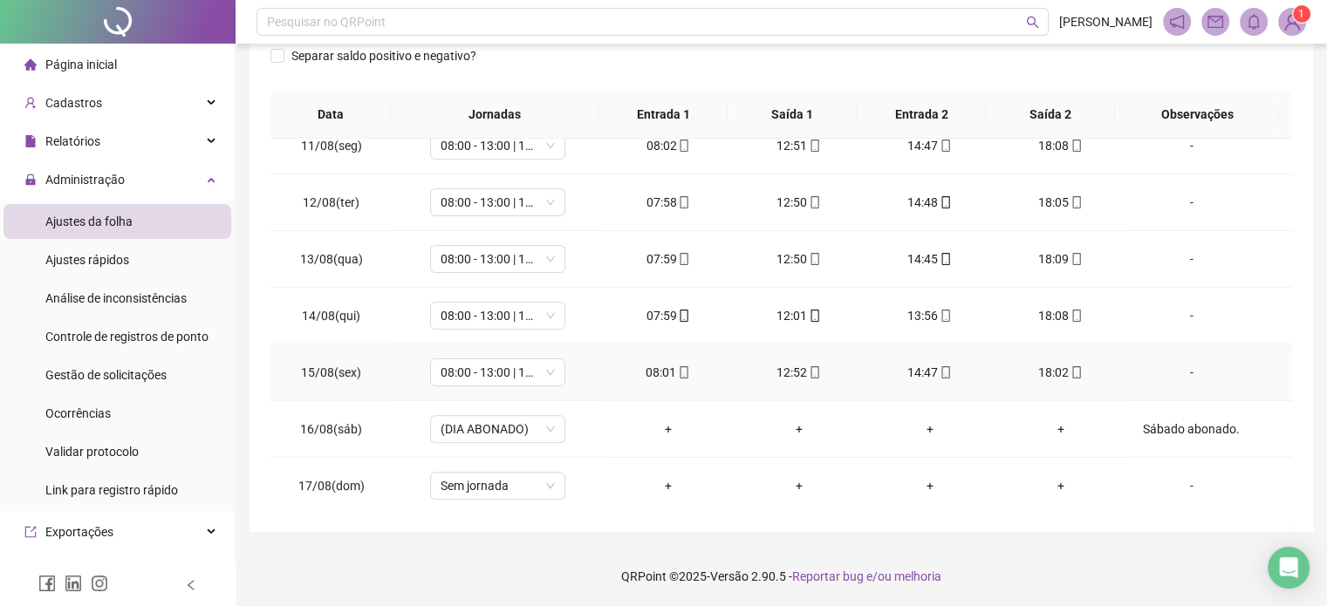
click at [809, 369] on icon "mobile" at bounding box center [815, 372] width 12 height 12
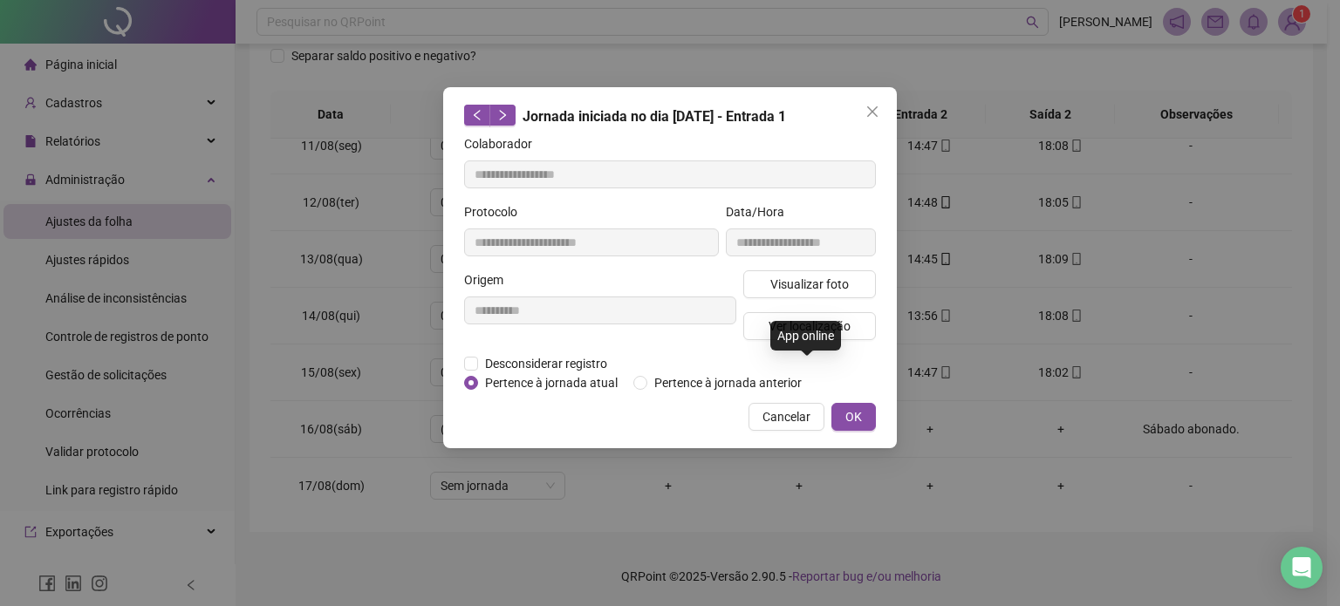
type input "**********"
click at [820, 285] on span "Visualizar foto" at bounding box center [809, 284] width 79 height 19
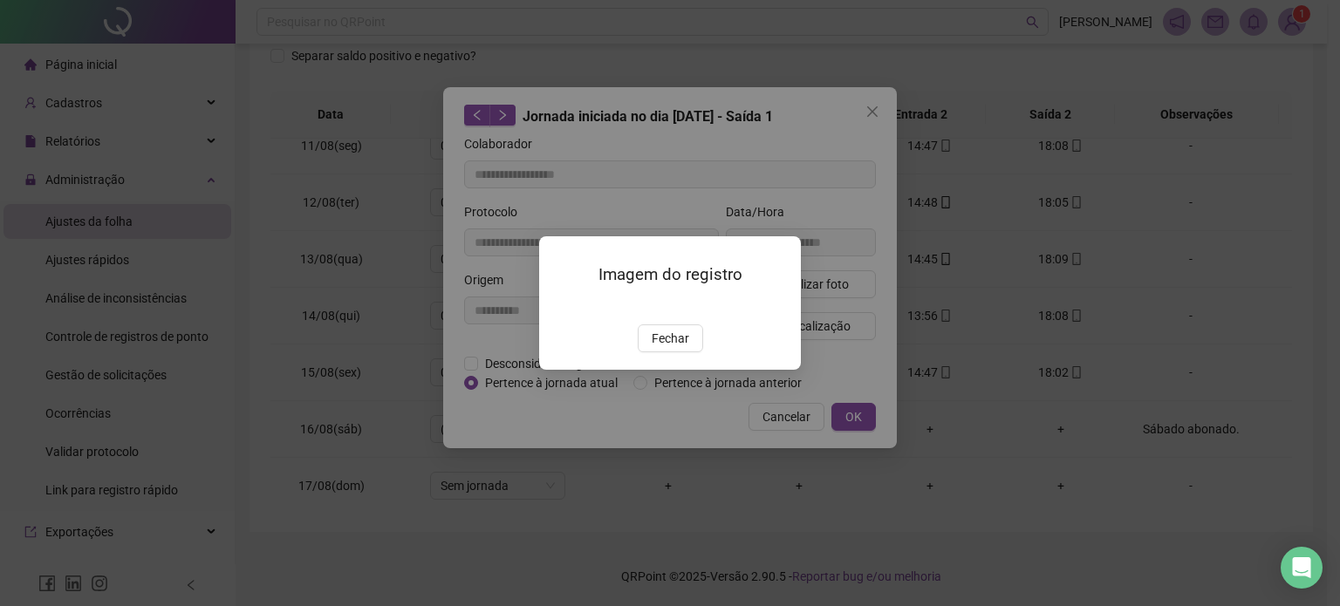
click at [677, 348] on span "Fechar" at bounding box center [671, 338] width 38 height 19
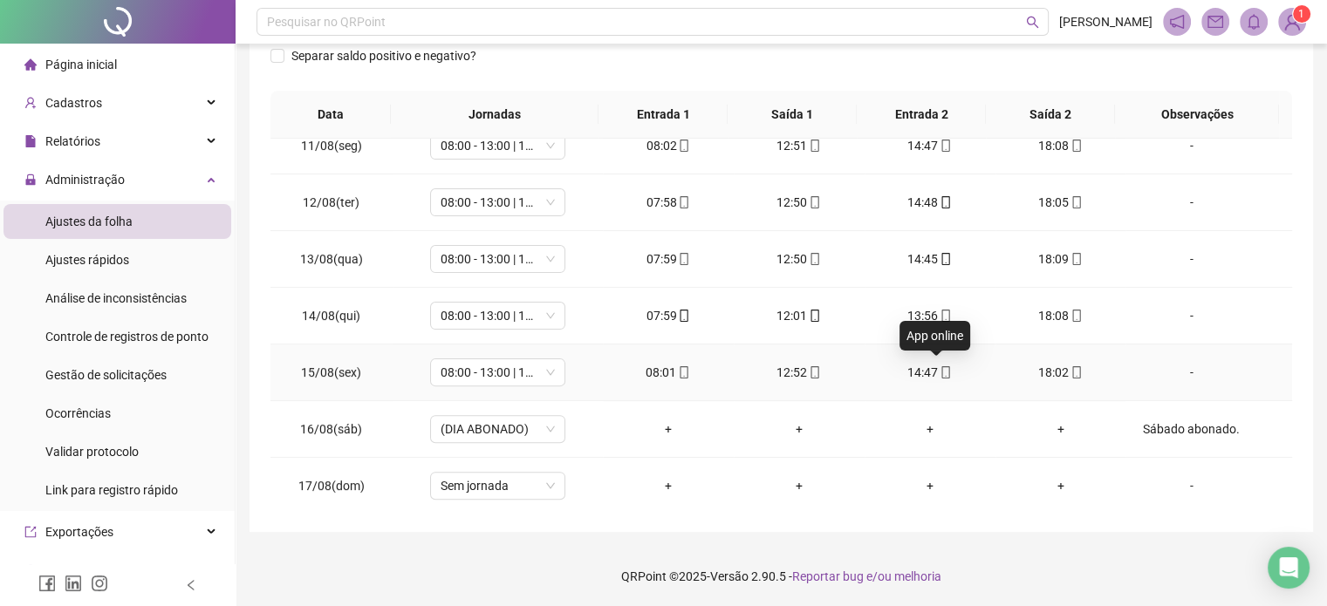
click at [942, 372] on icon "mobile" at bounding box center [946, 372] width 8 height 12
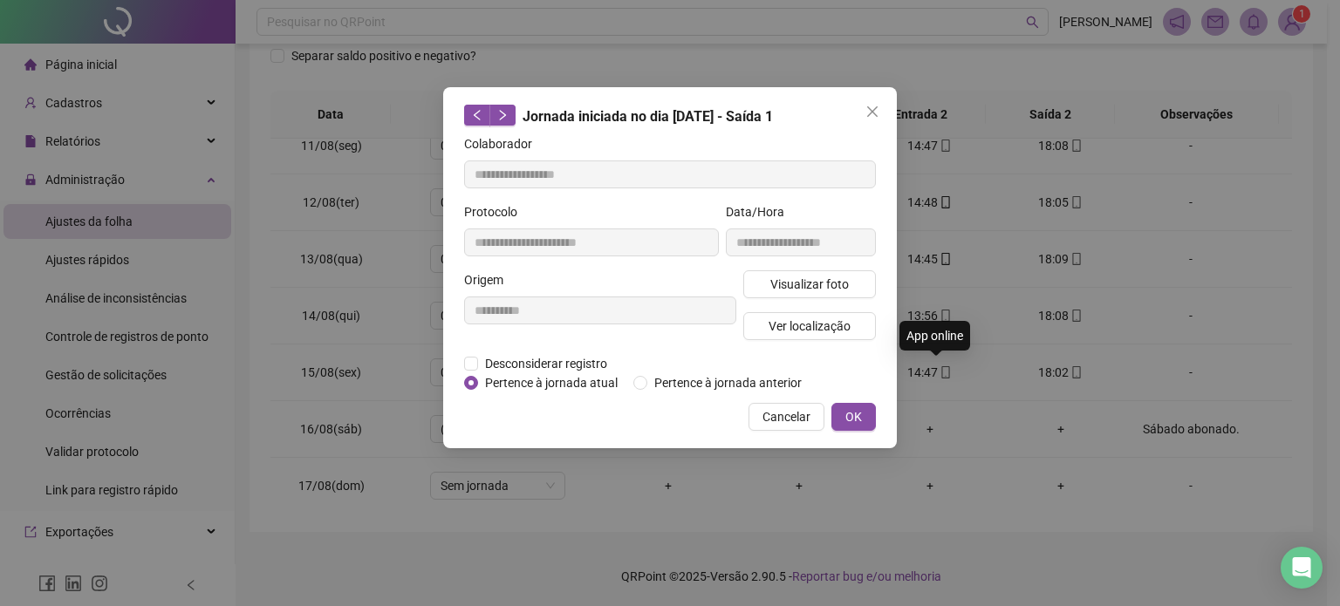
type input "**********"
click at [805, 284] on span "Visualizar foto" at bounding box center [809, 284] width 79 height 19
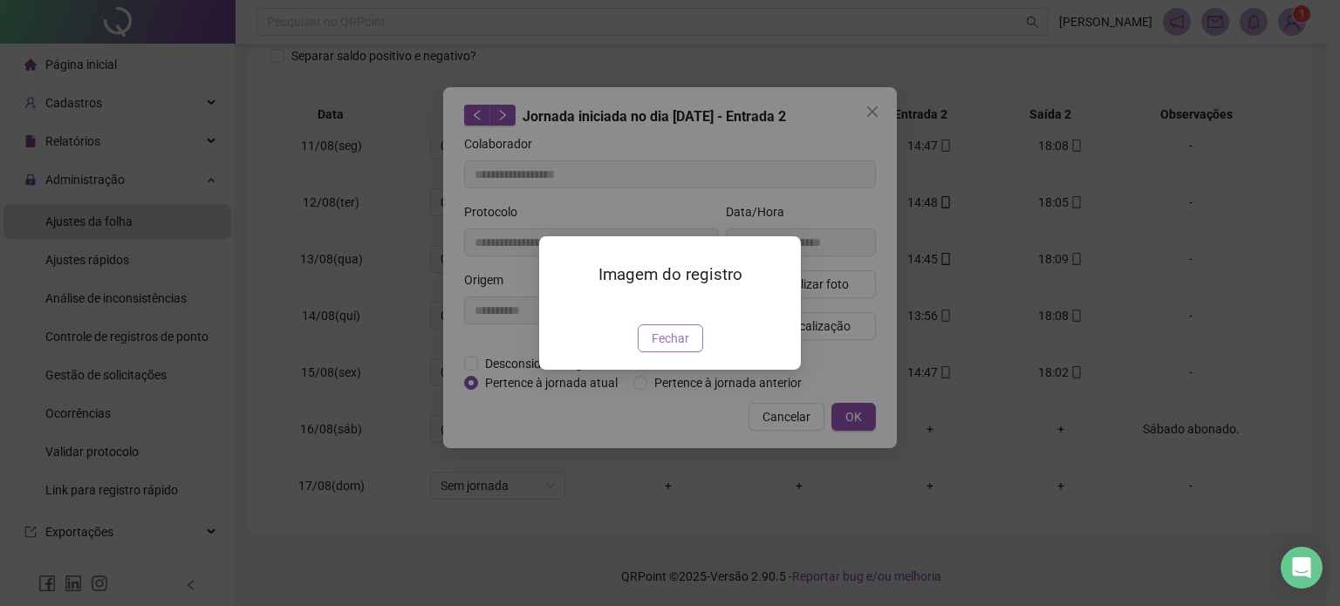
click at [674, 348] on span "Fechar" at bounding box center [671, 338] width 38 height 19
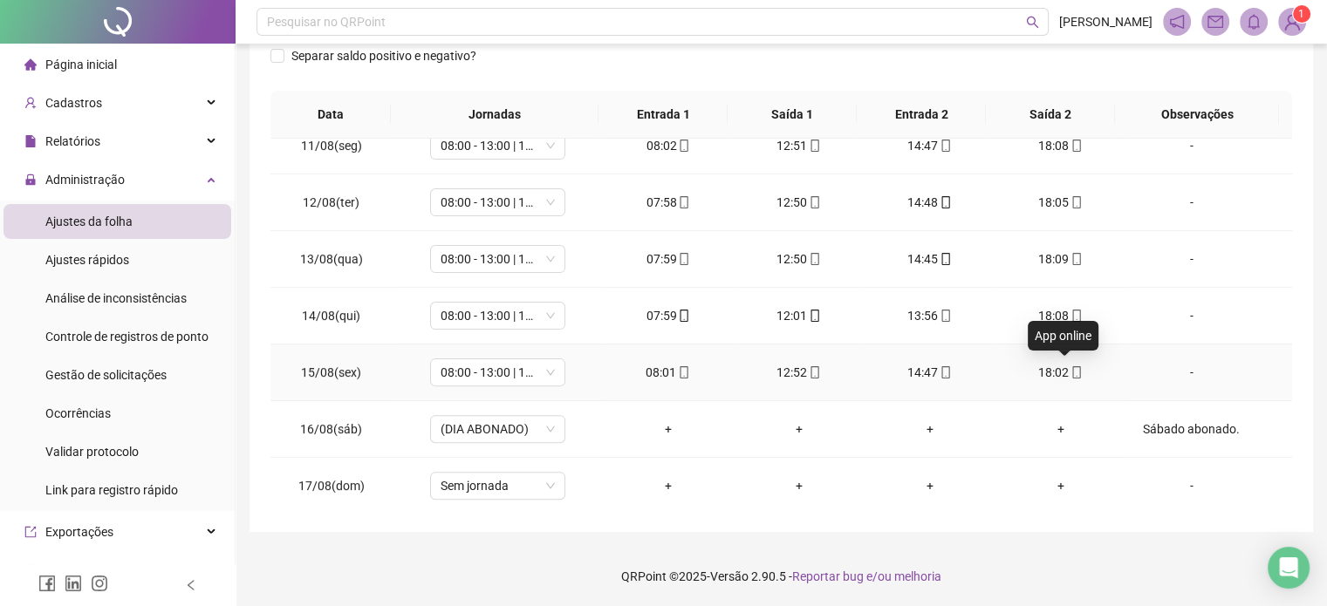
click at [1071, 371] on icon "mobile" at bounding box center [1076, 372] width 12 height 12
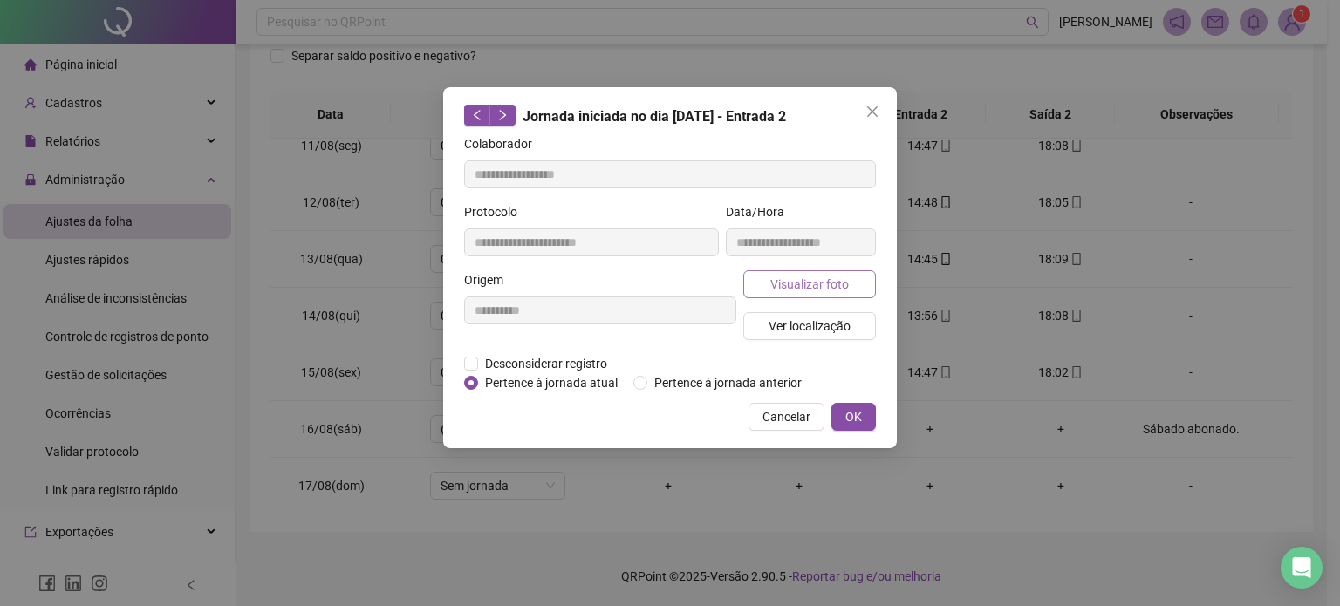
type input "**********"
click at [833, 287] on span "Visualizar foto" at bounding box center [809, 284] width 79 height 19
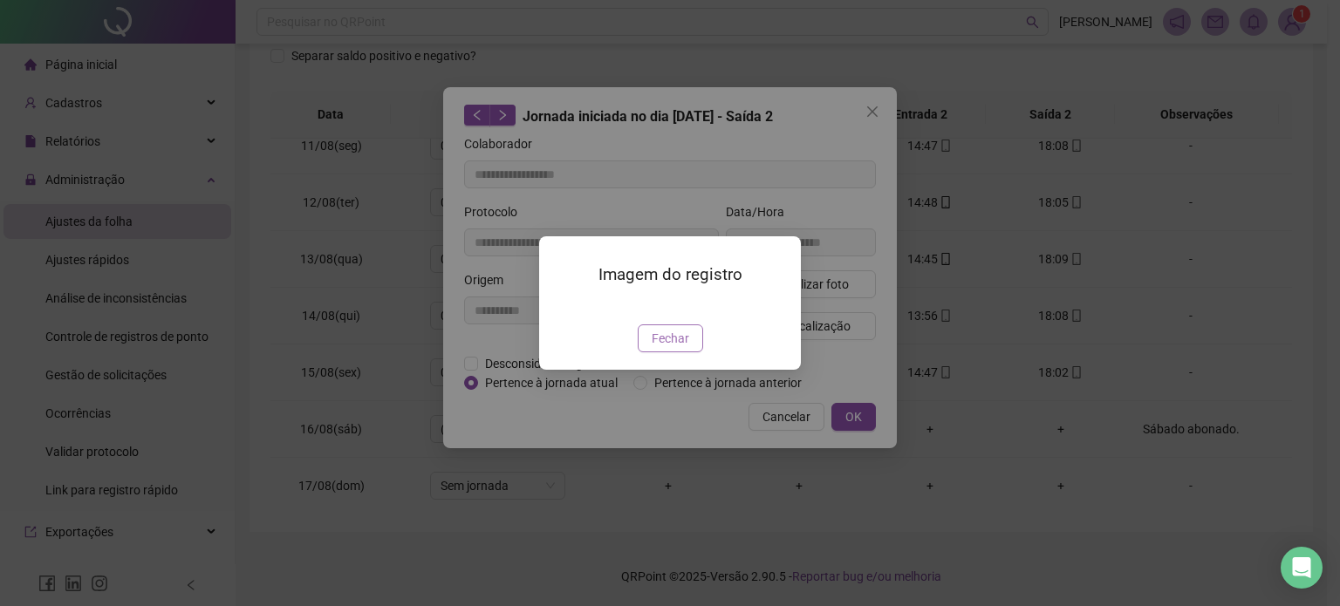
click at [673, 352] on button "Fechar" at bounding box center [670, 339] width 65 height 28
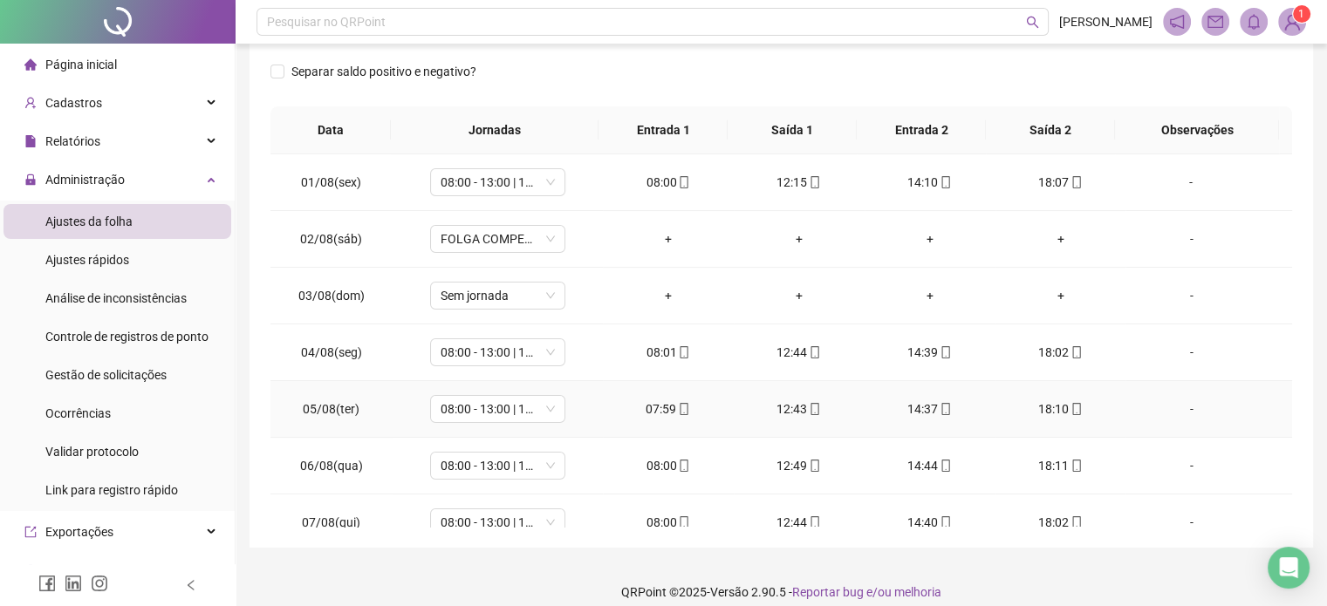
scroll to position [0, 0]
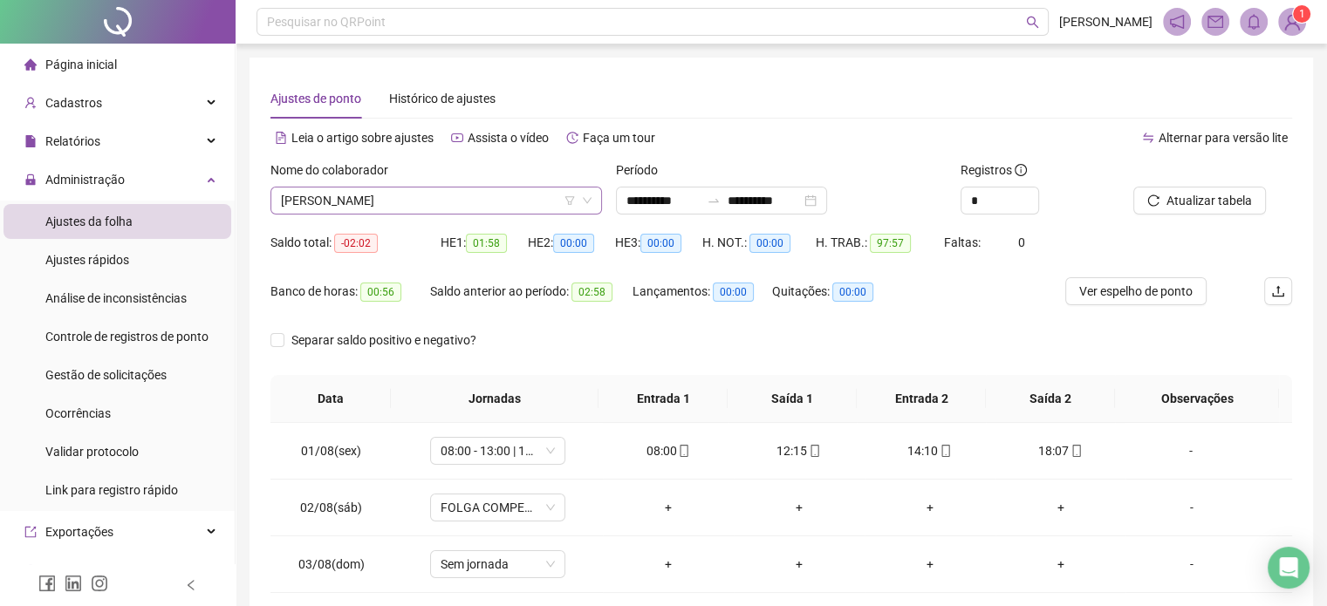
click at [411, 188] on span "THIAGO FREIRE LIMA" at bounding box center [436, 201] width 311 height 26
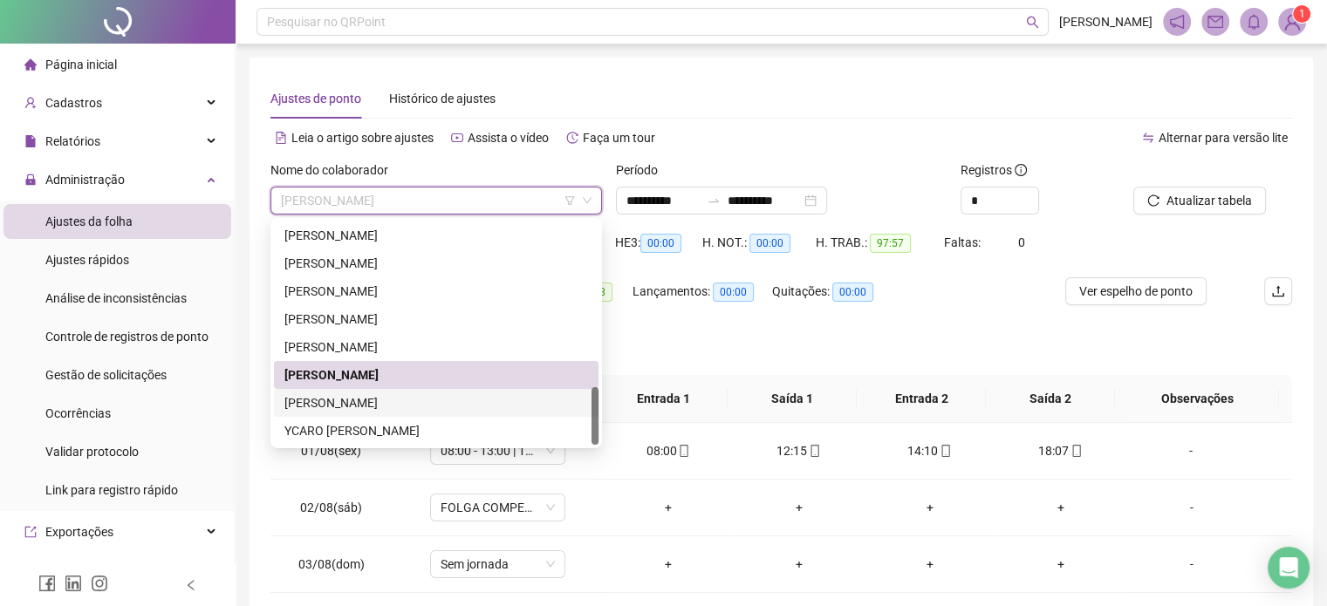
click at [401, 407] on div "VINICIUS SOUZA SANTOS" at bounding box center [436, 402] width 304 height 19
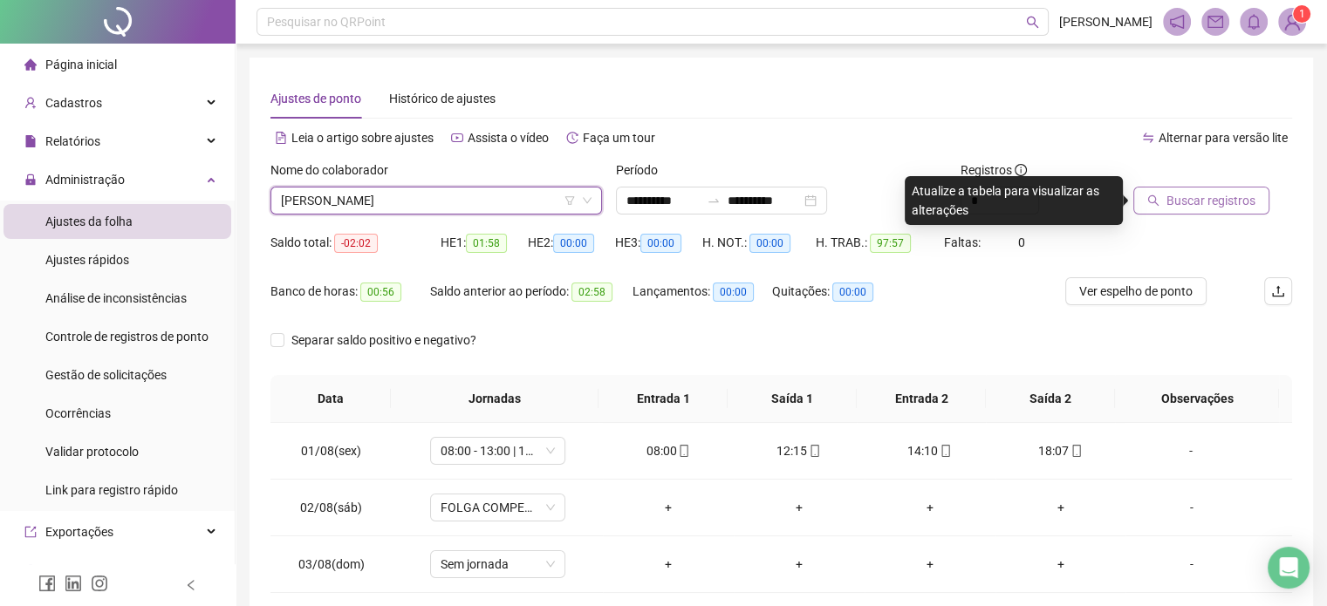
click at [1226, 195] on span "Buscar registros" at bounding box center [1210, 200] width 89 height 19
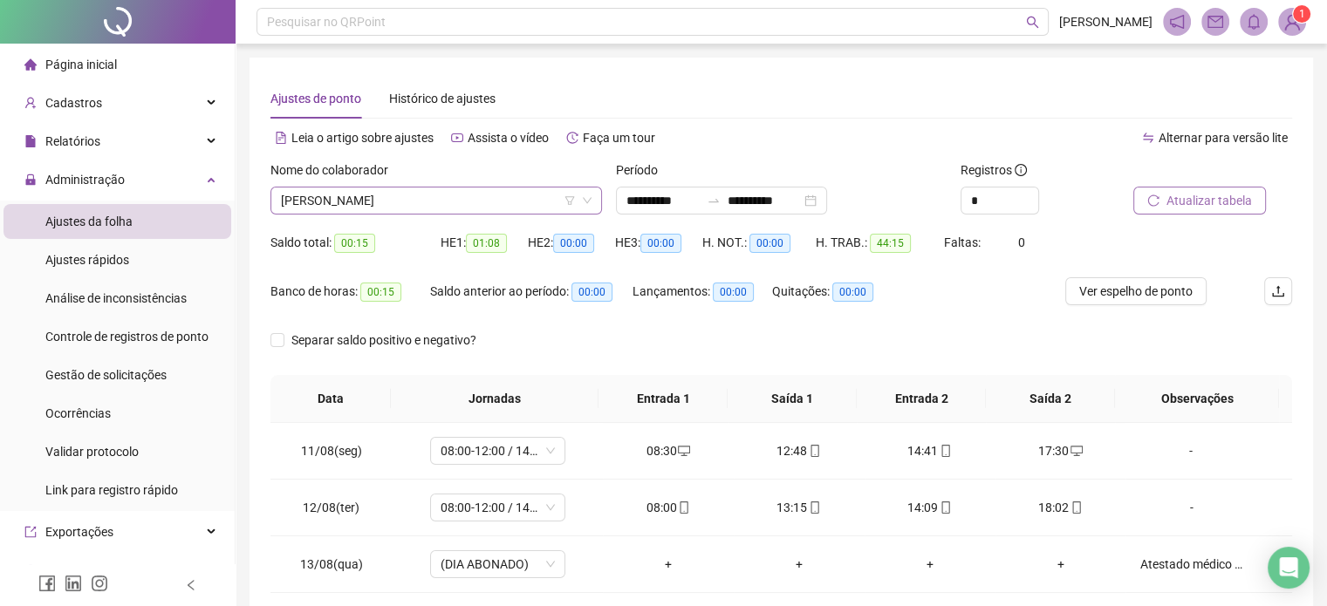
click at [457, 199] on span "VINICIUS SOUZA SANTOS" at bounding box center [436, 201] width 311 height 26
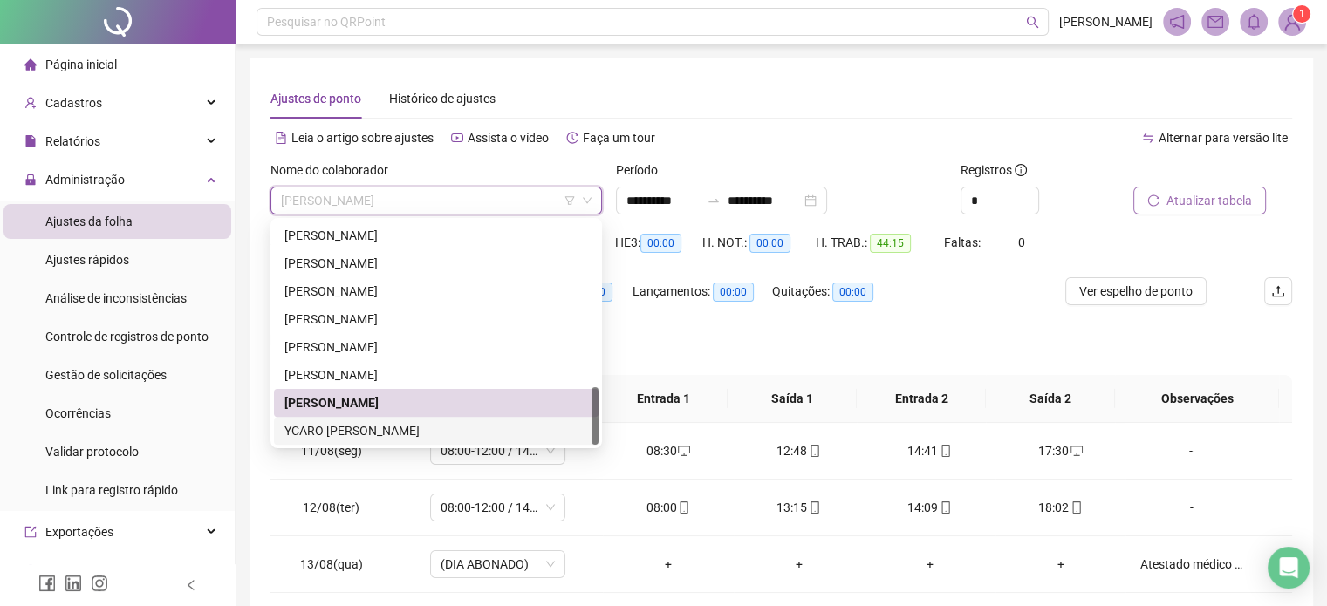
click at [437, 425] on div "YCARO [PERSON_NAME]" at bounding box center [436, 430] width 304 height 19
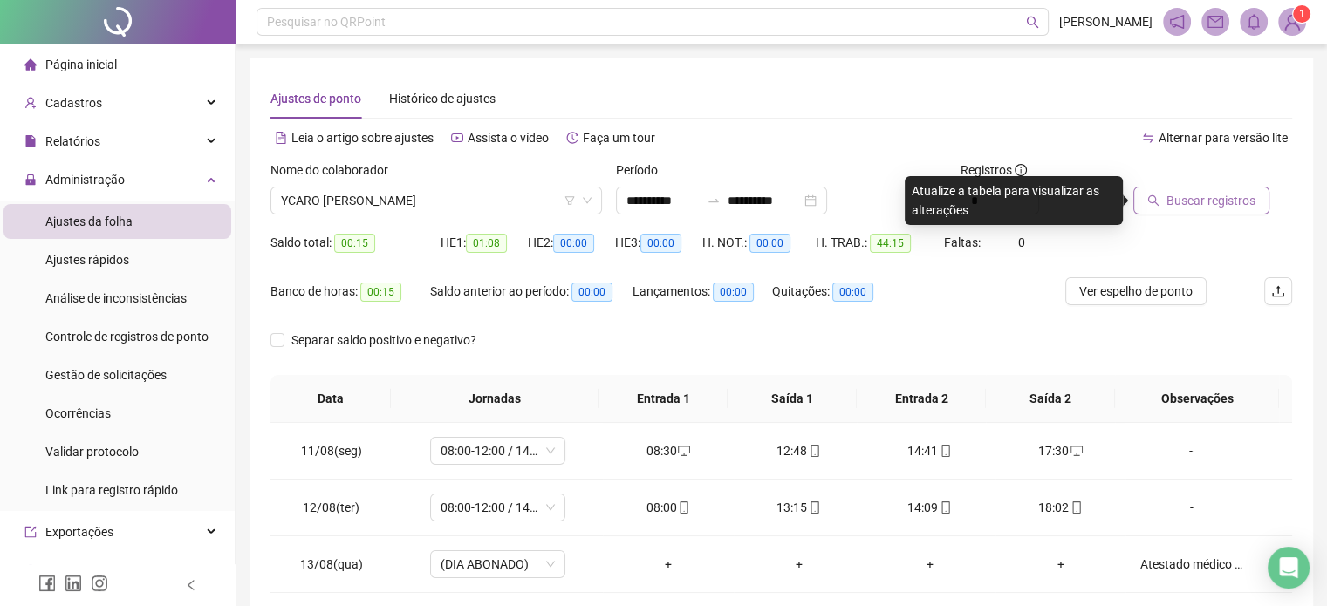
click at [1204, 195] on span "Buscar registros" at bounding box center [1210, 200] width 89 height 19
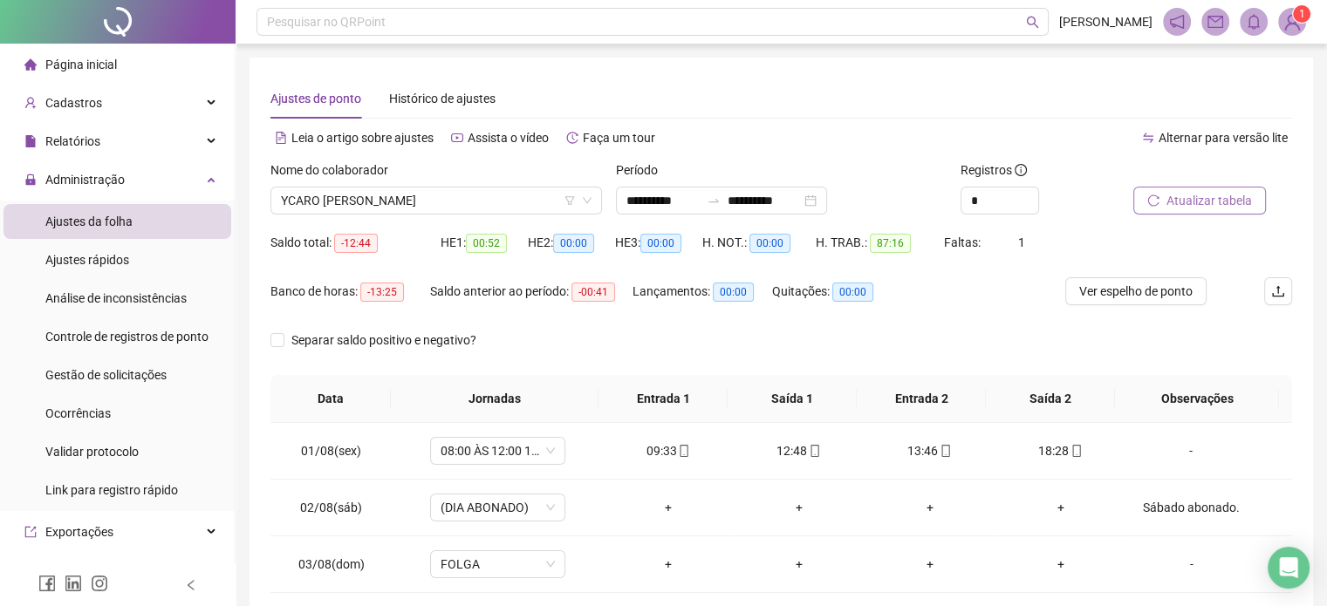
click at [1238, 200] on span "Atualizar tabela" at bounding box center [1208, 200] width 85 height 19
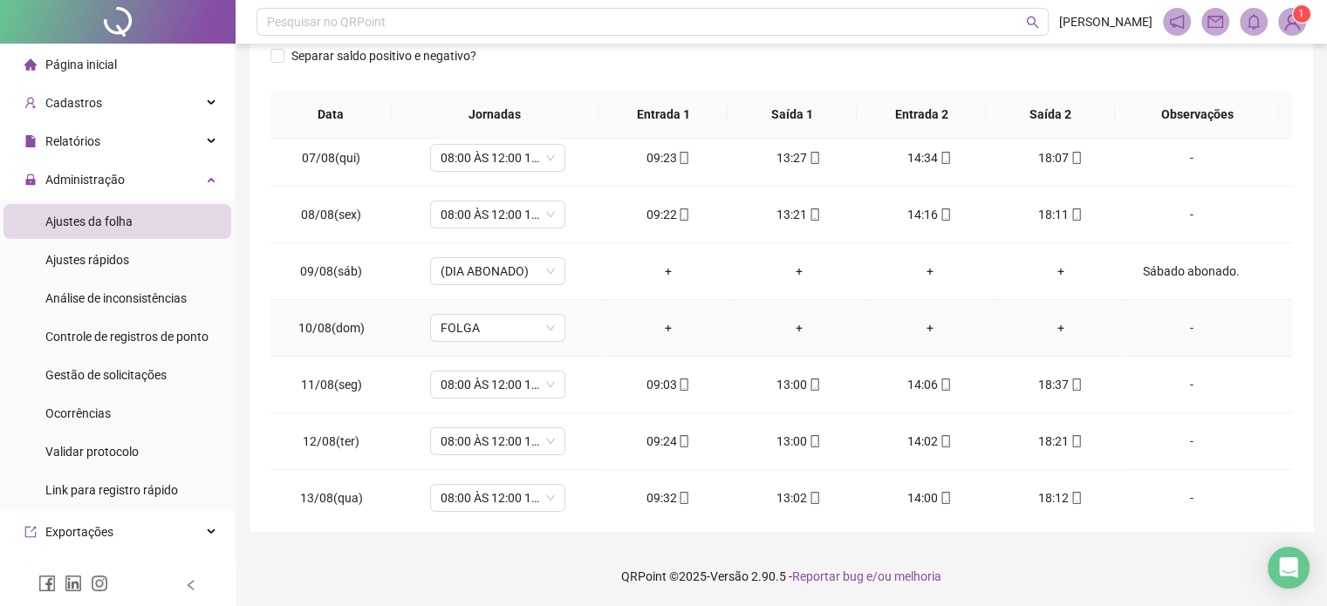
scroll to position [588, 0]
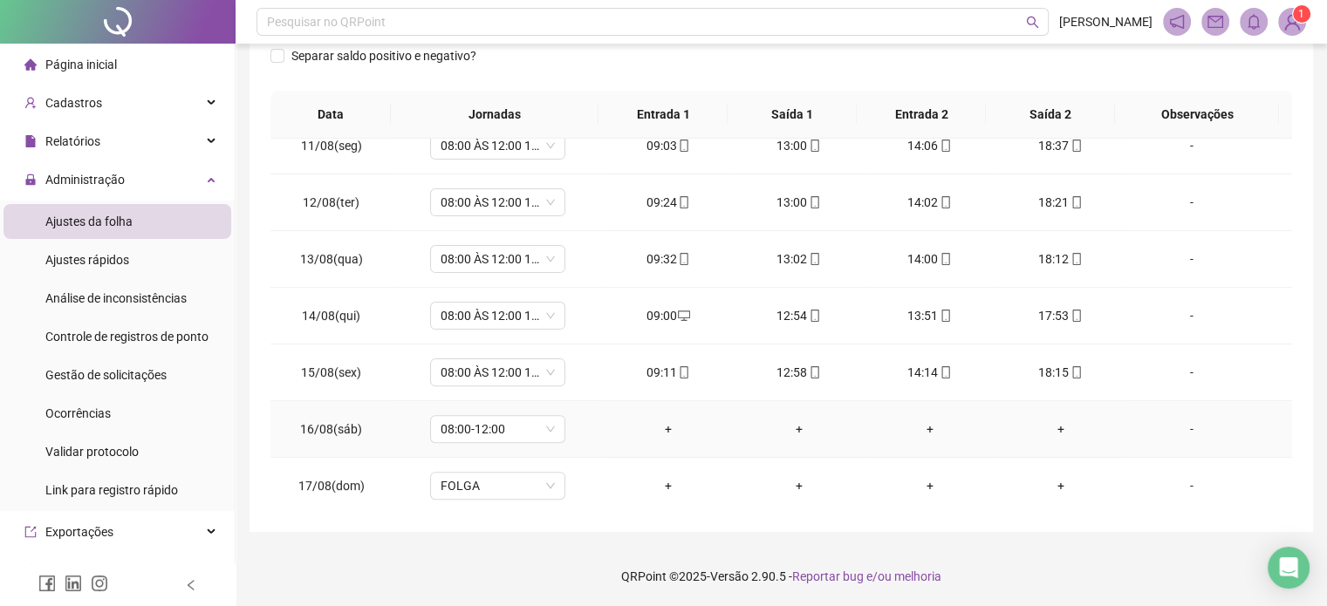
click at [1181, 426] on div "-" at bounding box center [1190, 429] width 103 height 19
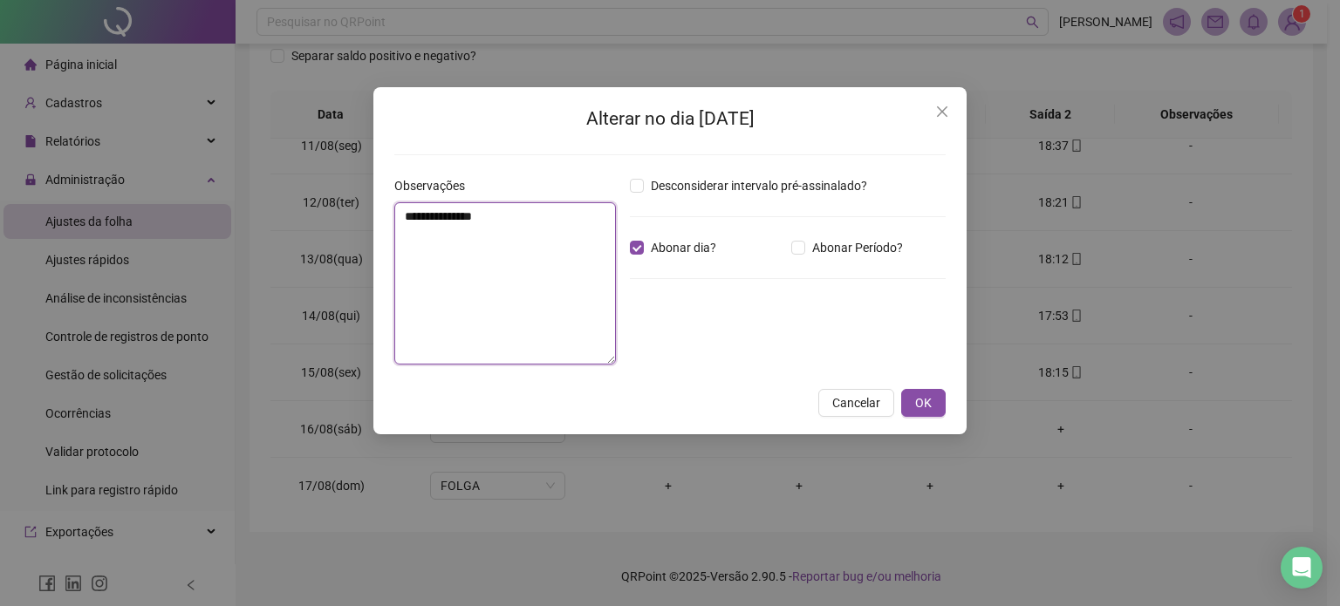
click at [585, 250] on textarea "**********" at bounding box center [505, 283] width 222 height 162
type textarea "**********"
click at [908, 396] on button "OK" at bounding box center [923, 403] width 44 height 28
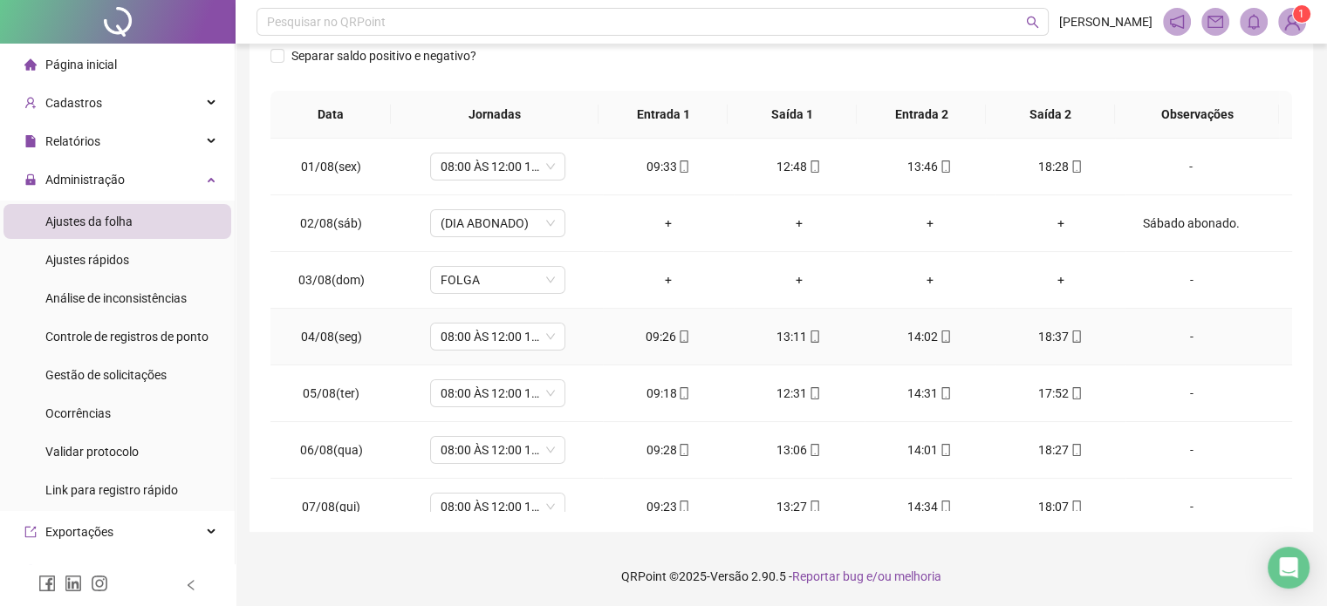
scroll to position [0, 0]
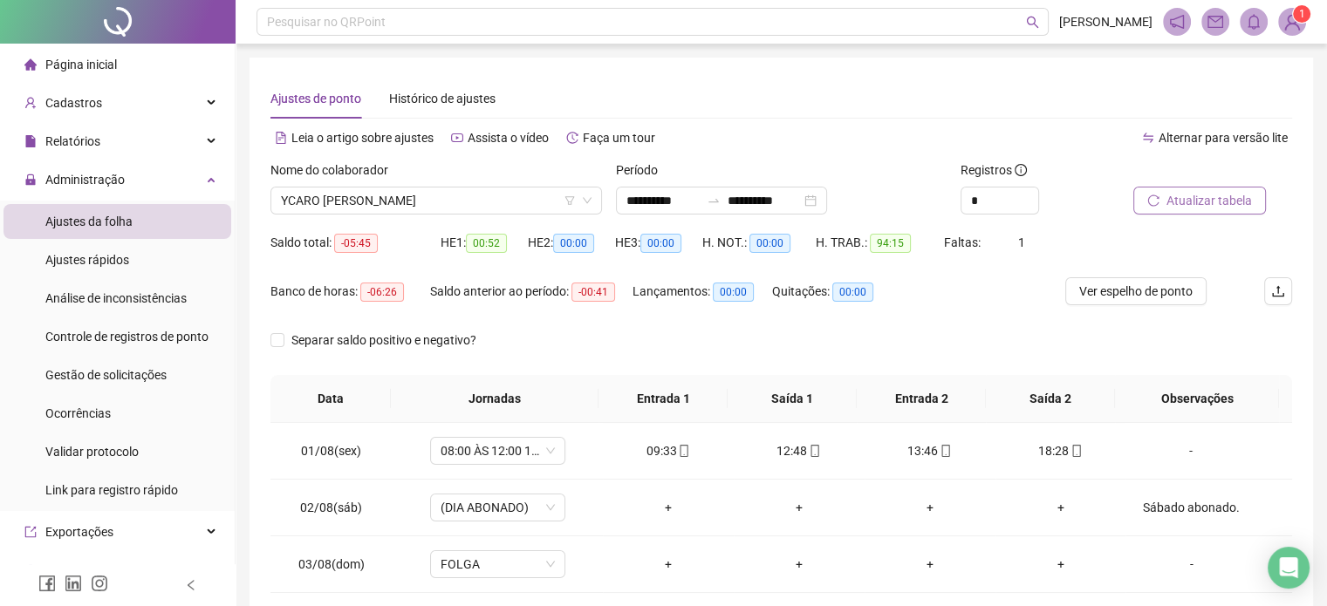
click at [1174, 202] on span "Atualizar tabela" at bounding box center [1208, 200] width 85 height 19
click at [1159, 194] on button "Atualizar tabela" at bounding box center [1199, 201] width 133 height 28
click at [1119, 282] on span "Ver espelho de ponto" at bounding box center [1135, 291] width 113 height 19
click at [1169, 196] on span "Atualizar tabela" at bounding box center [1208, 200] width 85 height 19
click at [515, 208] on span "YCARO [PERSON_NAME]" at bounding box center [436, 201] width 311 height 26
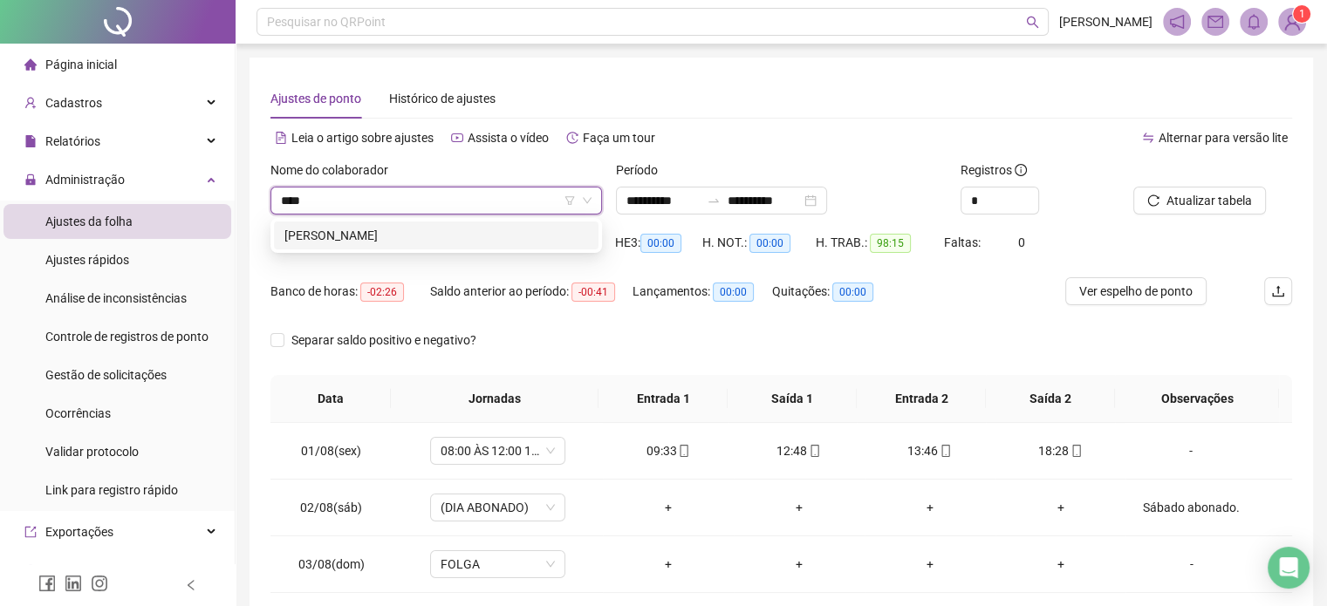
type input "****"
click at [448, 249] on div "130849 MARCOS VINICIUS CRUZ LIMA" at bounding box center [435, 235] width 331 height 35
click at [455, 243] on div "MARCOS VINICIUS CRUZ LIMA" at bounding box center [436, 235] width 304 height 19
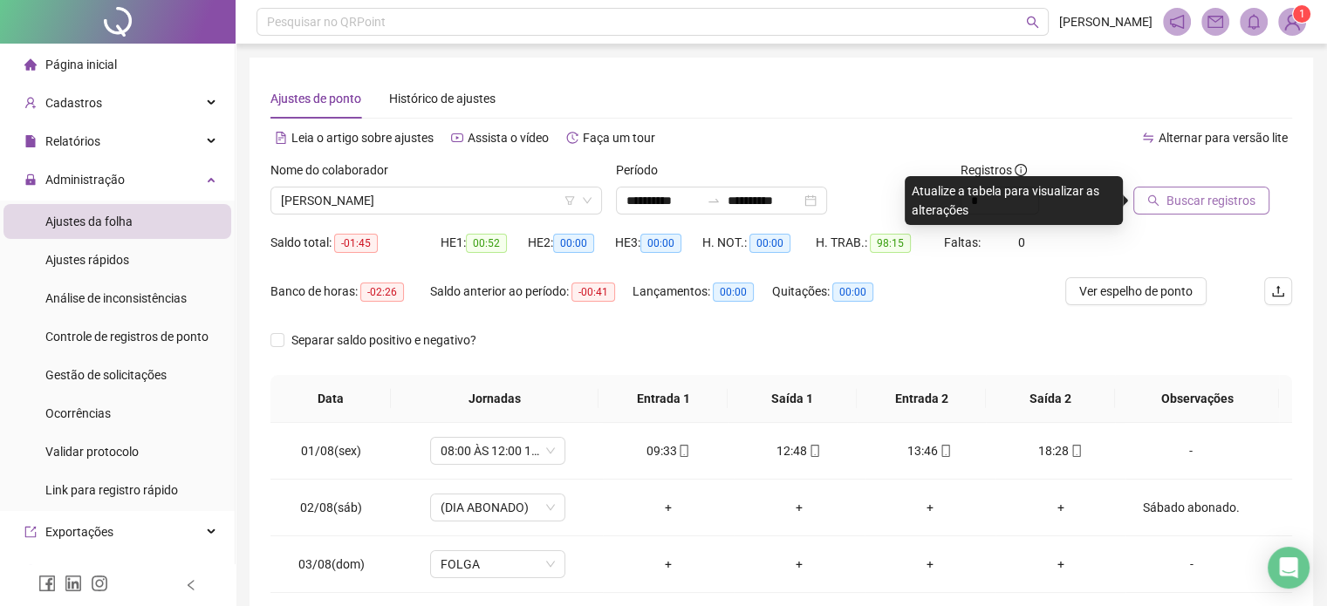
click at [1229, 209] on span "Buscar registros" at bounding box center [1210, 200] width 89 height 19
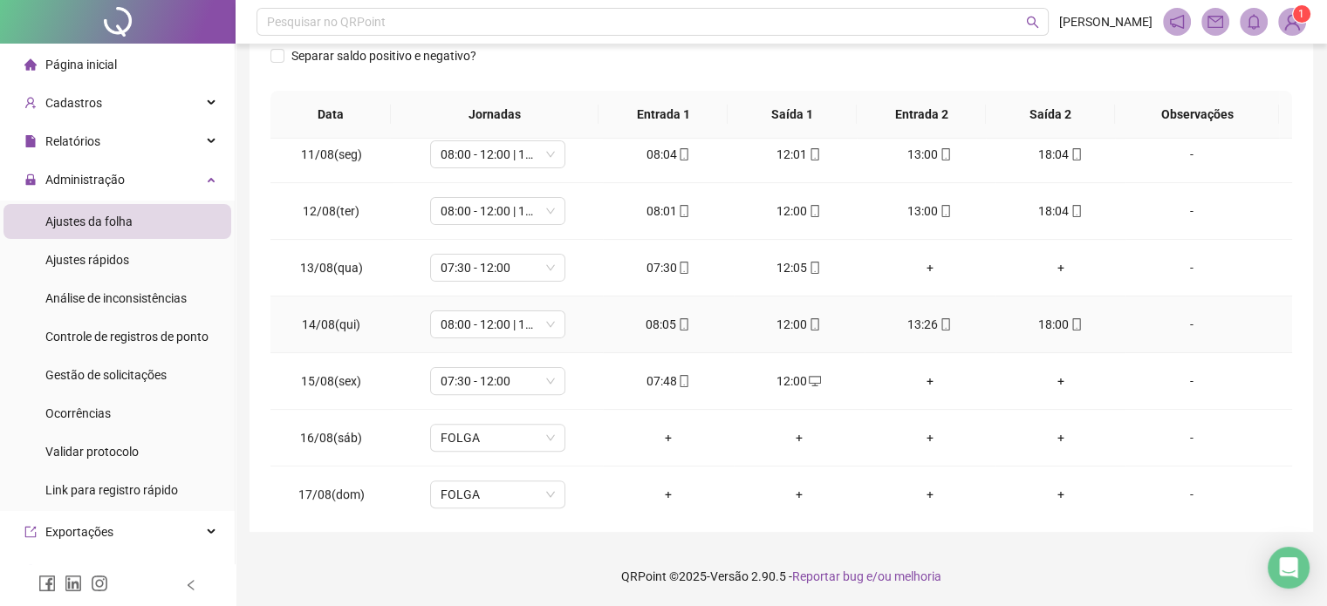
scroll to position [588, 0]
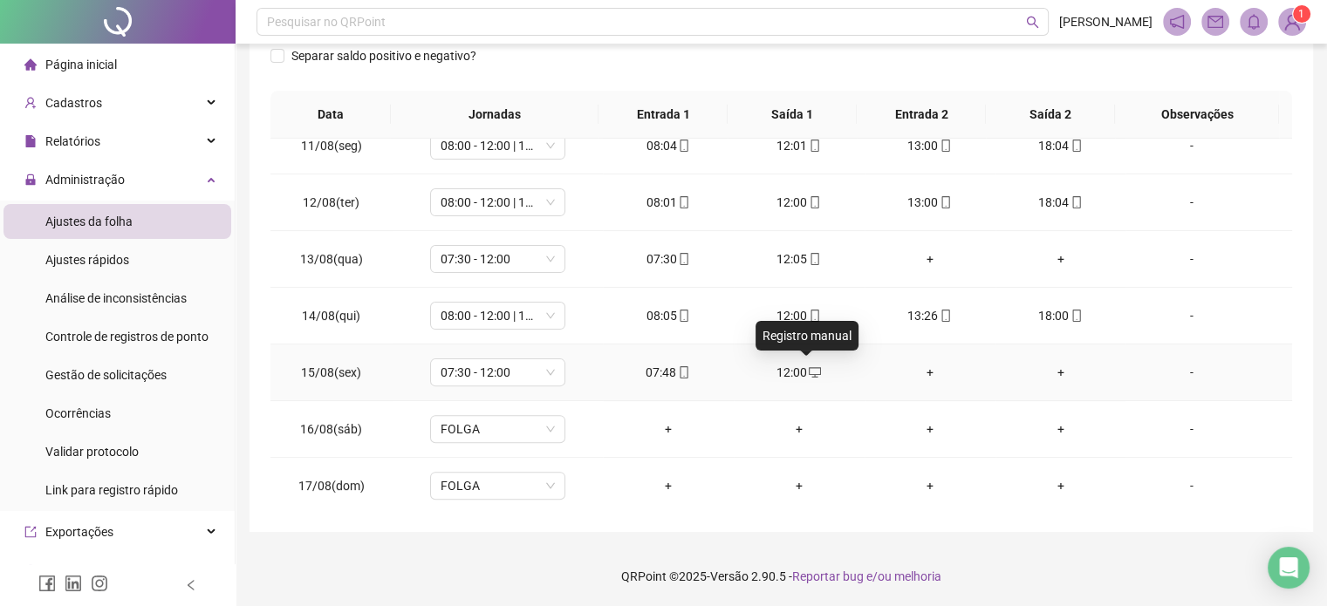
click at [810, 368] on icon "desktop" at bounding box center [815, 372] width 12 height 12
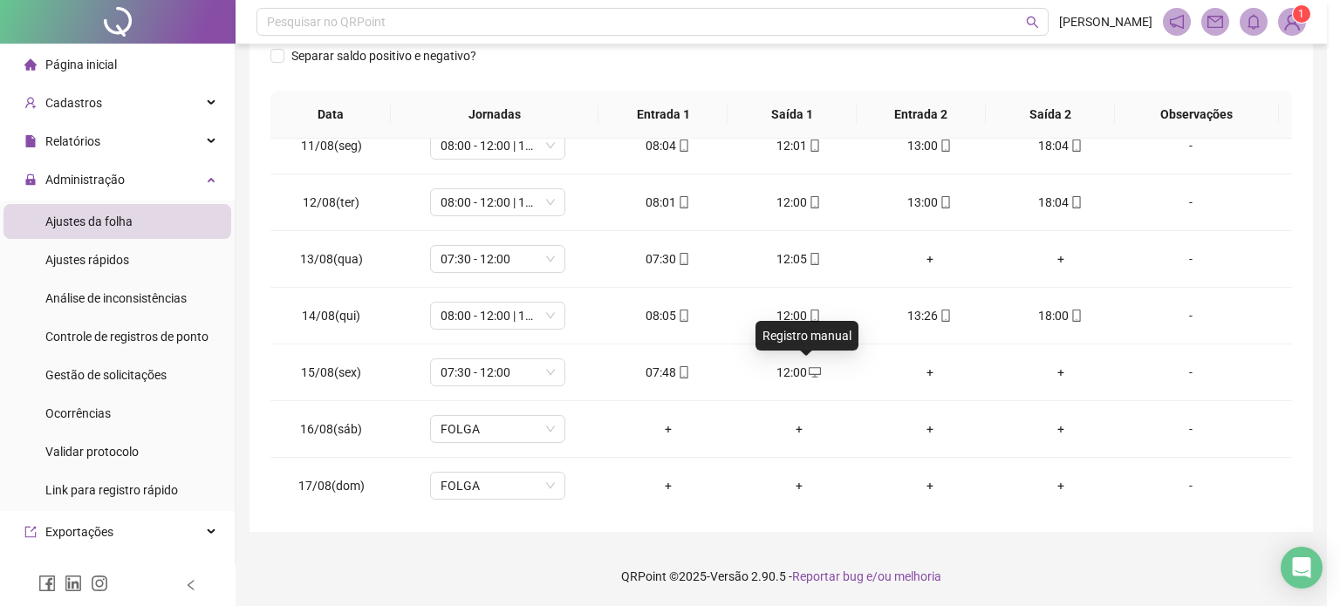
type input "**********"
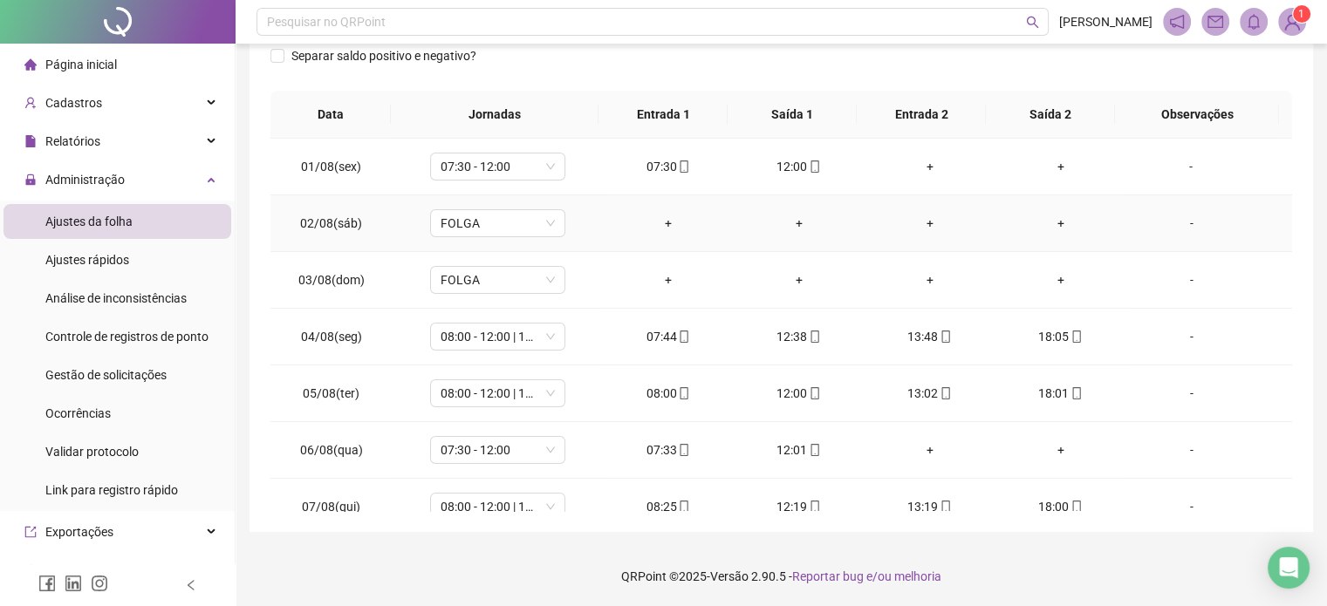
scroll to position [0, 0]
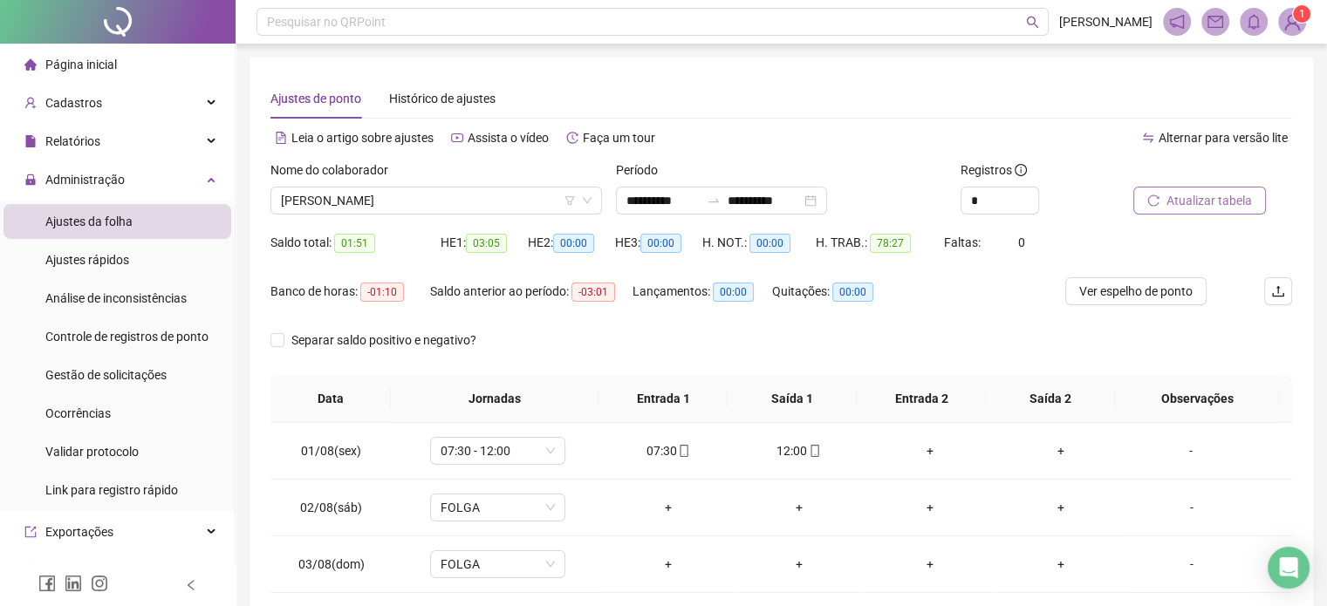
click at [1202, 204] on span "Atualizar tabela" at bounding box center [1208, 200] width 85 height 19
click at [99, 104] on div "Cadastros" at bounding box center [117, 102] width 228 height 35
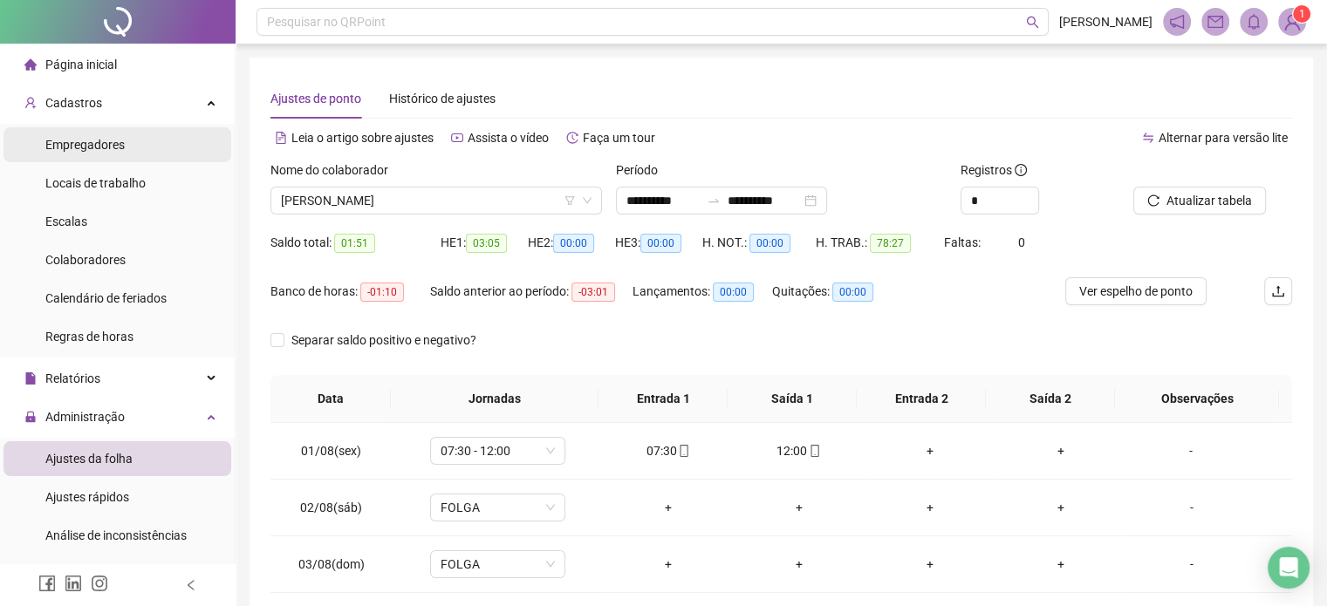
click at [105, 151] on span "Empregadores" at bounding box center [84, 145] width 79 height 14
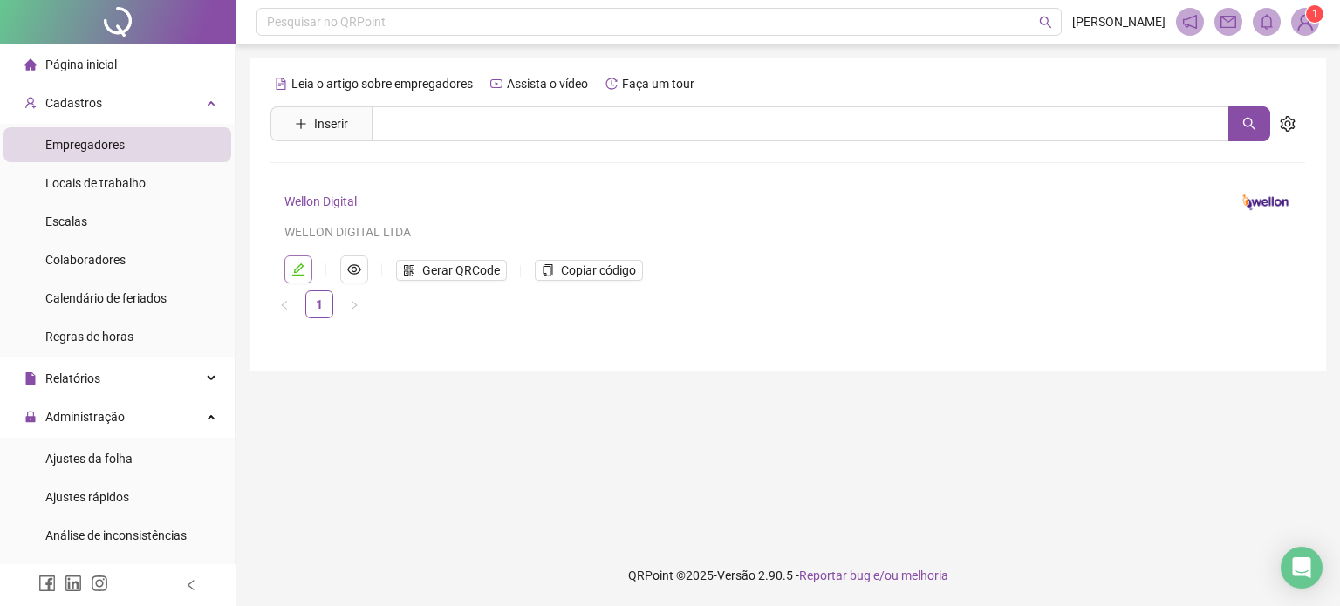
click at [300, 260] on button "button" at bounding box center [298, 270] width 28 height 28
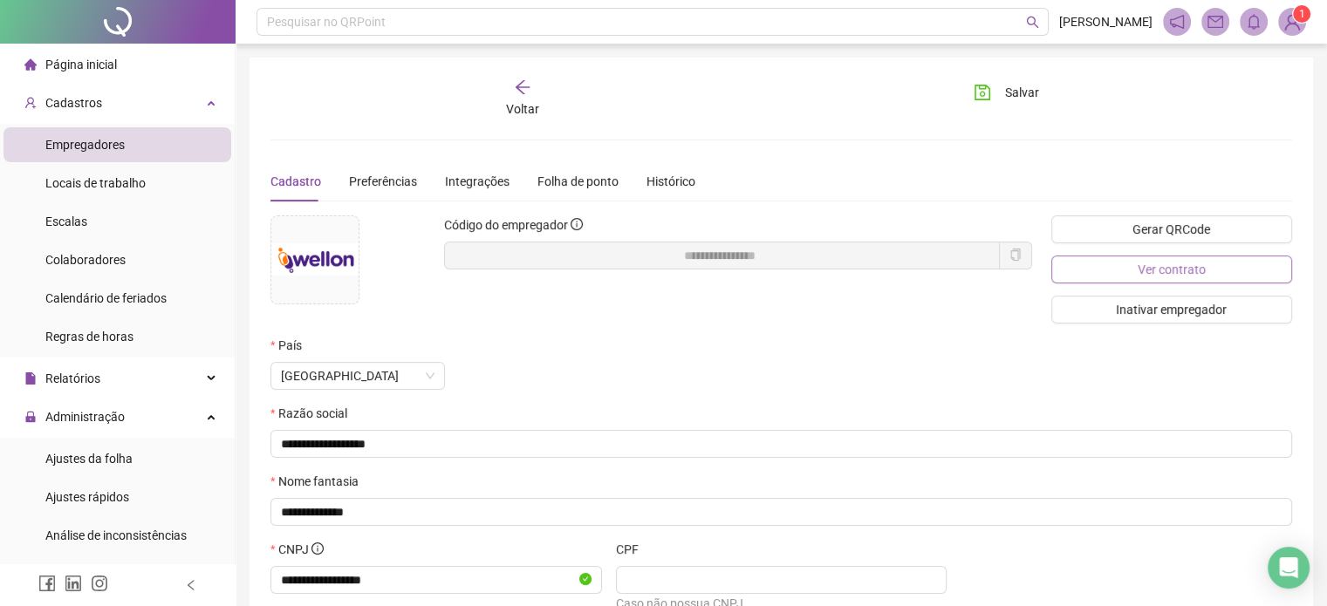
click at [1166, 262] on span "Ver contrato" at bounding box center [1172, 269] width 68 height 19
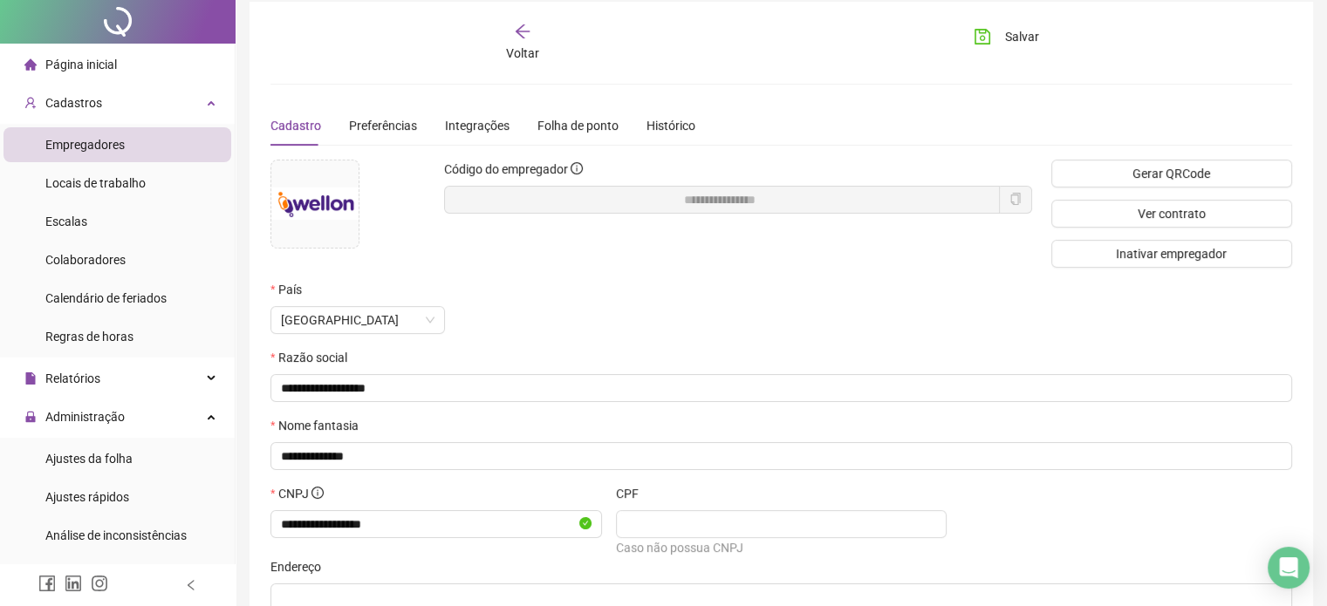
scroll to position [87, 0]
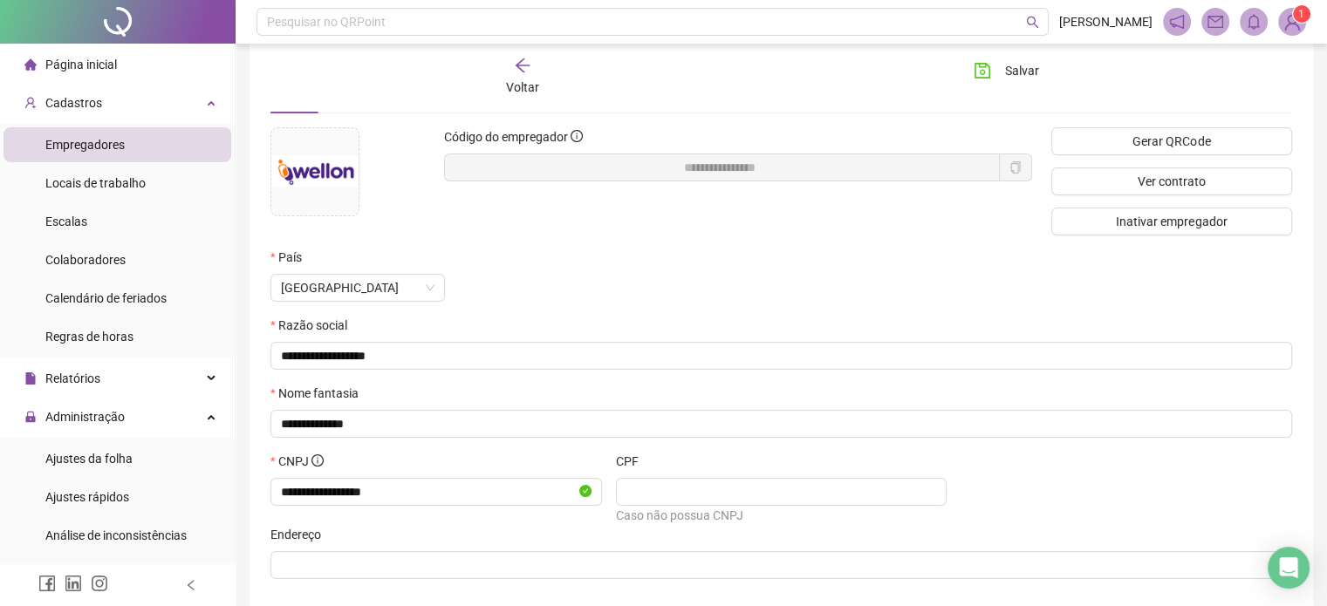
click at [151, 143] on li "Empregadores" at bounding box center [117, 144] width 228 height 35
click at [523, 80] on span "Voltar" at bounding box center [522, 87] width 33 height 14
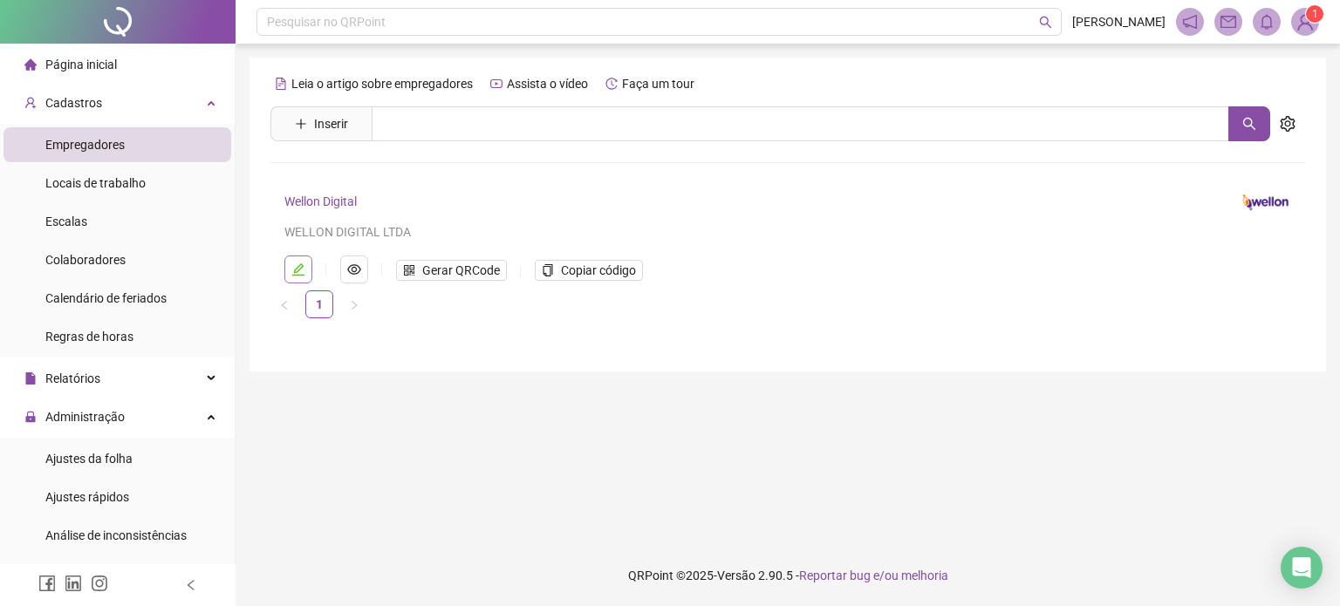
click at [297, 268] on icon "edit" at bounding box center [298, 269] width 12 height 12
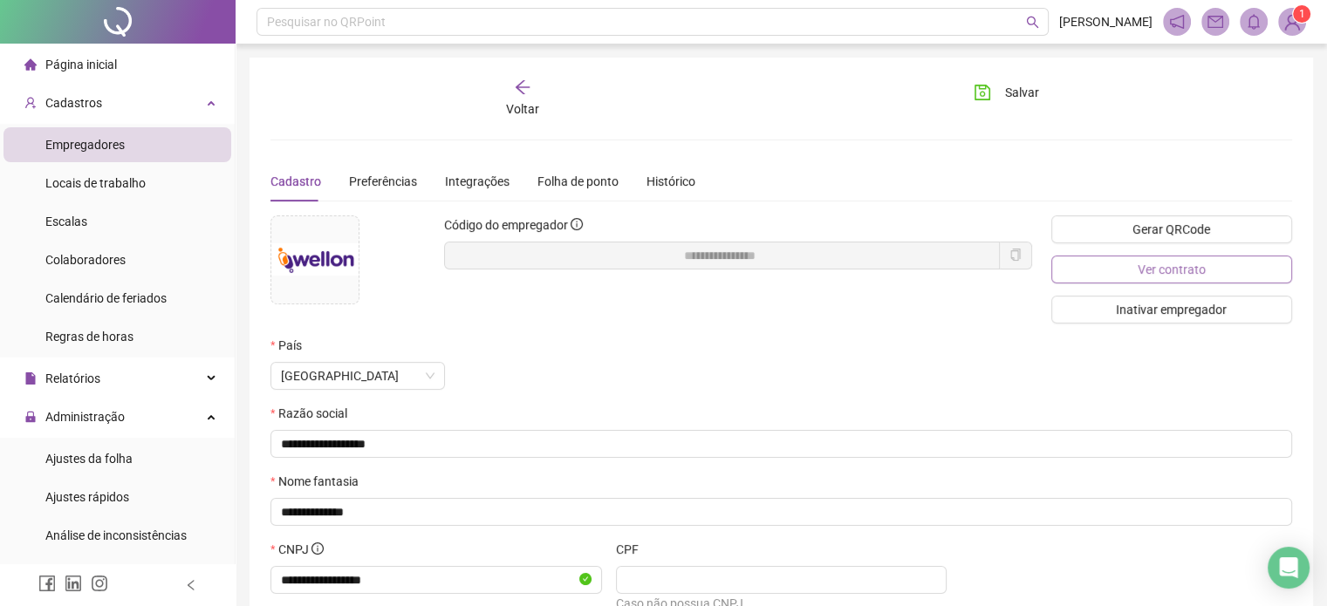
click at [1224, 274] on button "Ver contrato" at bounding box center [1171, 270] width 241 height 28
click at [666, 174] on div "Histórico" at bounding box center [670, 181] width 49 height 19
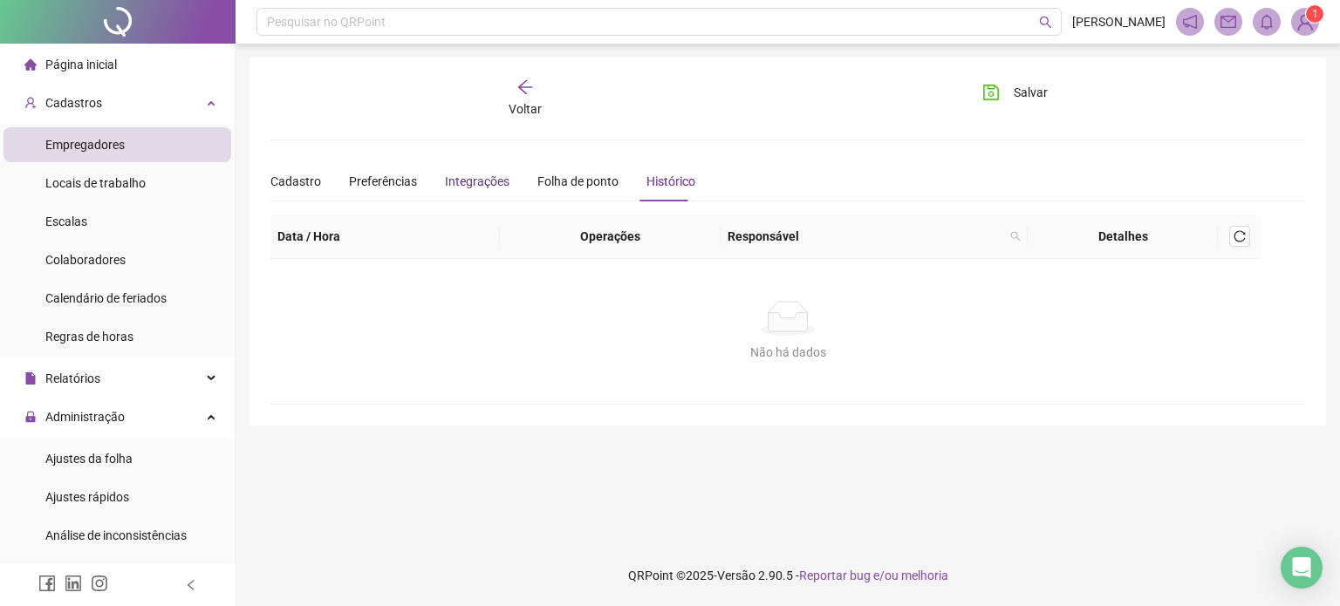
click at [480, 175] on div "Integrações" at bounding box center [477, 181] width 65 height 19
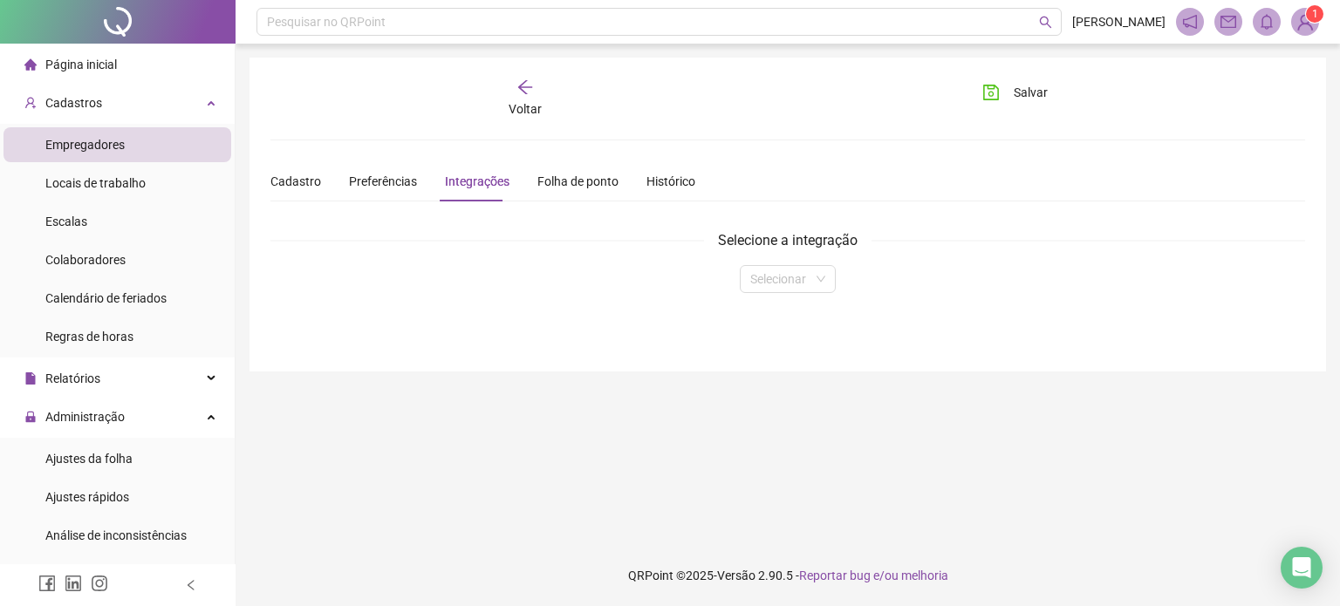
click at [338, 183] on div "Cadastro Preferências Integrações Folha de ponto Histórico" at bounding box center [482, 181] width 425 height 40
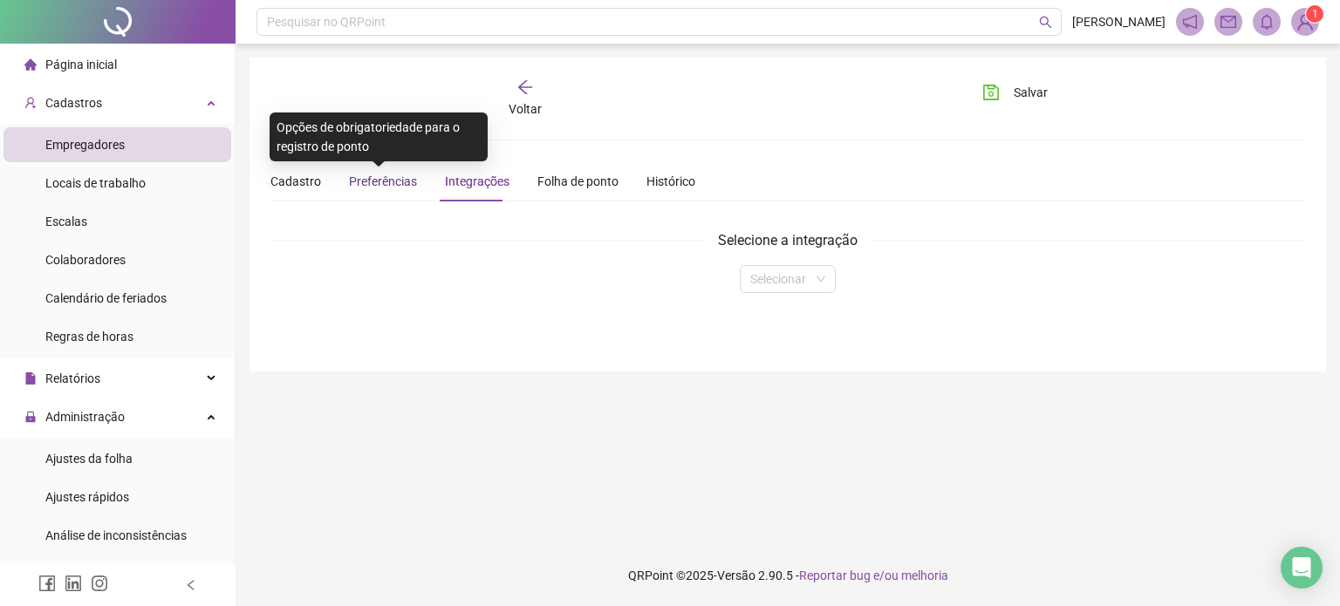
click at [352, 182] on span "Preferências" at bounding box center [383, 181] width 68 height 14
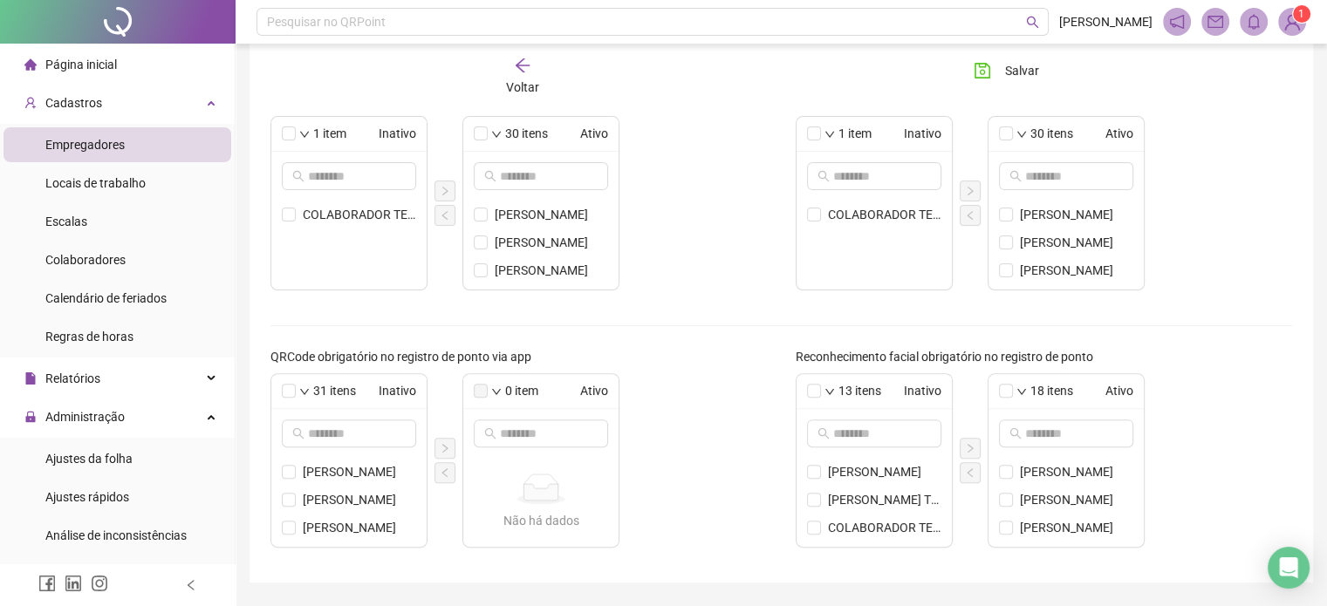
scroll to position [623, 0]
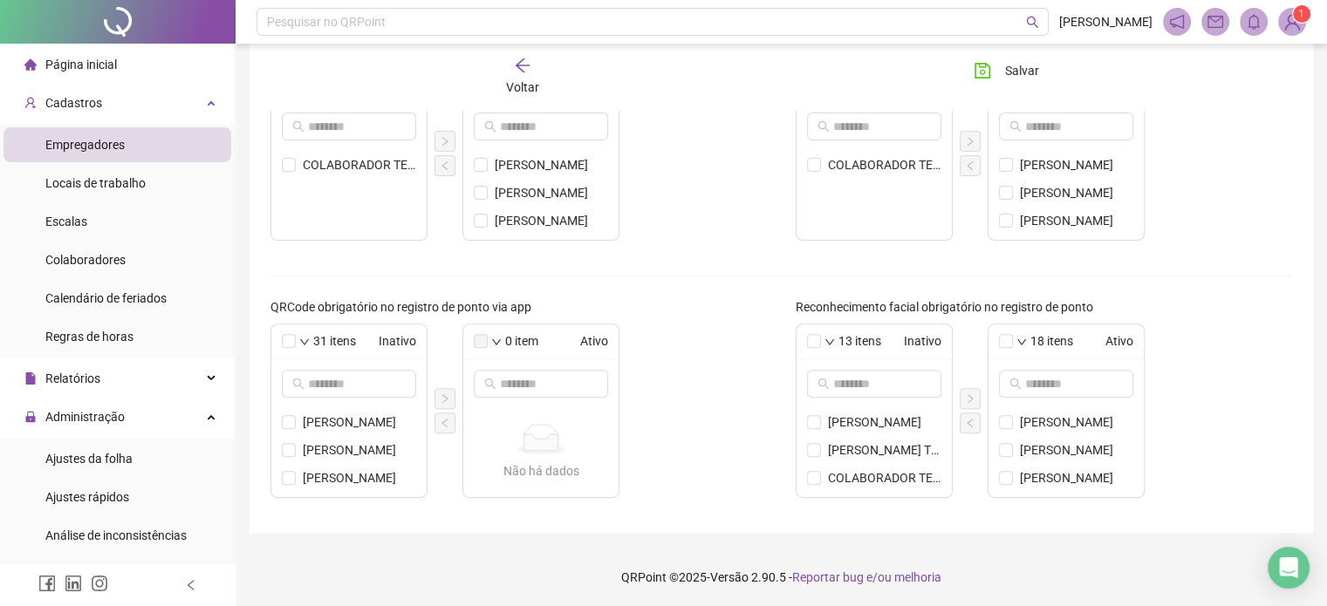
click at [1222, 17] on icon "mail" at bounding box center [1215, 22] width 16 height 12
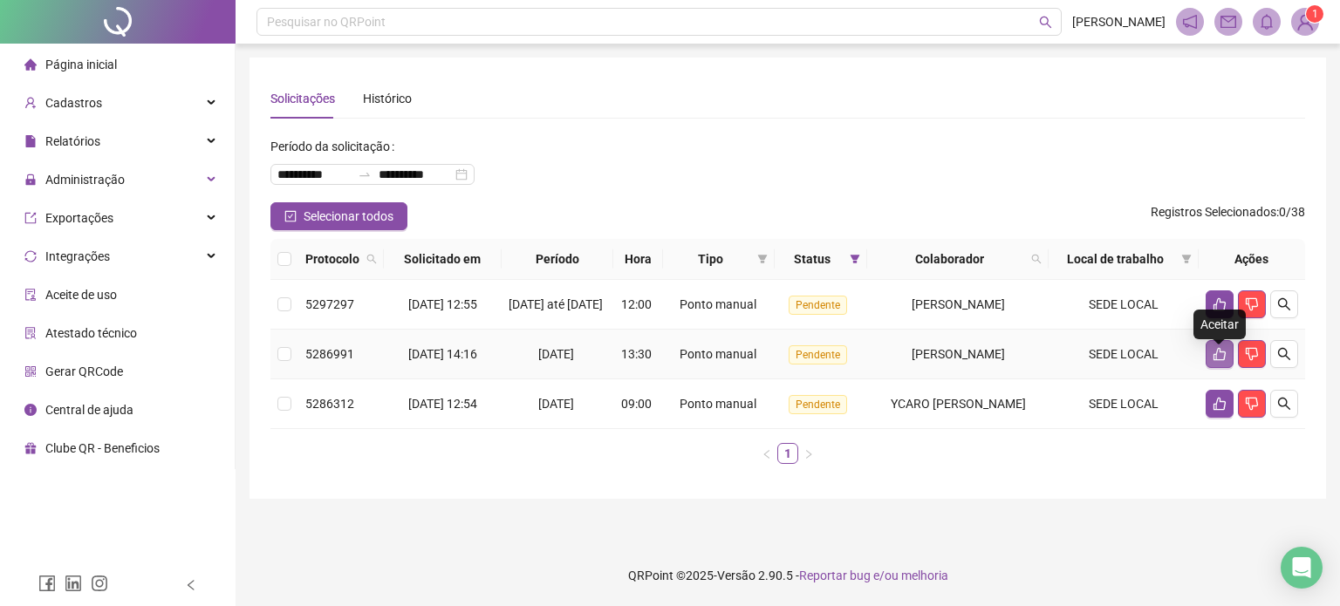
click at [1213, 361] on icon "like" at bounding box center [1220, 354] width 14 height 14
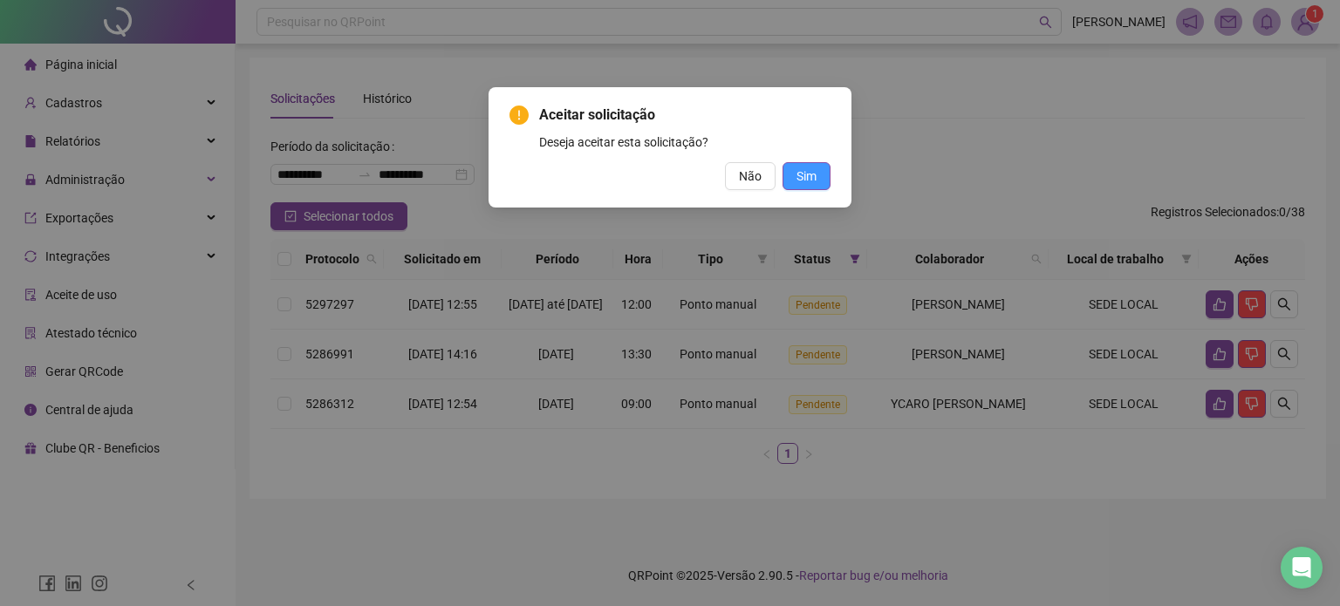
click at [823, 178] on button "Sim" at bounding box center [806, 176] width 48 height 28
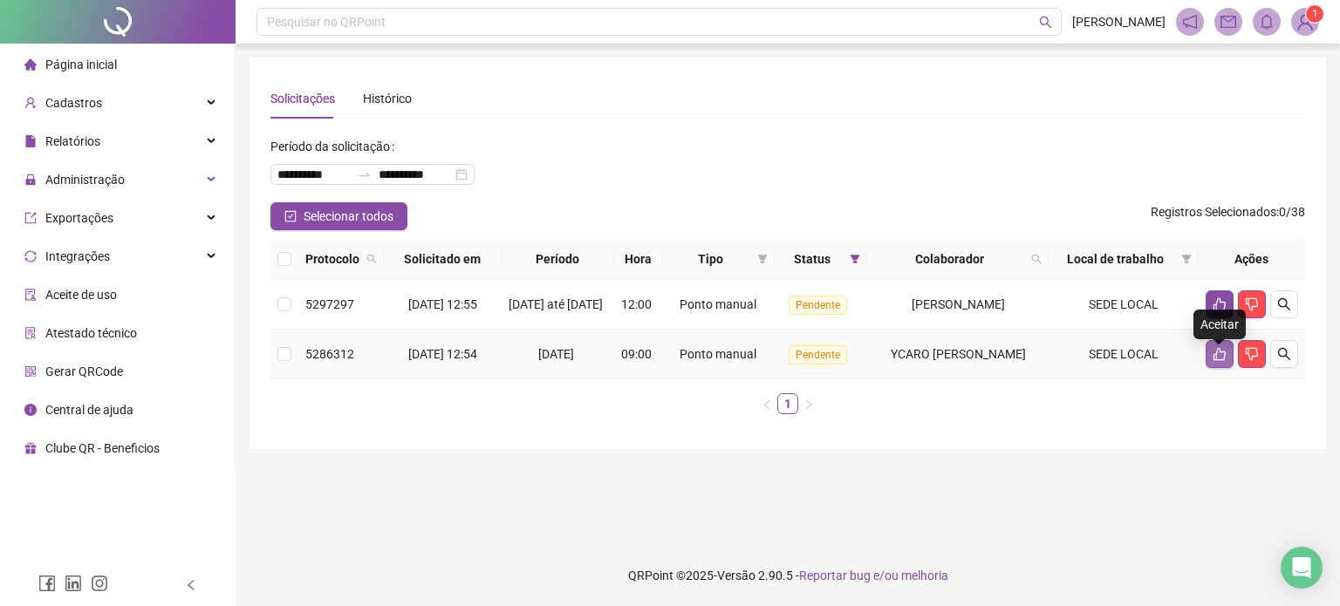
click at [1218, 361] on icon "like" at bounding box center [1220, 354] width 14 height 14
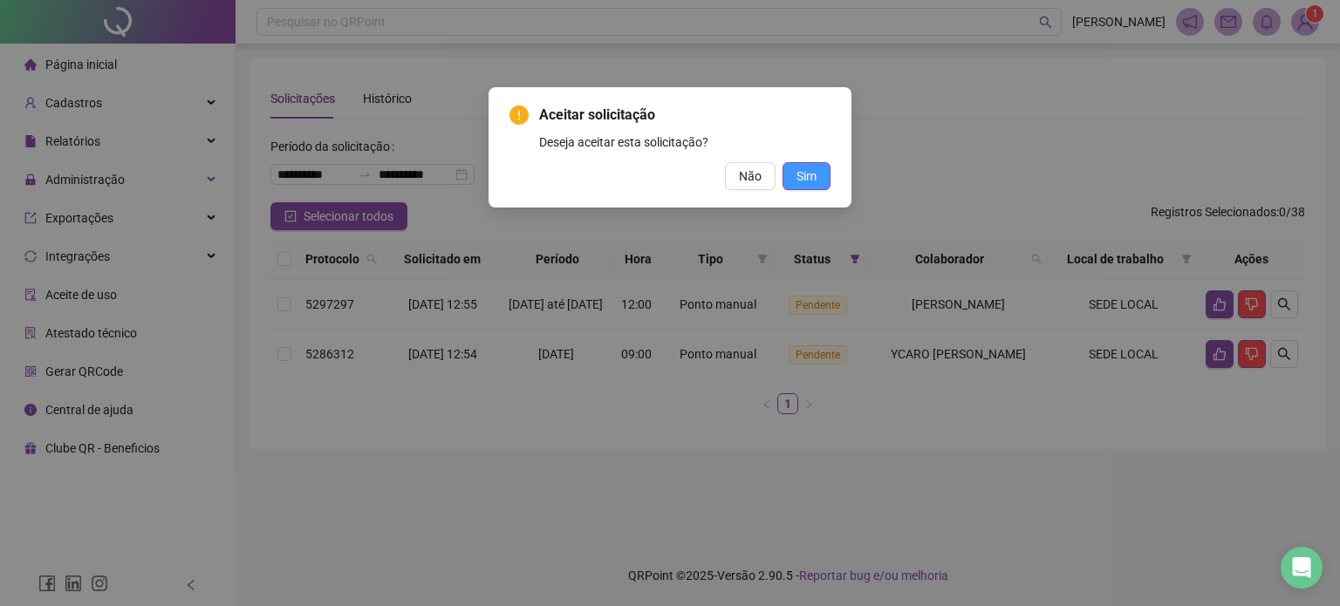
click at [817, 182] on button "Sim" at bounding box center [806, 176] width 48 height 28
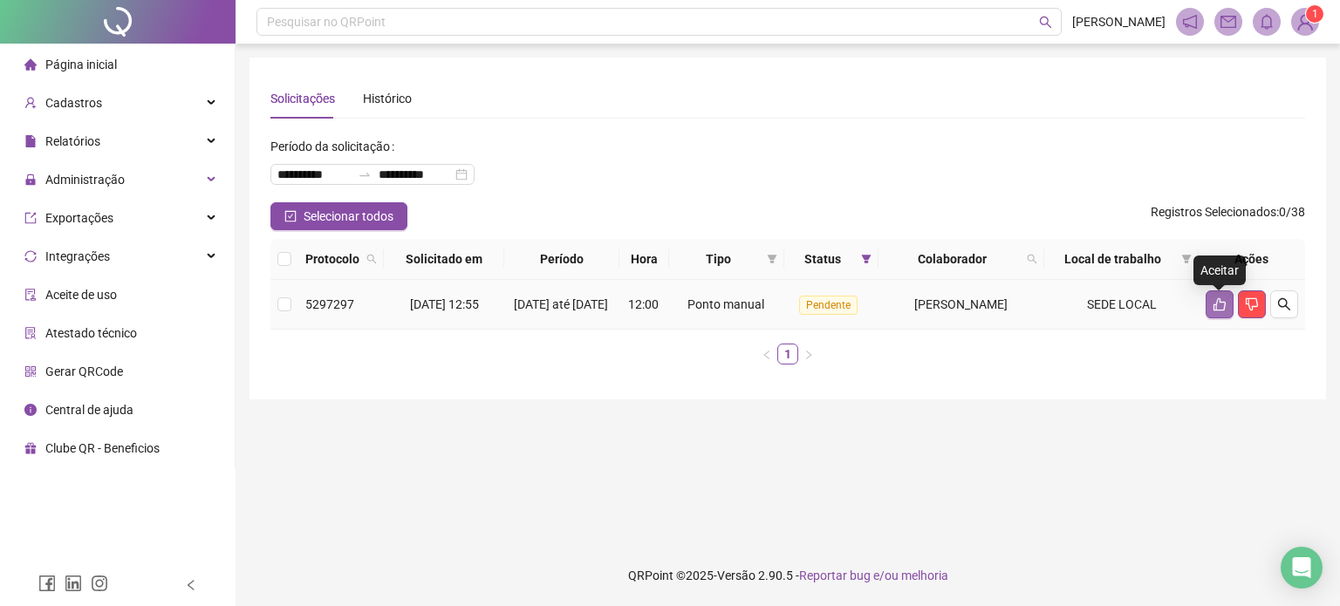
click at [1215, 307] on icon "like" at bounding box center [1220, 304] width 14 height 14
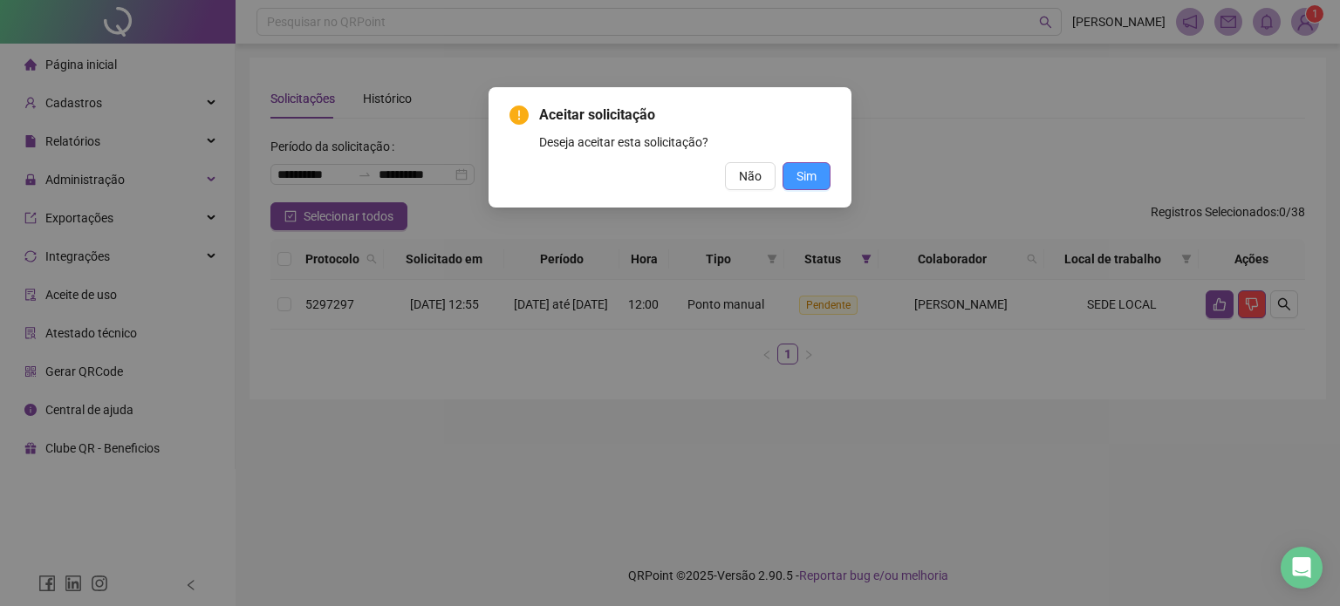
click at [820, 187] on button "Sim" at bounding box center [806, 176] width 48 height 28
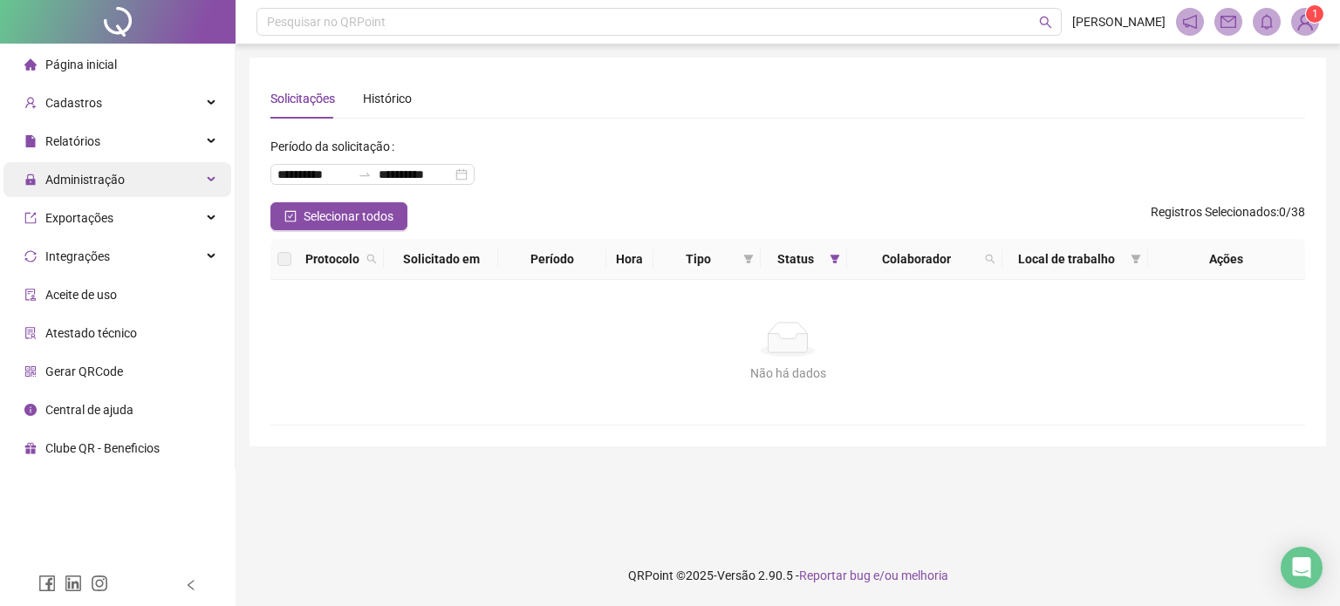
click at [163, 176] on div "Administração" at bounding box center [117, 179] width 228 height 35
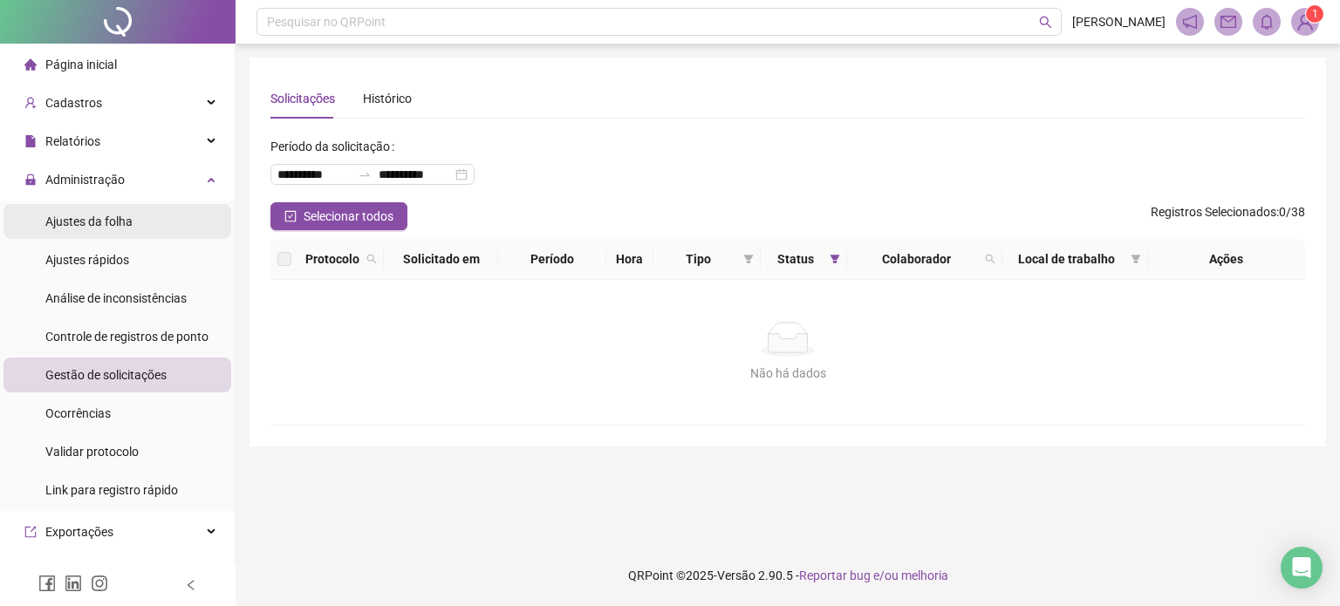
click at [134, 222] on li "Ajustes da folha" at bounding box center [117, 221] width 228 height 35
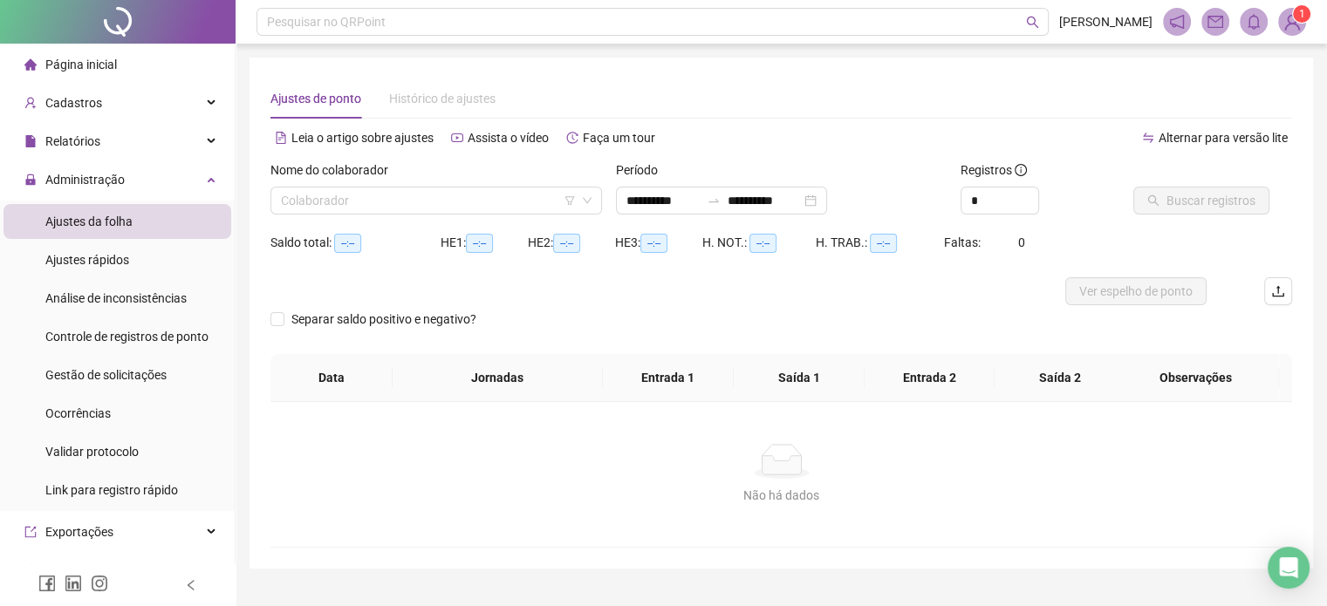
type input "**********"
click at [130, 194] on div "Administração" at bounding box center [117, 179] width 228 height 35
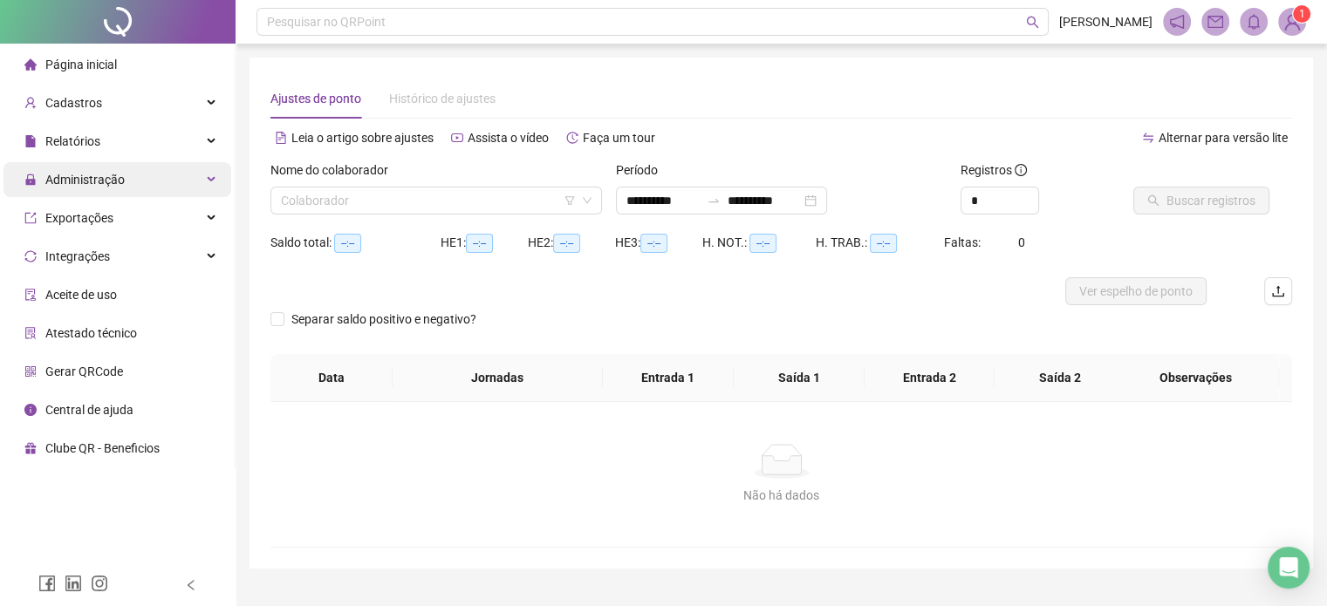
click at [129, 191] on div "Administração" at bounding box center [117, 179] width 228 height 35
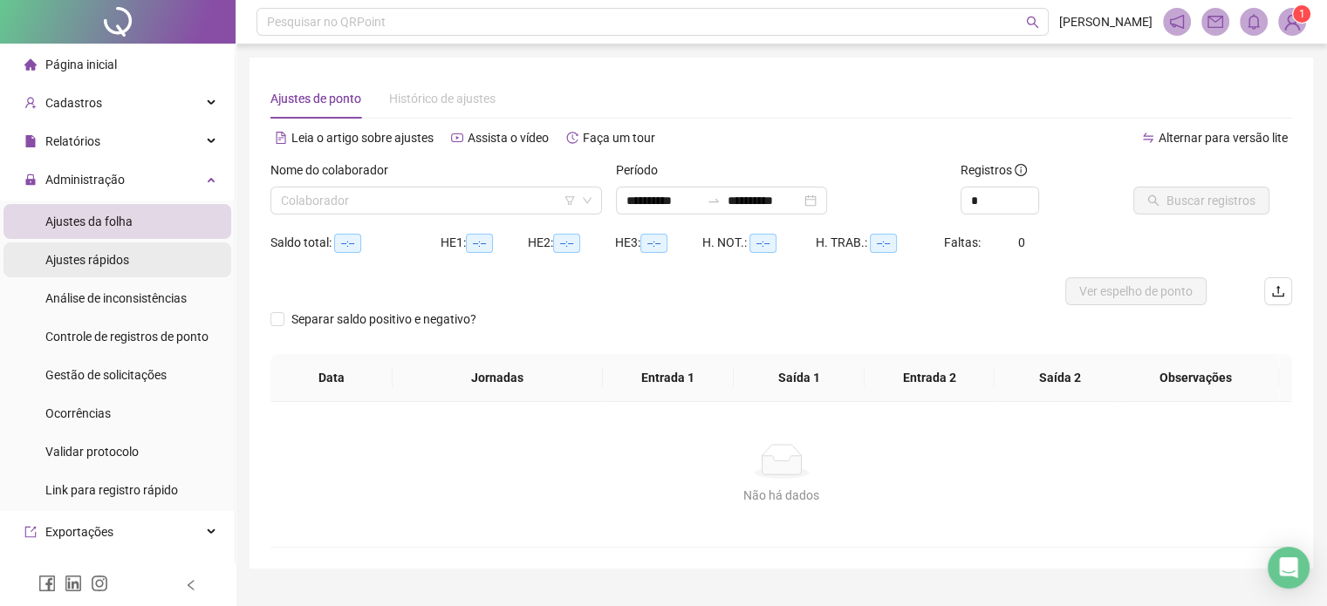
click at [92, 271] on div "Ajustes rápidos" at bounding box center [87, 260] width 84 height 35
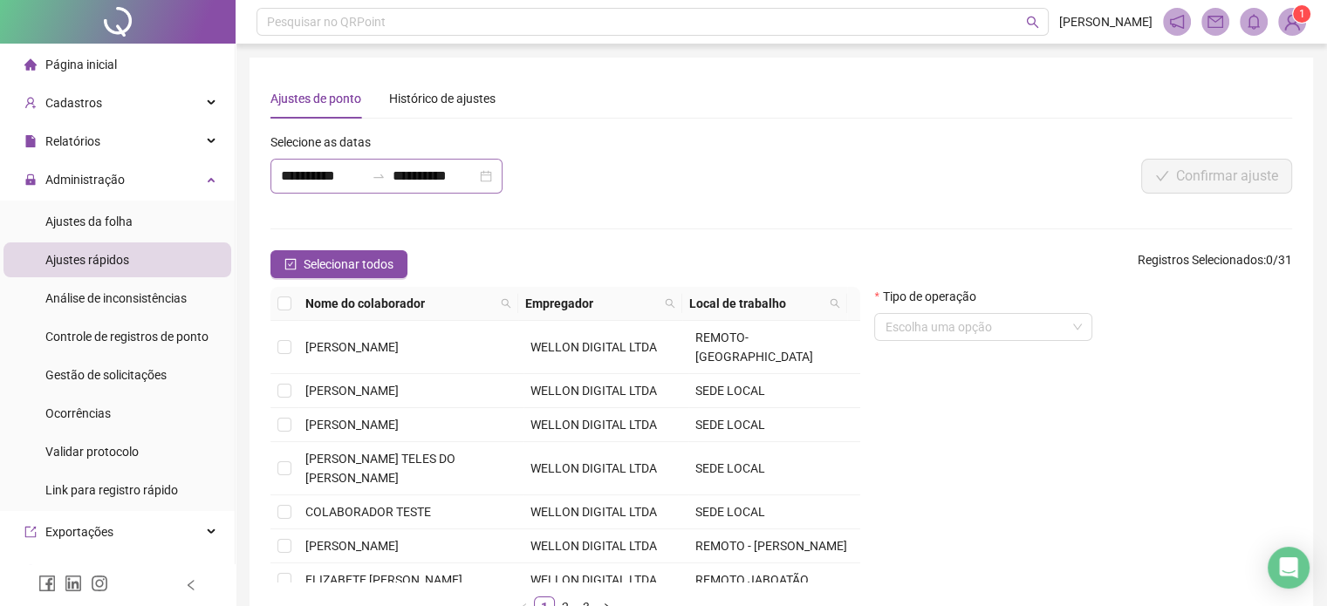
click at [499, 174] on div "**********" at bounding box center [386, 176] width 232 height 35
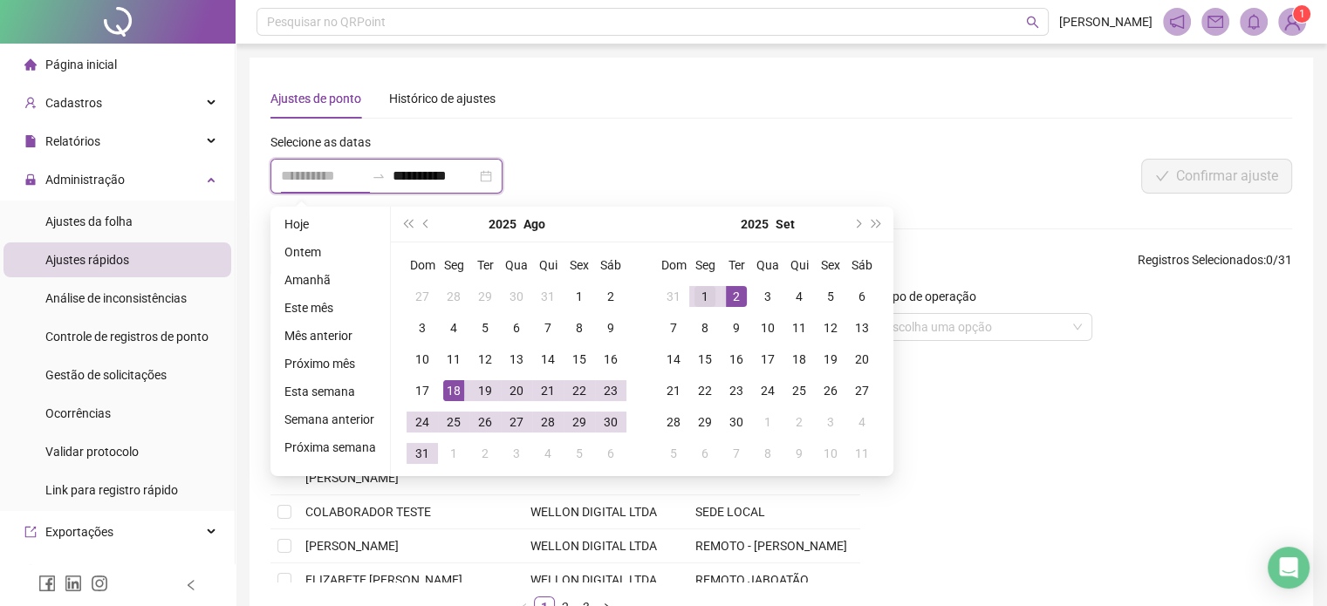
type input "**********"
click at [701, 299] on div "1" at bounding box center [704, 296] width 21 height 21
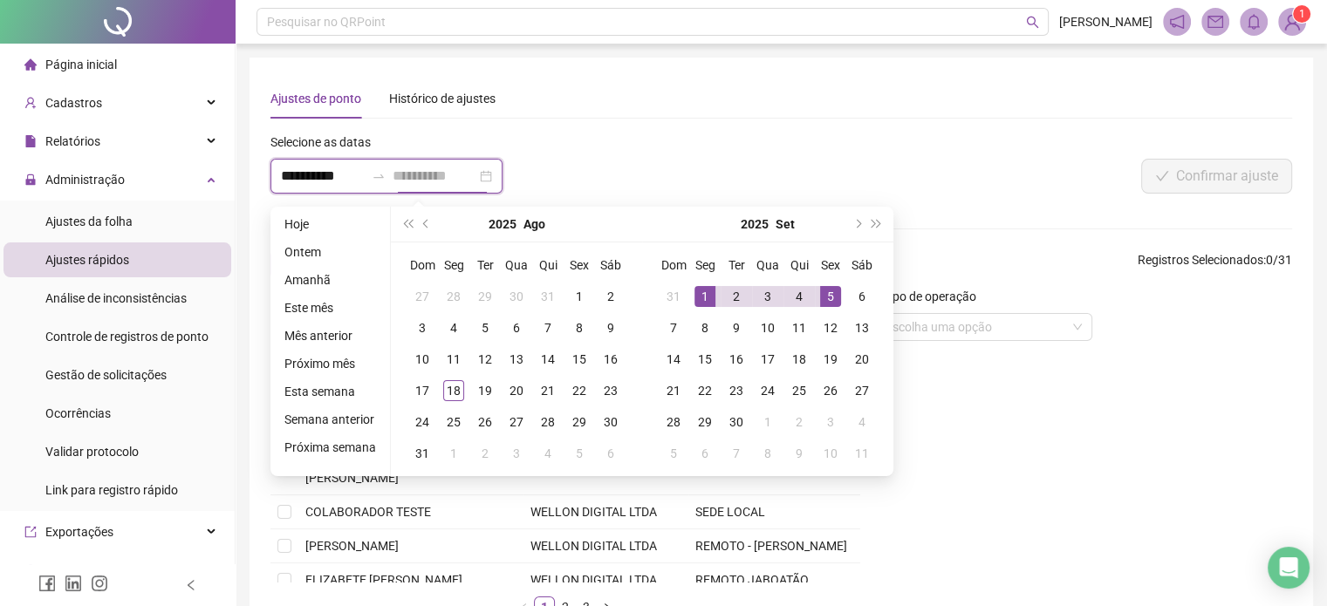
type input "**********"
click at [828, 297] on div "5" at bounding box center [830, 296] width 21 height 21
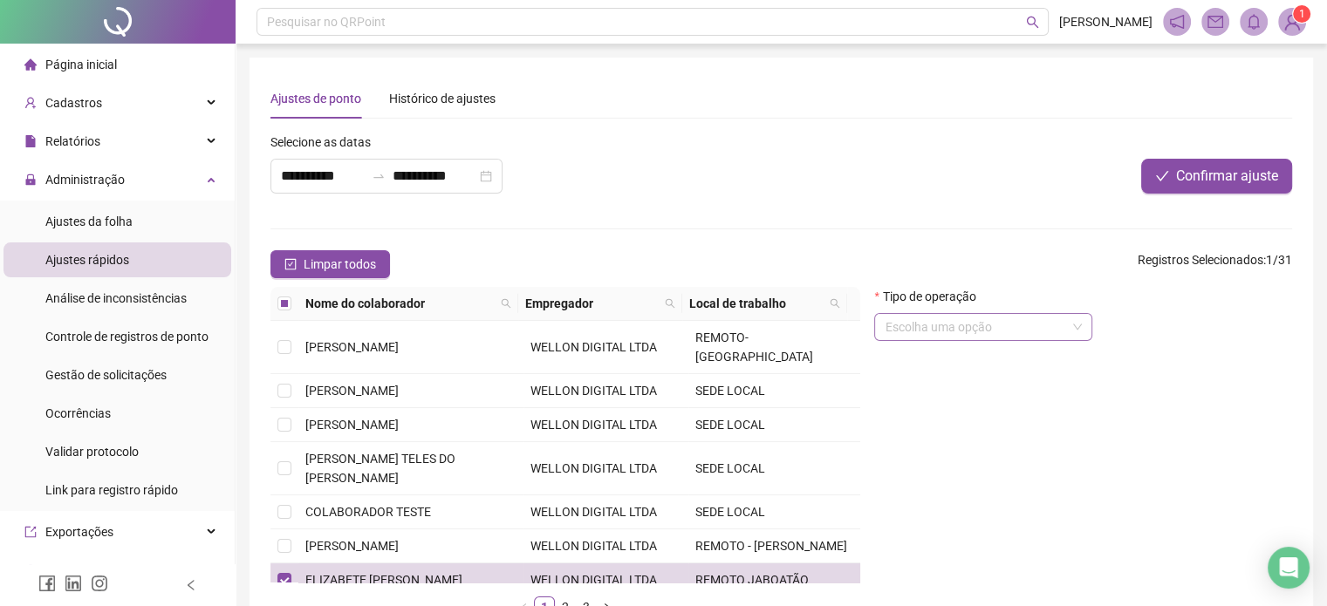
click at [956, 331] on input "search" at bounding box center [975, 327] width 181 height 26
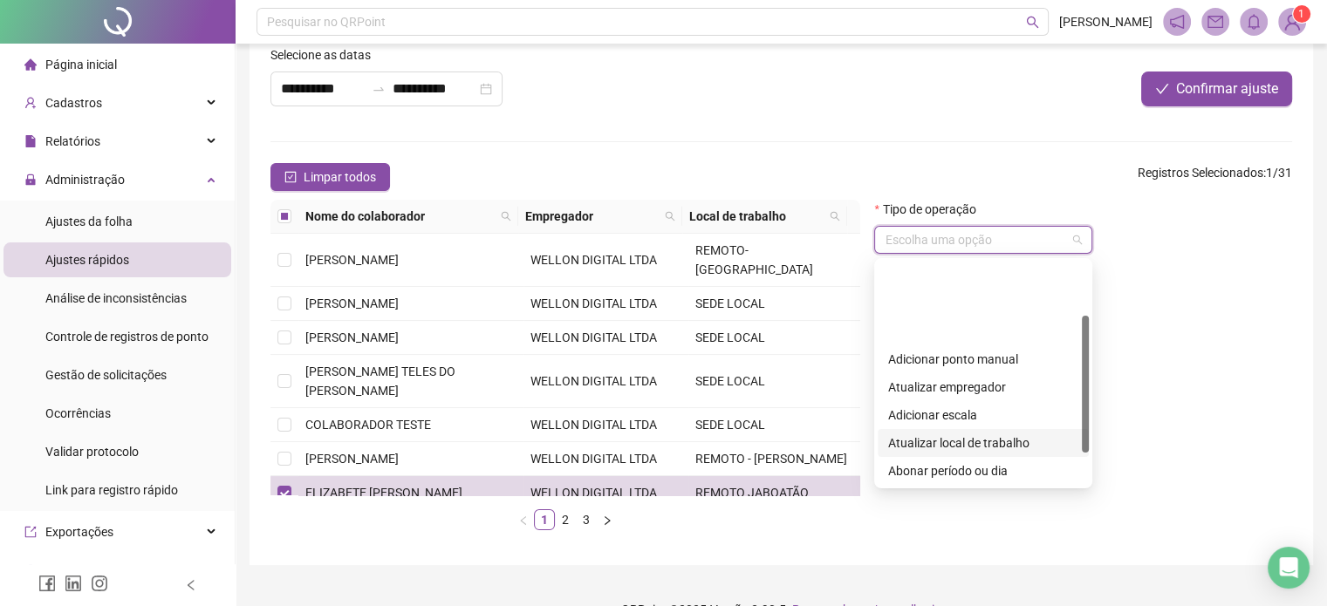
scroll to position [87, 0]
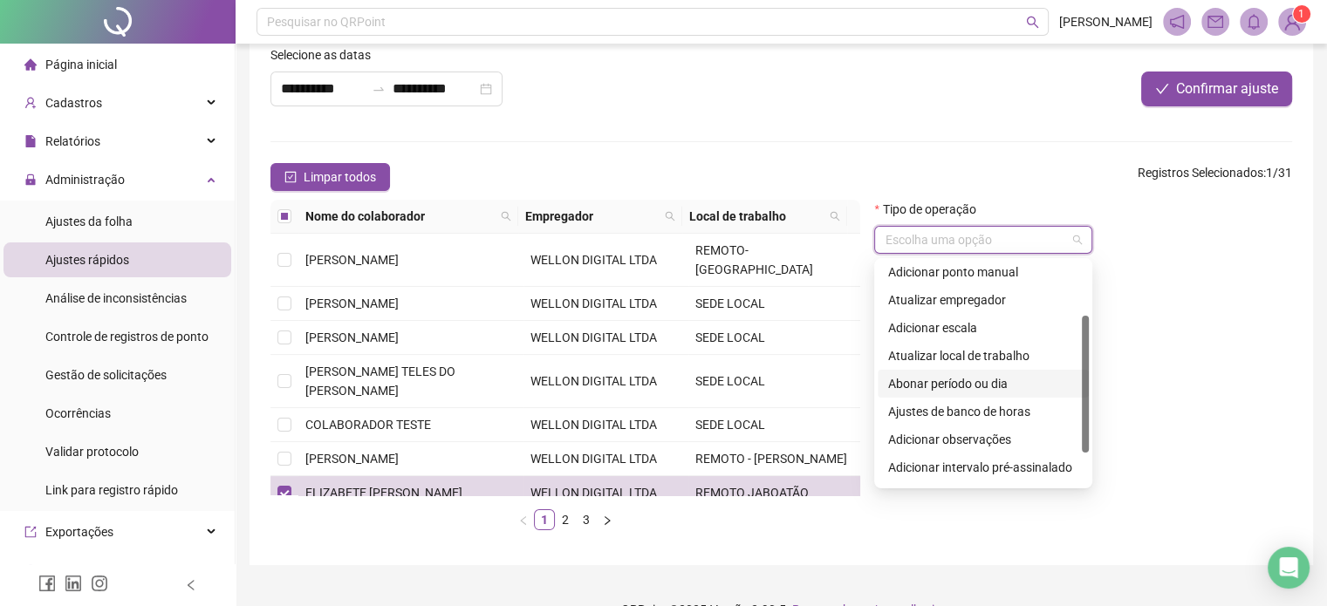
click at [1002, 392] on div "Abonar período ou dia" at bounding box center [983, 383] width 190 height 19
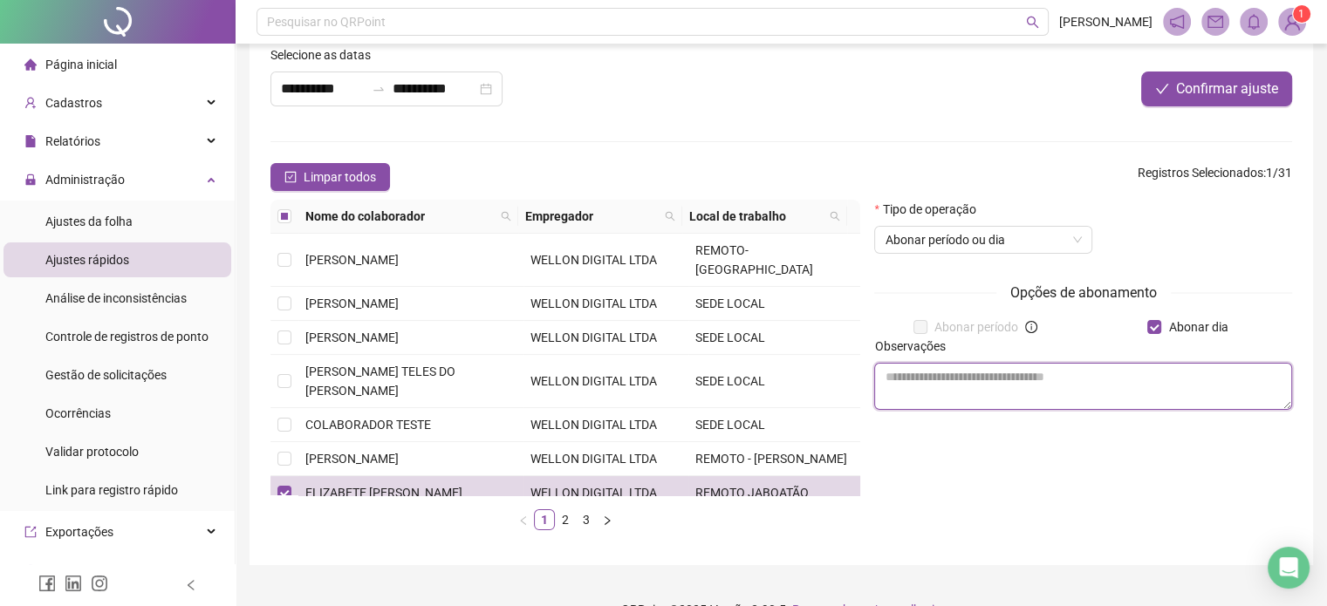
click at [955, 378] on textarea at bounding box center [1083, 386] width 418 height 47
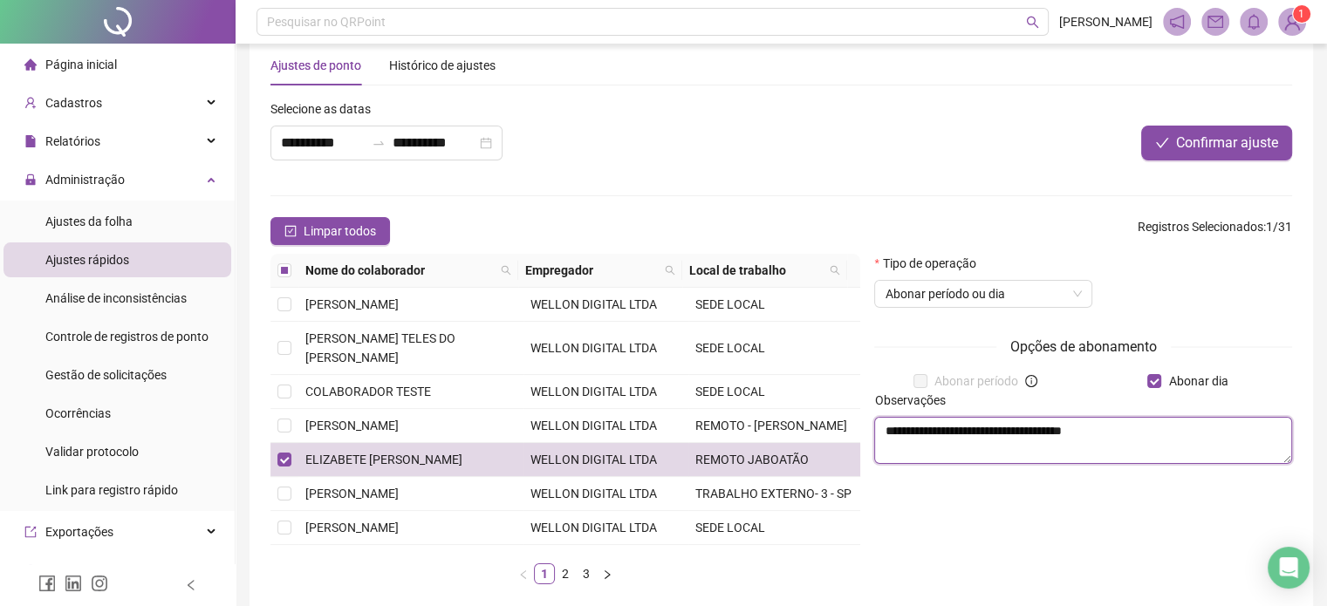
type textarea "**********"
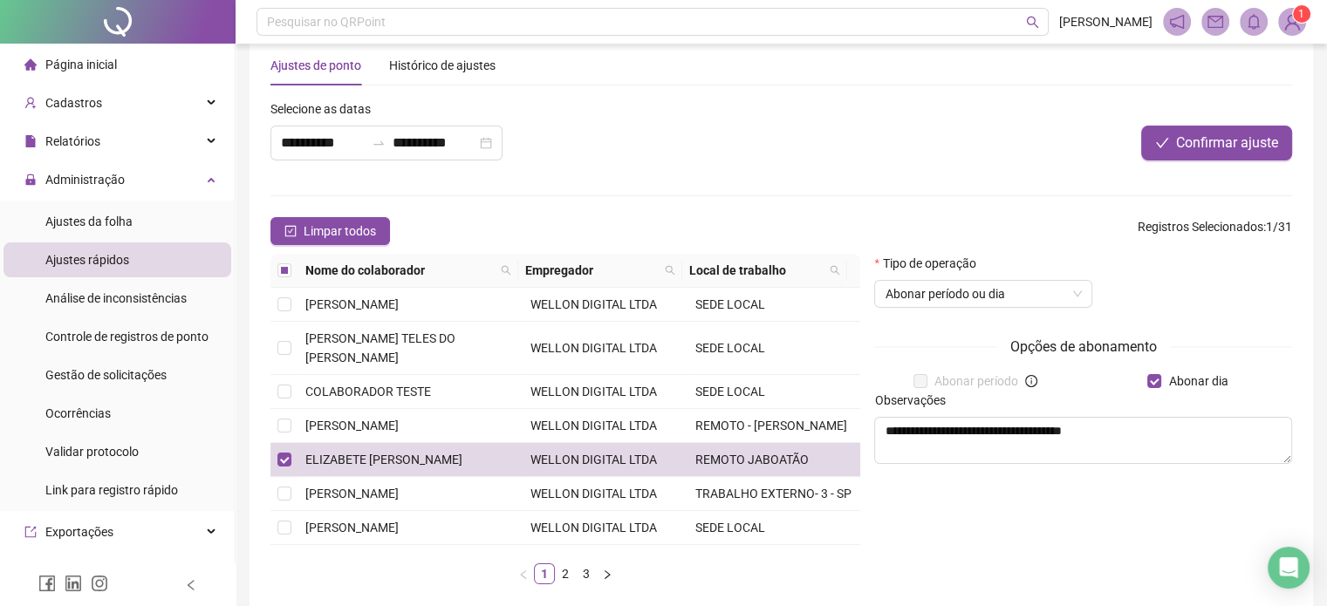
click at [1238, 124] on div at bounding box center [1079, 112] width 426 height 26
click at [1234, 133] on span "Confirmar ajuste" at bounding box center [1227, 143] width 102 height 21
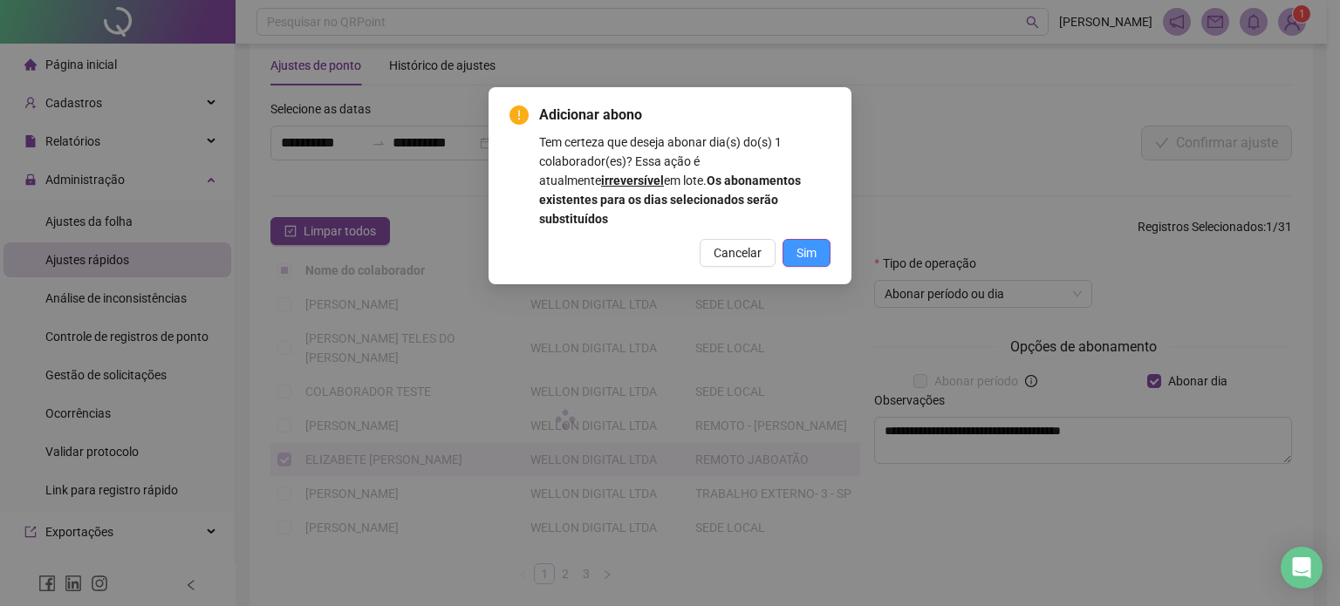
click at [796, 239] on button "Sim" at bounding box center [806, 253] width 48 height 28
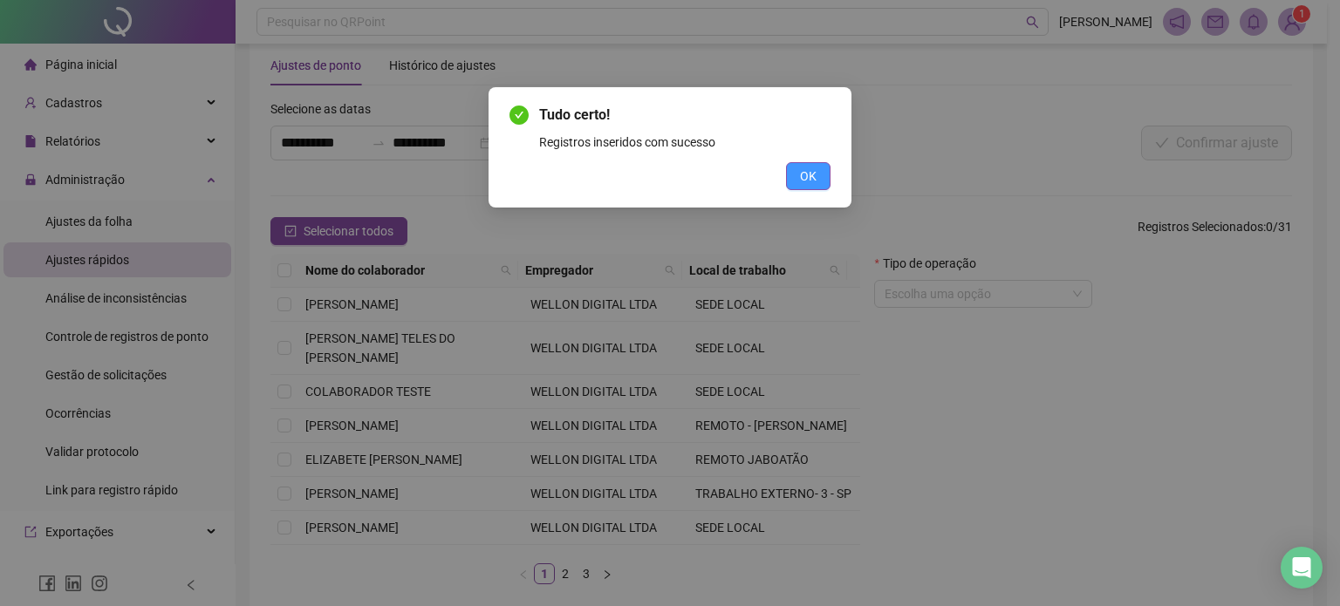
click at [803, 174] on span "OK" at bounding box center [808, 176] width 17 height 19
